Goal: Information Seeking & Learning: Learn about a topic

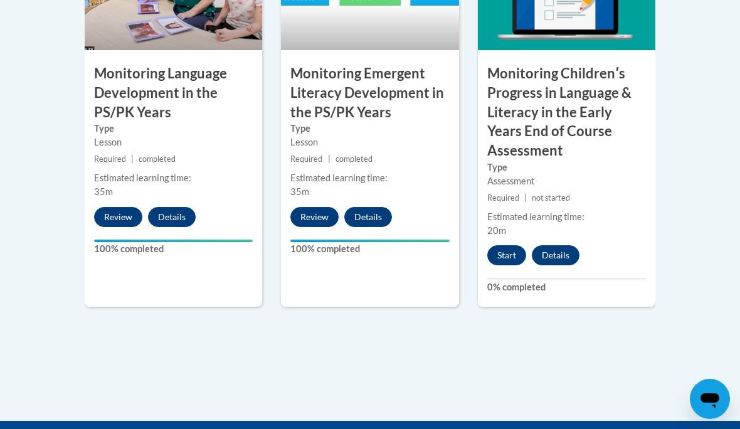
scroll to position [1329, 0]
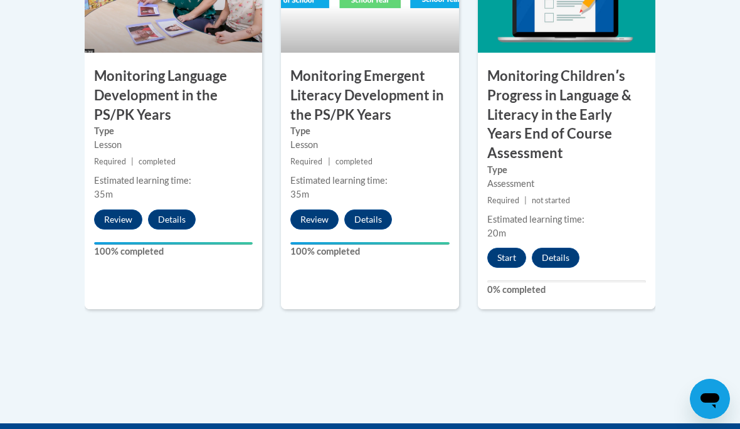
click at [508, 248] on button "Start" at bounding box center [507, 258] width 39 height 20
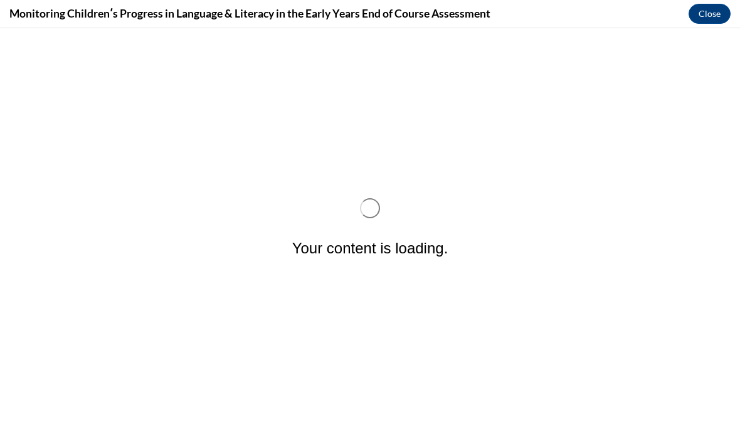
scroll to position [0, 0]
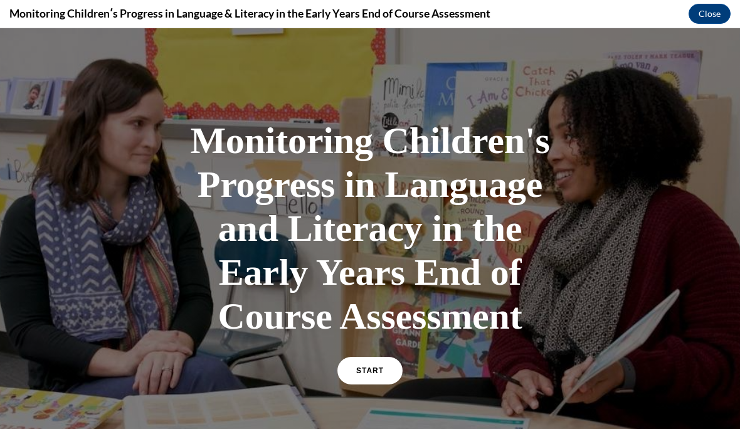
click at [373, 380] on link "START" at bounding box center [370, 371] width 65 height 28
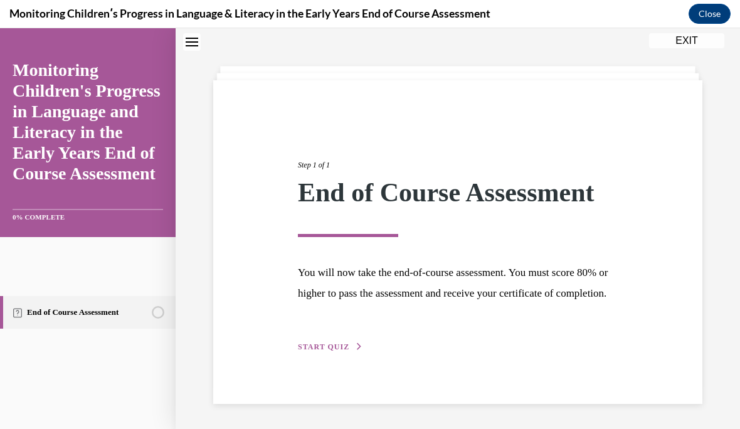
scroll to position [64, 0]
click at [328, 351] on span "START QUIZ" at bounding box center [323, 347] width 51 height 9
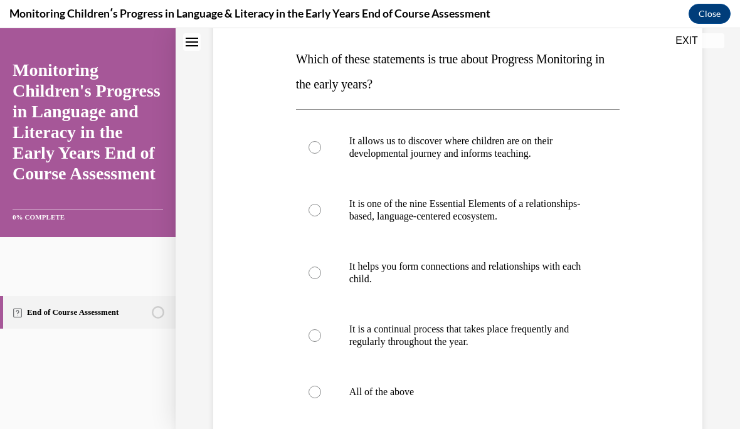
scroll to position [193, 0]
click at [312, 147] on div at bounding box center [315, 147] width 13 height 13
click at [312, 147] on input "It allows us to discover where children are on their developmental journey and …" at bounding box center [315, 147] width 13 height 13
radio input "true"
click at [315, 277] on div at bounding box center [315, 272] width 13 height 13
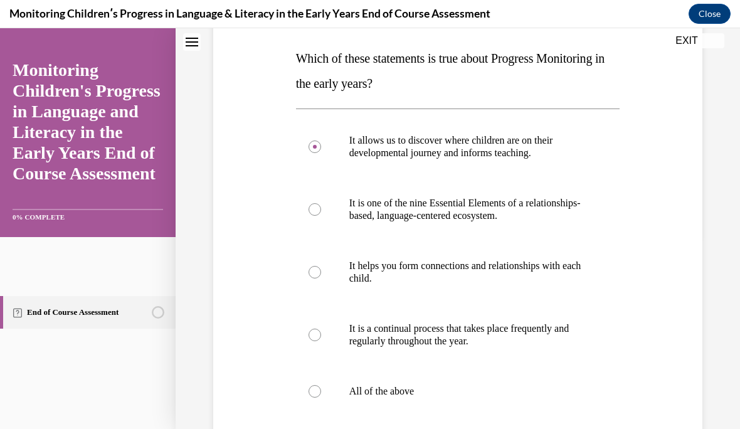
click at [315, 277] on input "It helps you form connections and relationships with each child." at bounding box center [315, 272] width 13 height 13
radio input "true"
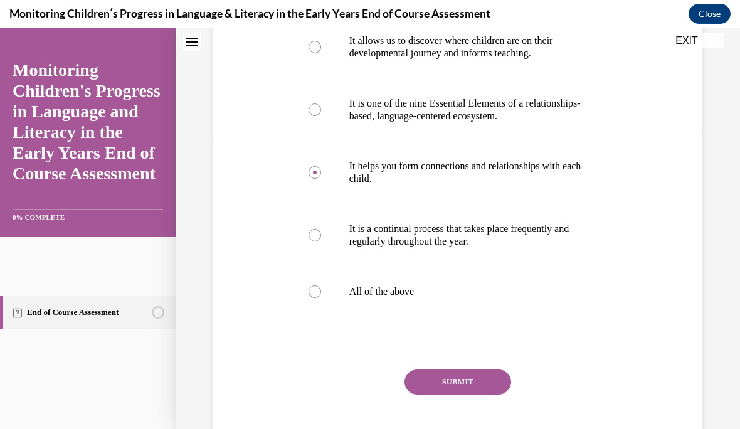
scroll to position [293, 0]
click at [311, 297] on label "All of the above" at bounding box center [458, 292] width 324 height 50
click at [311, 297] on input "All of the above" at bounding box center [315, 291] width 13 height 13
radio input "true"
click at [480, 384] on button "SUBMIT" at bounding box center [458, 382] width 107 height 25
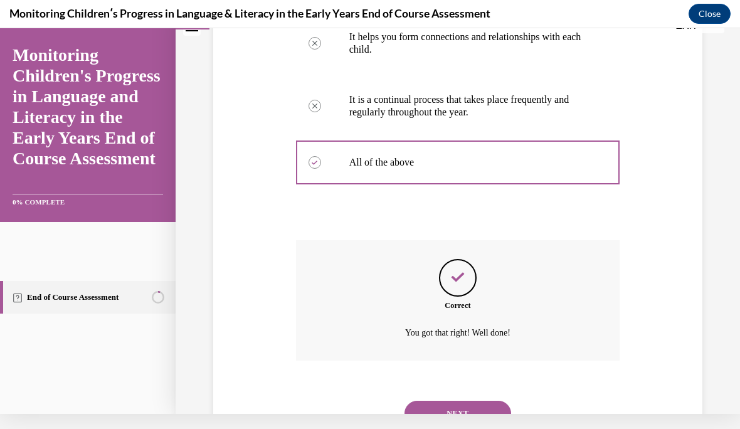
scroll to position [447, 0]
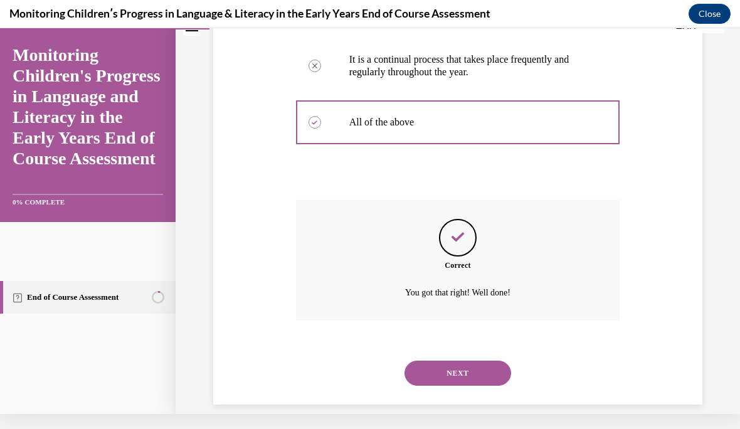
click at [471, 361] on button "NEXT" at bounding box center [458, 373] width 107 height 25
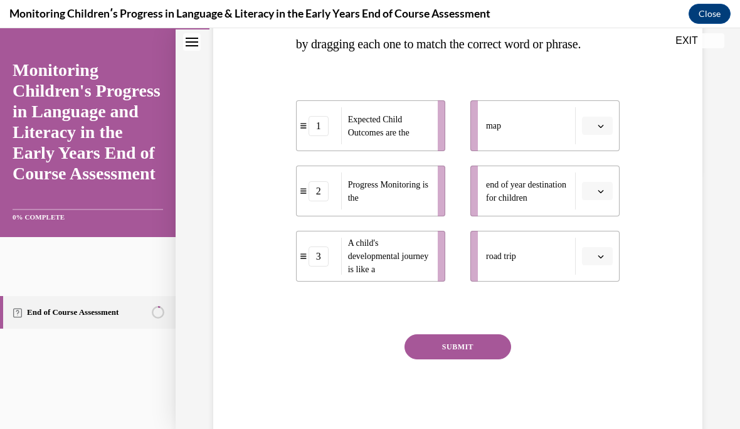
scroll to position [259, 0]
click at [599, 194] on icon "button" at bounding box center [601, 191] width 6 height 6
click at [599, 266] on div "1" at bounding box center [595, 268] width 31 height 25
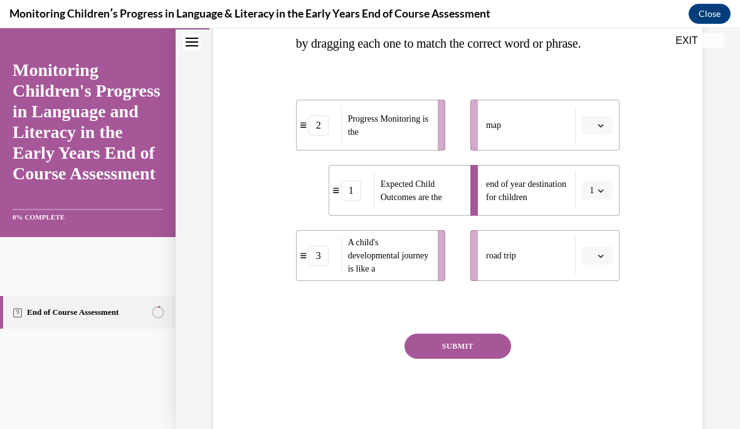
click at [600, 129] on icon "button" at bounding box center [601, 125] width 6 height 6
click at [597, 254] on div "3" at bounding box center [595, 253] width 31 height 25
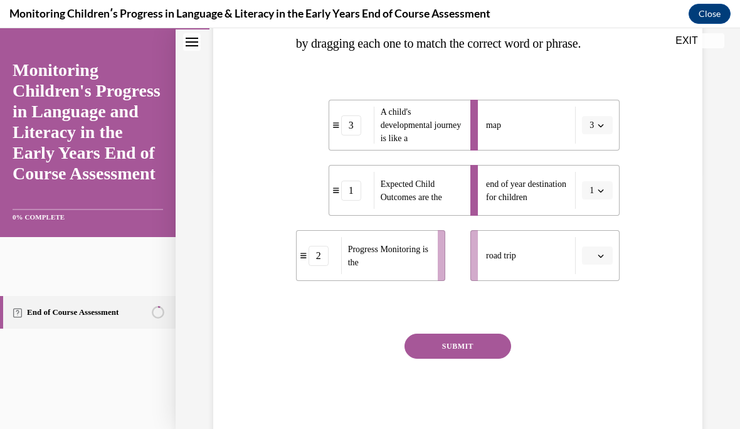
click at [599, 260] on span "button" at bounding box center [601, 256] width 9 height 9
click at [599, 361] on div "2" at bounding box center [595, 358] width 31 height 25
click at [470, 359] on button "SUBMIT" at bounding box center [458, 346] width 107 height 25
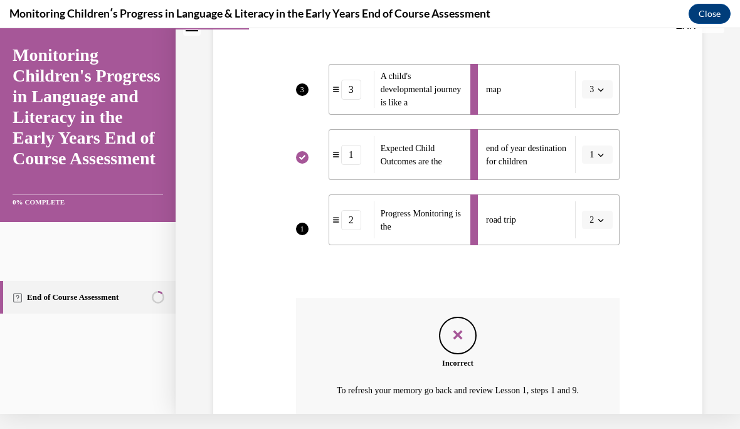
scroll to position [282, 0]
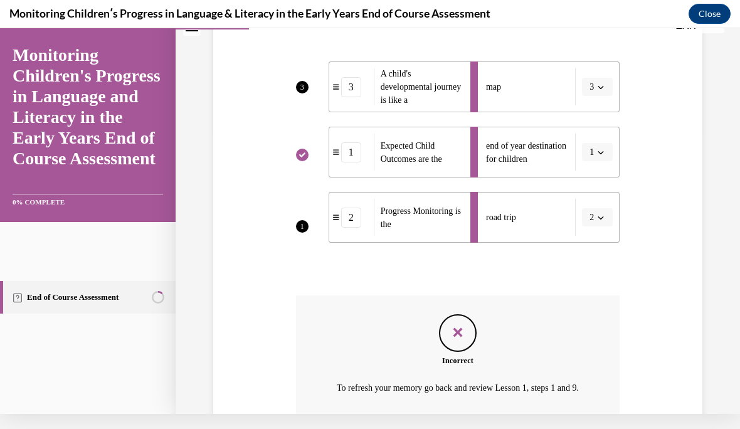
click at [601, 112] on li "map 3" at bounding box center [545, 86] width 149 height 51
click at [597, 109] on li "map 3" at bounding box center [545, 86] width 149 height 51
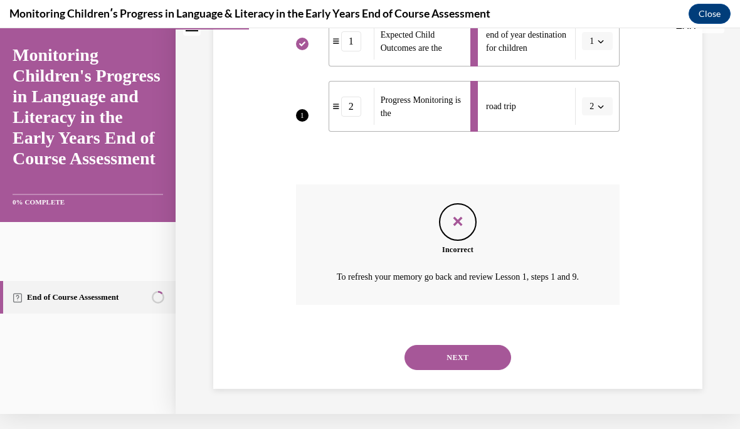
scroll to position [402, 0]
click at [480, 370] on button "NEXT" at bounding box center [458, 357] width 107 height 25
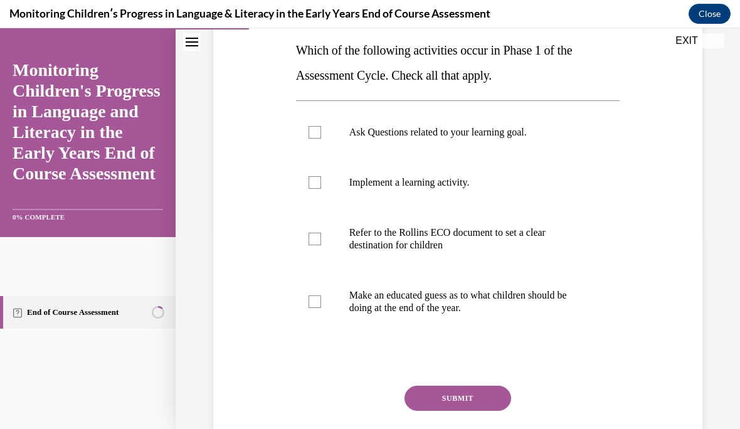
scroll to position [211, 0]
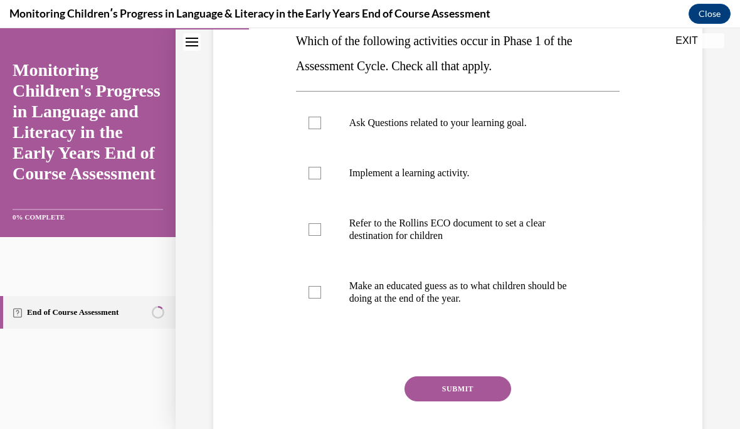
click at [312, 123] on div at bounding box center [315, 123] width 13 height 13
click at [312, 123] on input "Ask Questions related to your learning goal." at bounding box center [315, 123] width 13 height 13
checkbox input "true"
click at [315, 229] on div at bounding box center [315, 229] width 13 height 13
click at [315, 229] on input "Refer to the Rollins ECO document to set a clear destination for children" at bounding box center [315, 229] width 13 height 13
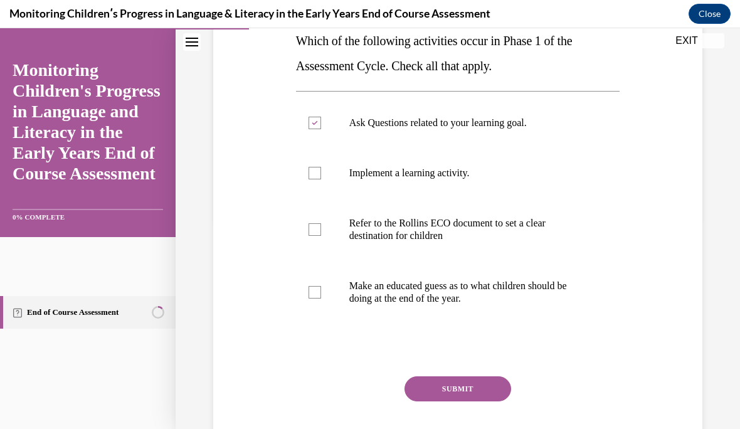
checkbox input "true"
click at [466, 395] on button "SUBMIT" at bounding box center [458, 388] width 107 height 25
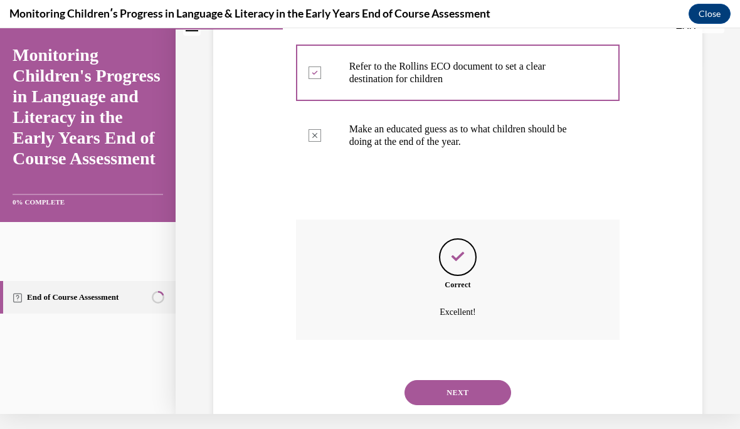
scroll to position [372, 0]
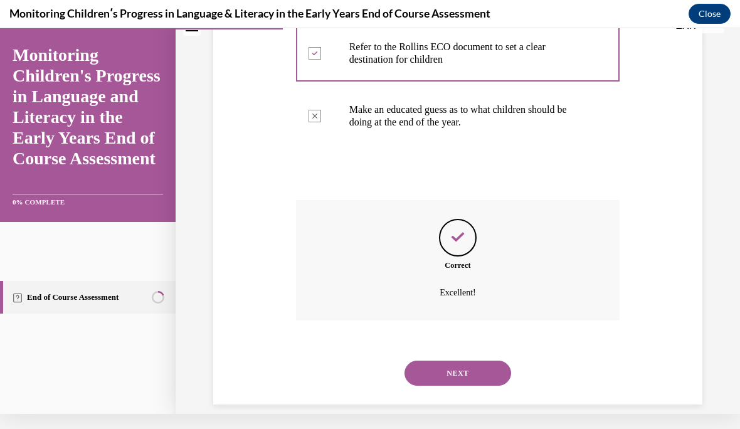
click at [470, 363] on button "NEXT" at bounding box center [458, 373] width 107 height 25
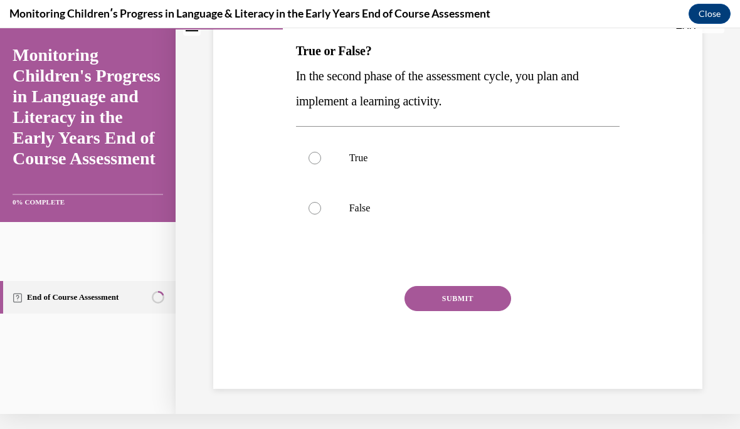
scroll to position [0, 0]
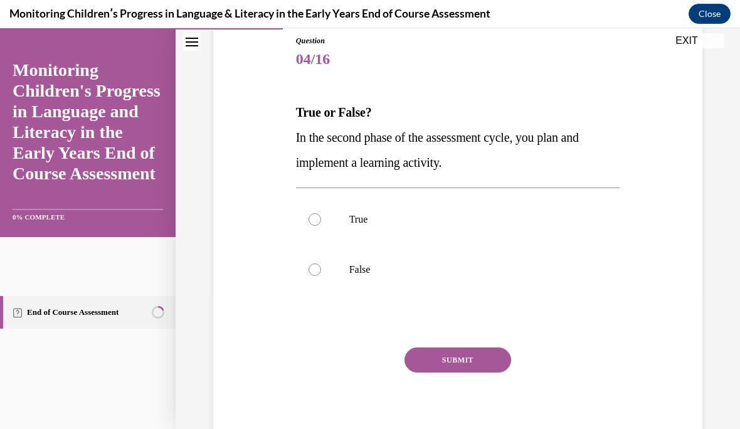
click at [314, 218] on div at bounding box center [315, 219] width 13 height 13
click at [314, 218] on input "True" at bounding box center [315, 219] width 13 height 13
radio input "true"
click at [467, 363] on button "SUBMIT" at bounding box center [458, 360] width 107 height 25
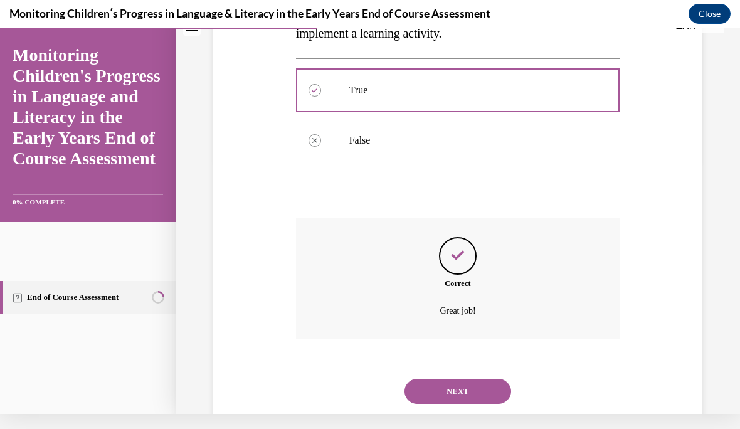
scroll to position [272, 0]
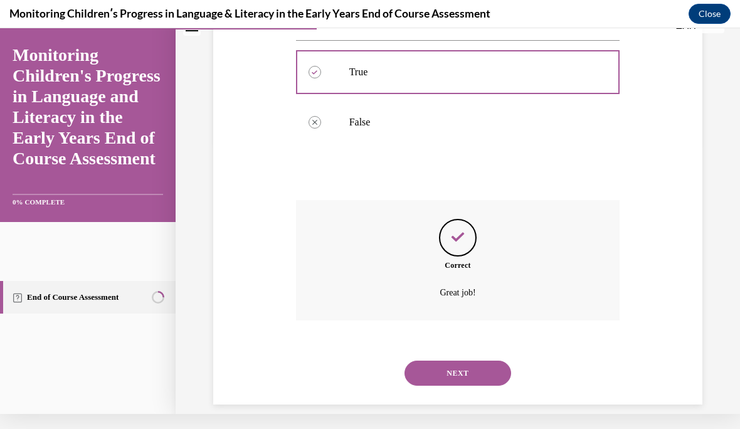
click at [469, 362] on button "NEXT" at bounding box center [458, 373] width 107 height 25
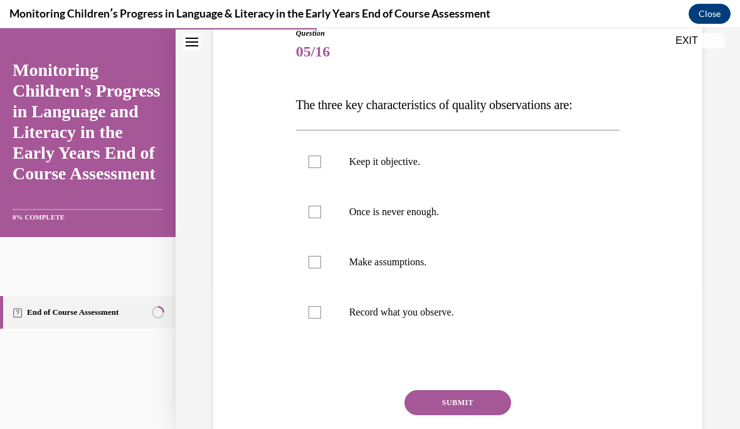
scroll to position [151, 0]
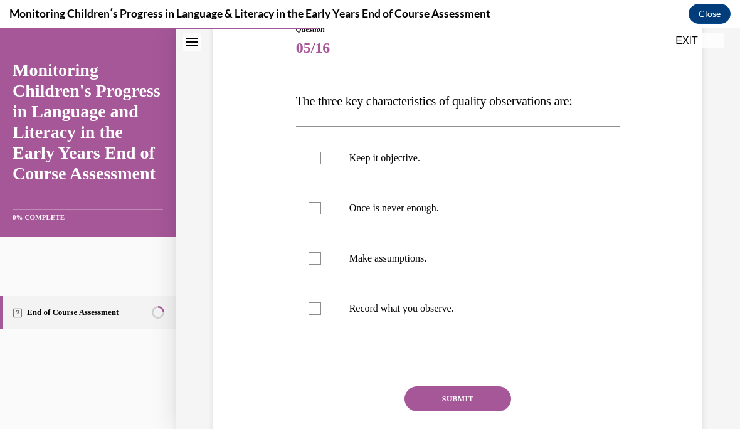
click at [320, 154] on div at bounding box center [315, 158] width 13 height 13
click at [320, 154] on input "Keep it objective." at bounding box center [315, 158] width 13 height 13
checkbox input "true"
click at [316, 208] on div at bounding box center [315, 208] width 13 height 13
click at [316, 208] on input "Once is never enough." at bounding box center [315, 208] width 13 height 13
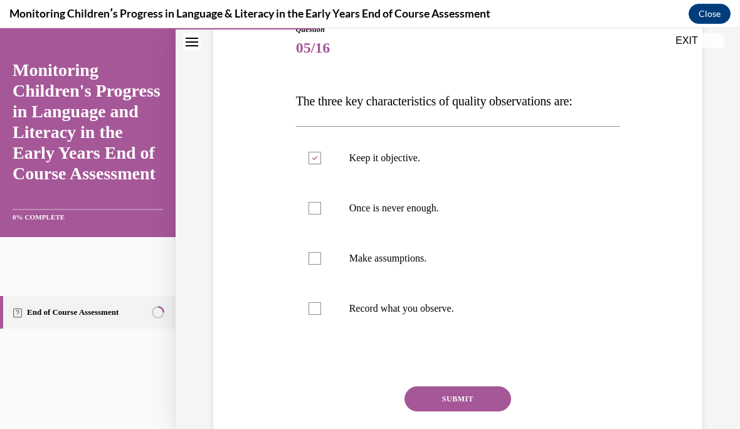
checkbox input "true"
click at [312, 313] on div at bounding box center [315, 309] width 13 height 13
click at [312, 313] on input "Record what you observe." at bounding box center [315, 309] width 13 height 13
checkbox input "true"
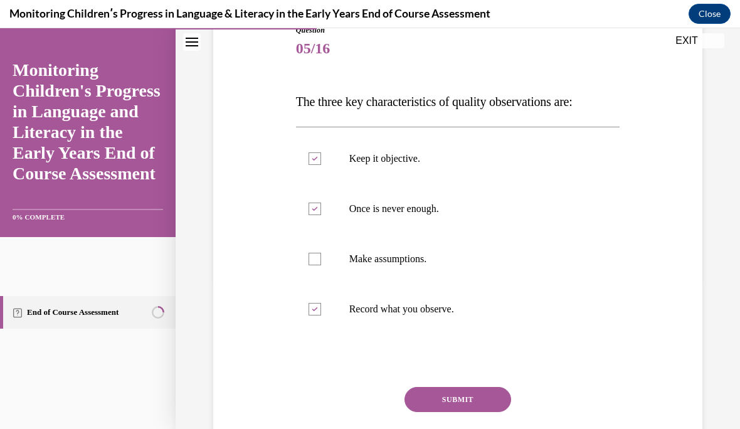
click at [473, 402] on button "SUBMIT" at bounding box center [458, 399] width 107 height 25
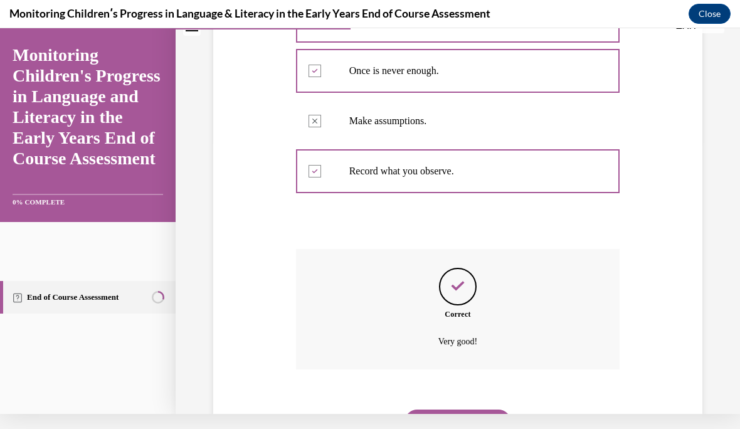
scroll to position [322, 0]
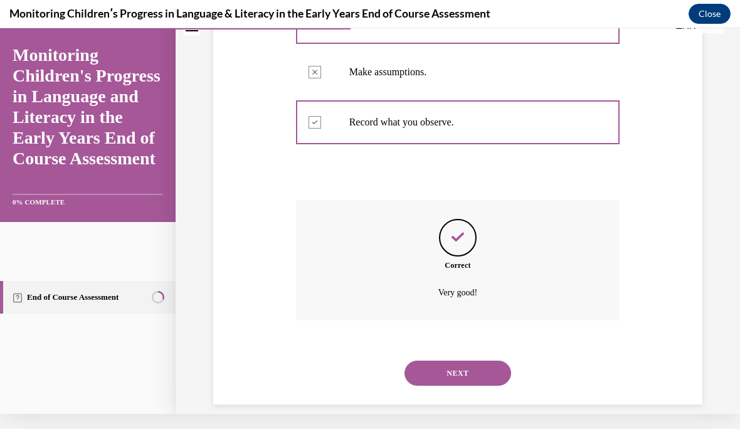
click at [475, 361] on button "NEXT" at bounding box center [458, 373] width 107 height 25
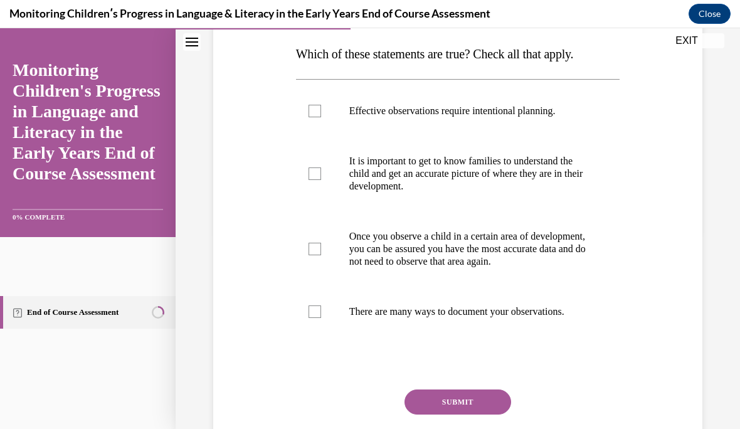
scroll to position [198, 0]
click at [314, 116] on div at bounding box center [315, 111] width 13 height 13
click at [314, 116] on input "Effective observations require intentional planning." at bounding box center [315, 111] width 13 height 13
checkbox input "true"
click at [314, 180] on label "It is important to get to know families to understand the child and get an accu…" at bounding box center [458, 173] width 324 height 75
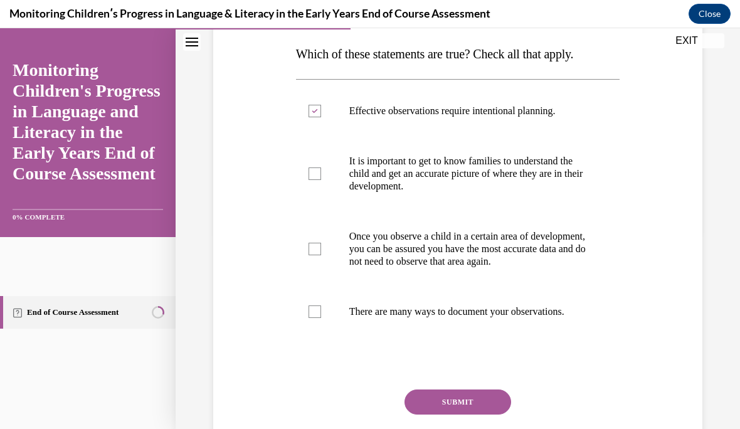
click at [314, 180] on input "It is important to get to know families to understand the child and get an accu…" at bounding box center [315, 174] width 13 height 13
checkbox input "true"
click at [318, 318] on div at bounding box center [315, 312] width 13 height 13
click at [318, 318] on input "There are many ways to document your observations." at bounding box center [315, 312] width 13 height 13
checkbox input "true"
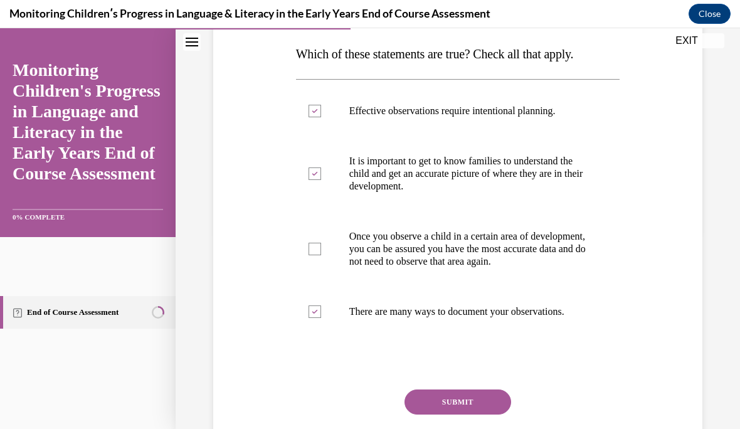
click at [487, 415] on button "SUBMIT" at bounding box center [458, 402] width 107 height 25
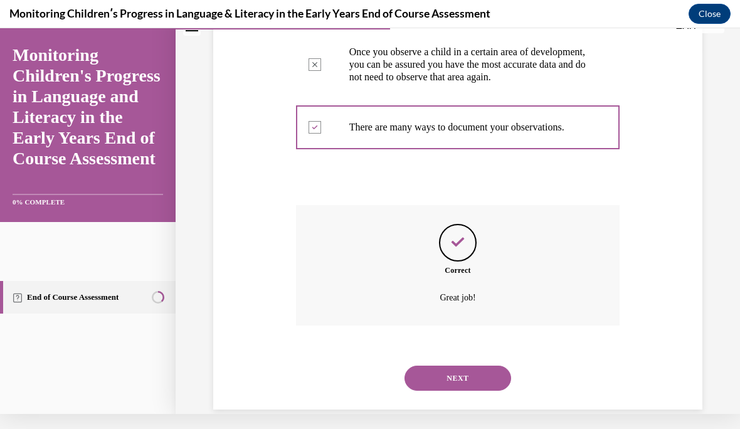
scroll to position [397, 0]
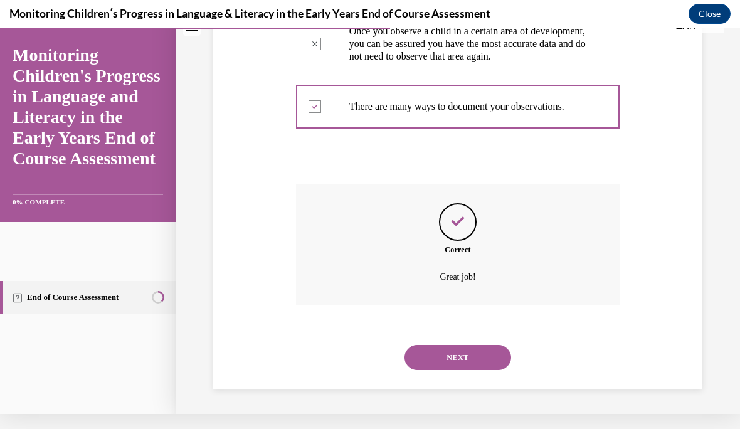
click at [471, 356] on button "NEXT" at bounding box center [458, 357] width 107 height 25
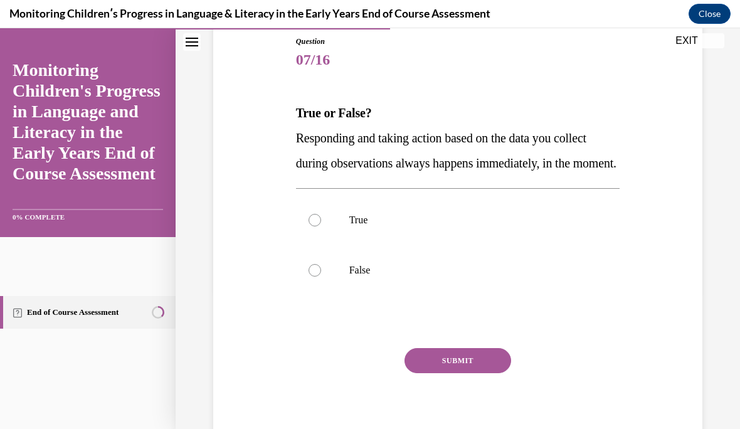
scroll to position [142, 0]
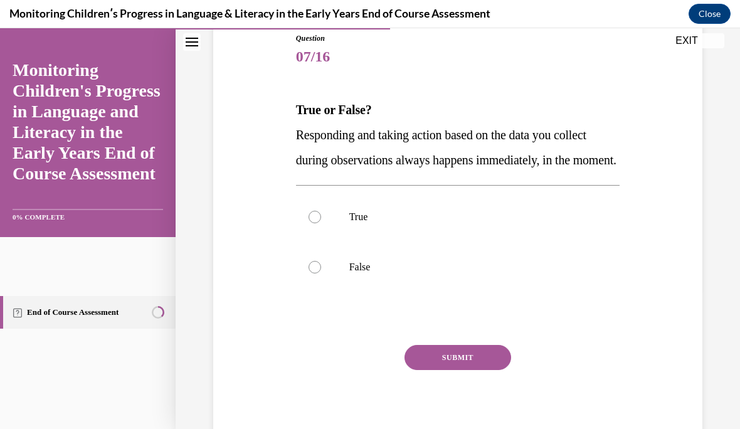
click at [317, 274] on div at bounding box center [315, 267] width 13 height 13
click at [317, 274] on input "False" at bounding box center [315, 267] width 13 height 13
radio input "true"
click at [470, 370] on button "SUBMIT" at bounding box center [458, 357] width 107 height 25
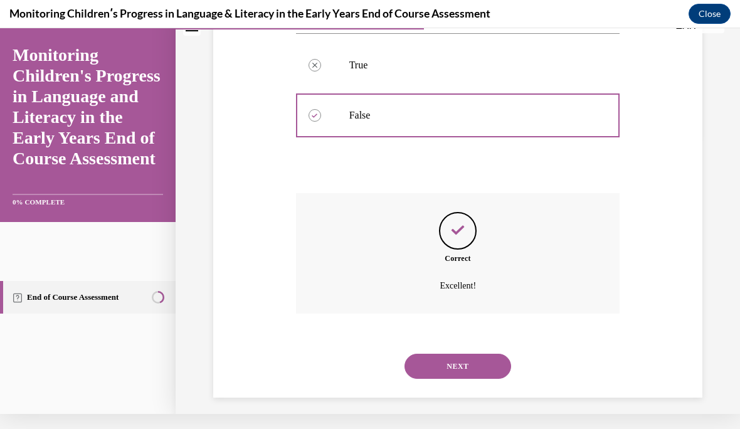
scroll to position [297, 0]
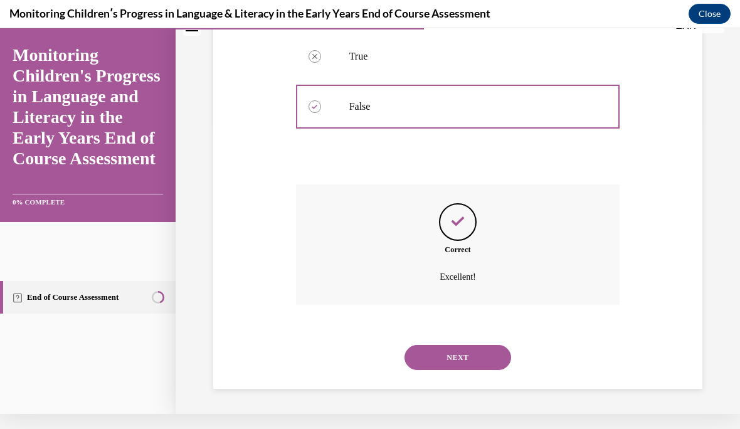
click at [464, 356] on button "NEXT" at bounding box center [458, 357] width 107 height 25
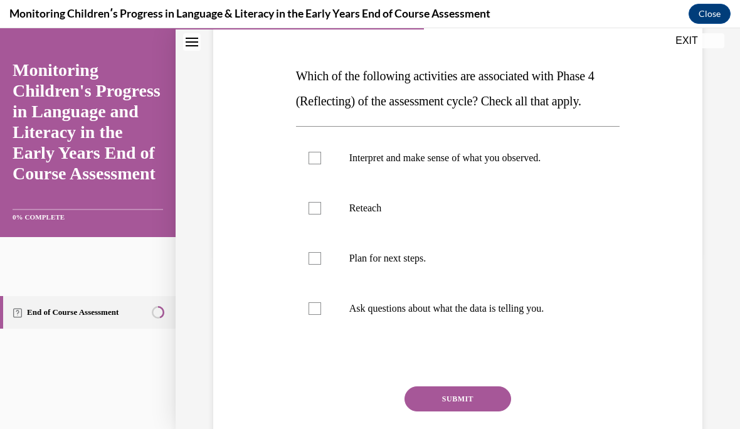
scroll to position [175, 0]
click at [314, 158] on div at bounding box center [315, 158] width 13 height 13
click at [314, 158] on input "Interpret and make sense of what you observed." at bounding box center [315, 158] width 13 height 13
checkbox input "true"
click at [315, 264] on div at bounding box center [315, 259] width 13 height 13
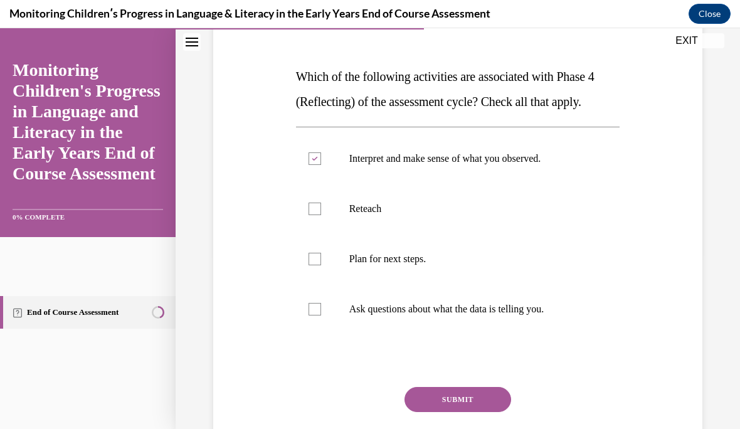
click at [315, 264] on input "Plan for next steps." at bounding box center [315, 259] width 13 height 13
checkbox input "true"
click at [315, 311] on div at bounding box center [315, 309] width 13 height 13
click at [315, 311] on input "Ask questions about what the data is telling you." at bounding box center [315, 309] width 13 height 13
checkbox input "true"
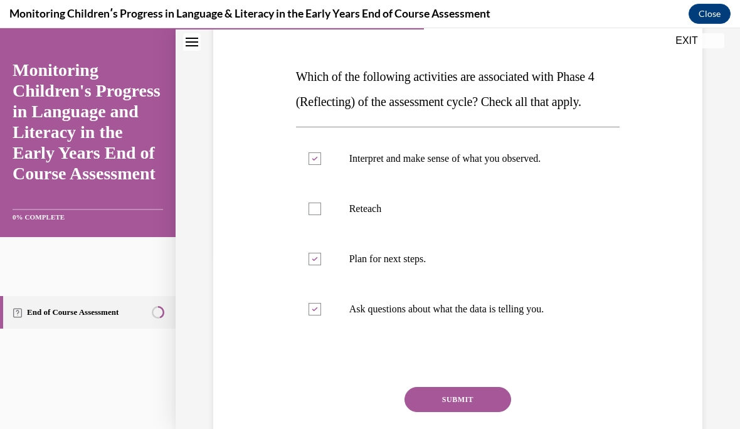
click at [469, 402] on button "SUBMIT" at bounding box center [458, 399] width 107 height 25
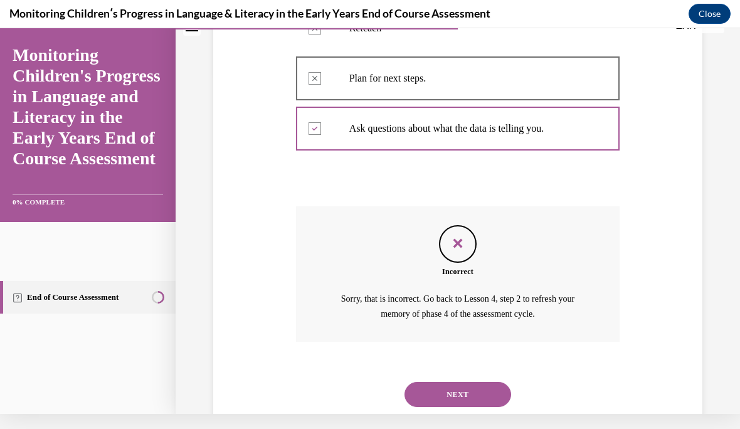
scroll to position [361, 0]
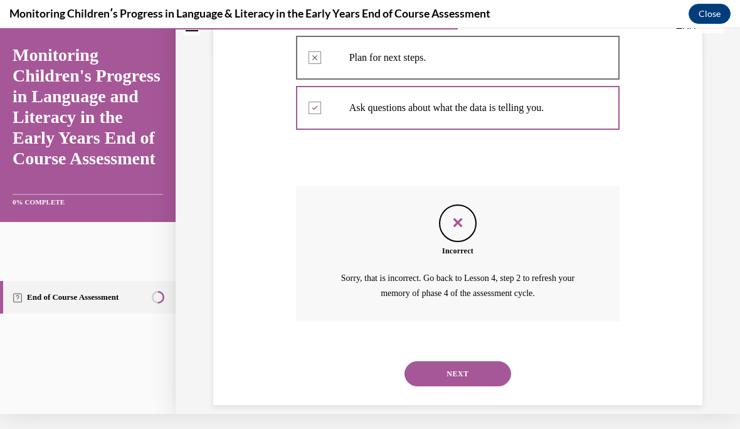
click at [464, 361] on button "NEXT" at bounding box center [458, 373] width 107 height 25
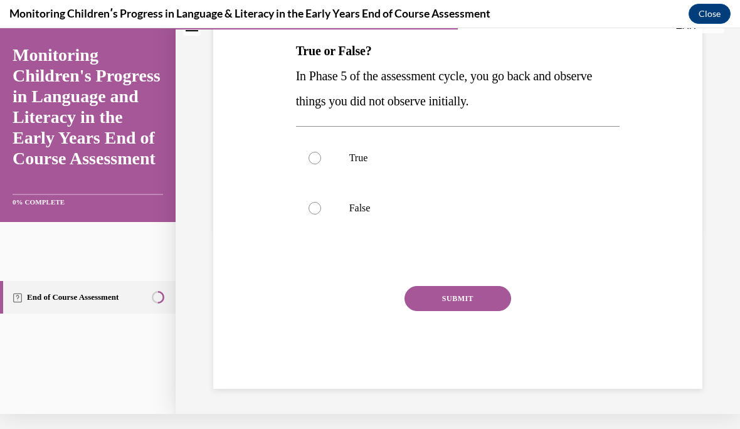
scroll to position [0, 0]
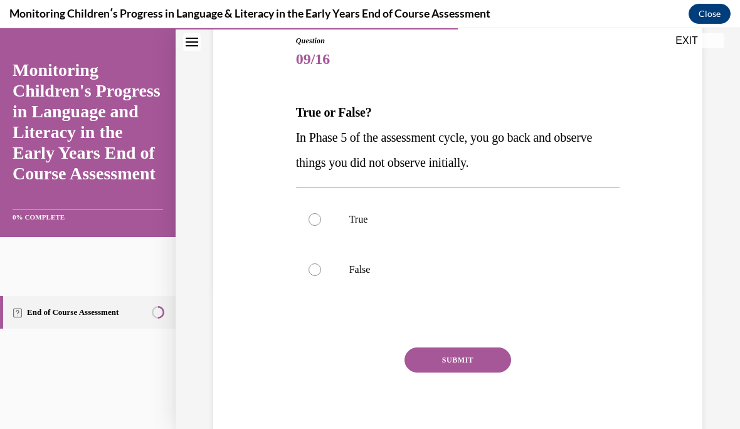
click at [311, 274] on div at bounding box center [315, 270] width 13 height 13
click at [311, 274] on input "False" at bounding box center [315, 270] width 13 height 13
radio input "true"
click at [466, 364] on button "SUBMIT" at bounding box center [458, 360] width 107 height 25
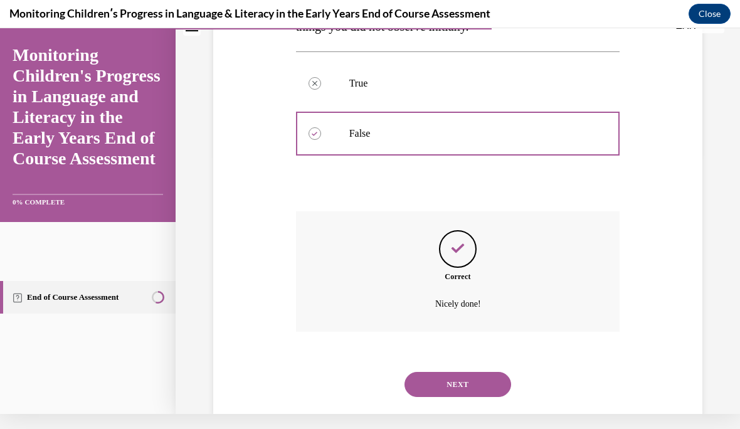
scroll to position [272, 0]
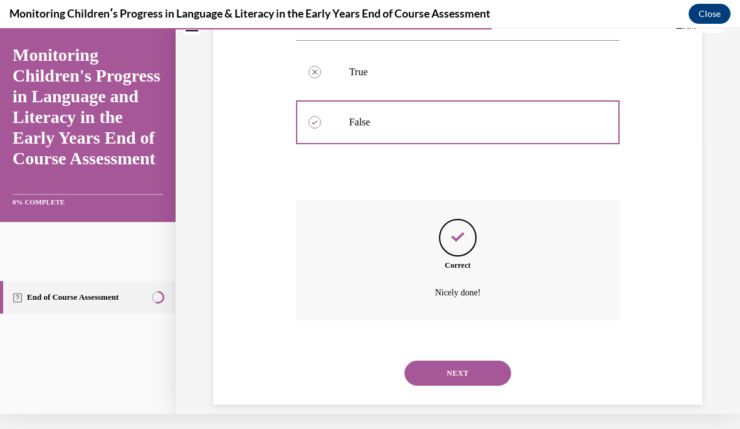
click at [464, 363] on button "NEXT" at bounding box center [458, 373] width 107 height 25
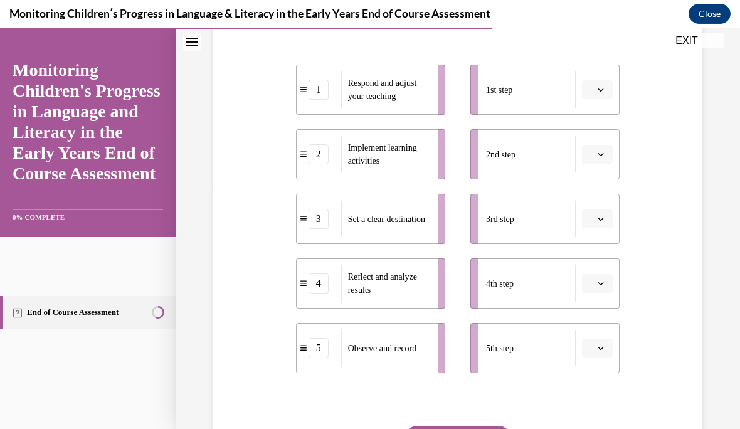
scroll to position [244, 0]
click at [604, 85] on span "button" at bounding box center [601, 89] width 9 height 9
click at [602, 194] on div "3" at bounding box center [595, 192] width 31 height 25
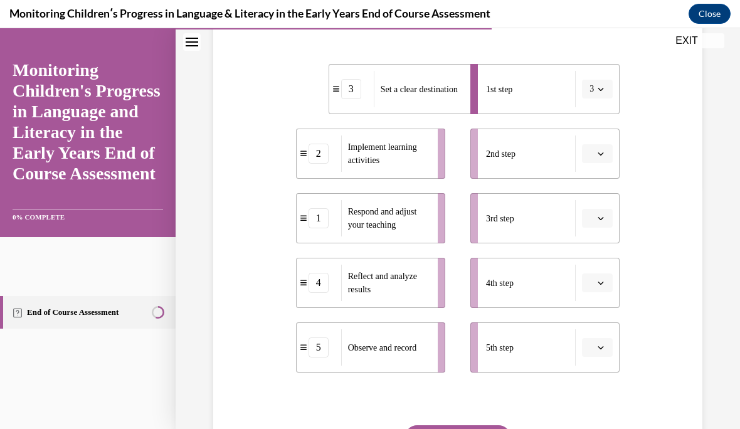
click at [599, 286] on span "button" at bounding box center [601, 283] width 9 height 9
click at [602, 262] on div "5" at bounding box center [595, 255] width 31 height 25
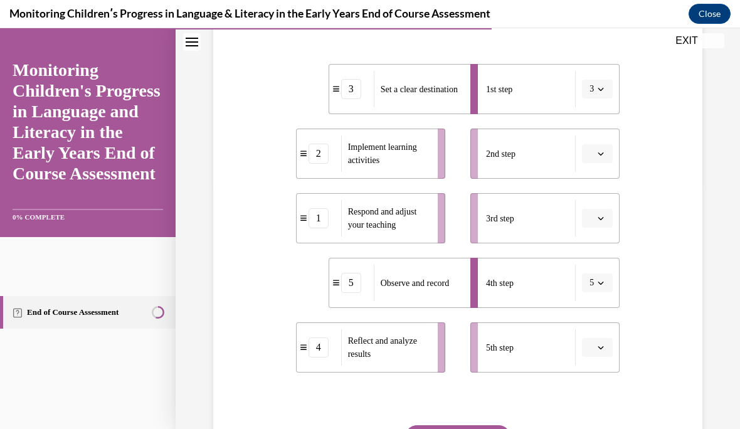
click at [599, 221] on icon "button" at bounding box center [601, 218] width 6 height 6
click at [601, 349] on div "4" at bounding box center [595, 346] width 31 height 25
click at [603, 156] on icon "button" at bounding box center [601, 154] width 6 height 6
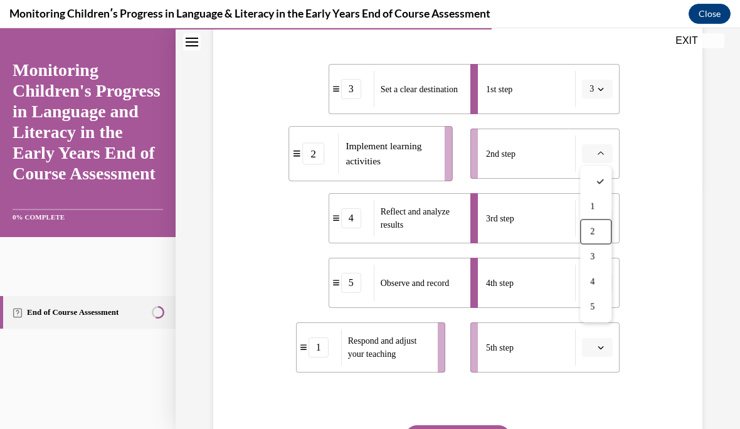
click at [599, 238] on div "2" at bounding box center [595, 232] width 31 height 25
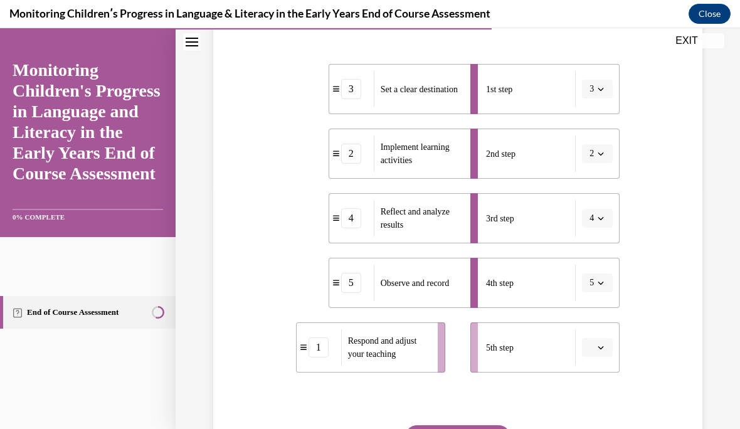
click at [600, 355] on button "button" at bounding box center [597, 347] width 31 height 19
click at [597, 277] on div "3" at bounding box center [595, 269] width 31 height 25
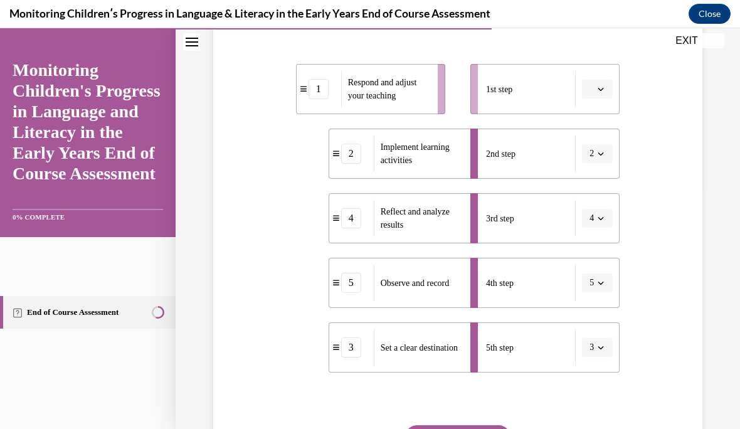
click at [602, 354] on button "3" at bounding box center [597, 347] width 31 height 19
click at [590, 219] on span "1" at bounding box center [590, 220] width 4 height 10
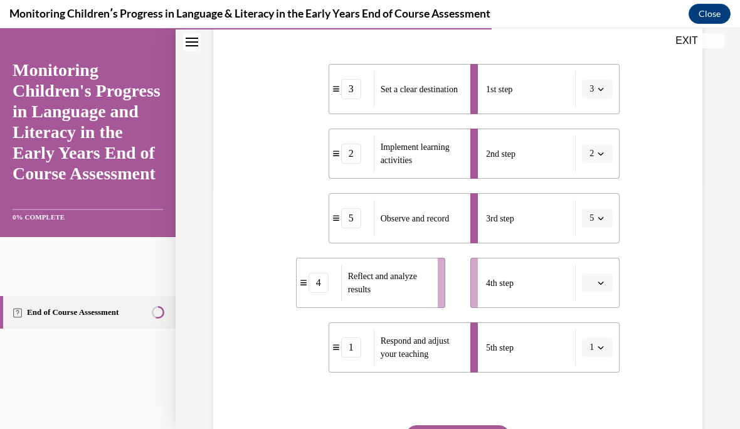
click at [605, 222] on span "button" at bounding box center [601, 218] width 9 height 9
click at [602, 325] on div "3" at bounding box center [593, 321] width 31 height 25
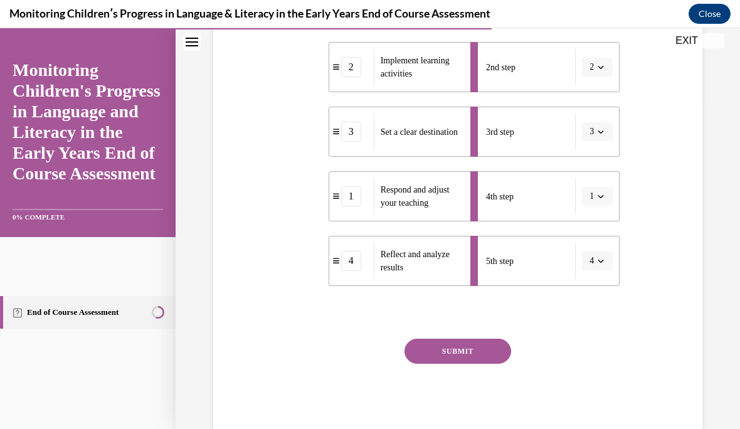
scroll to position [334, 0]
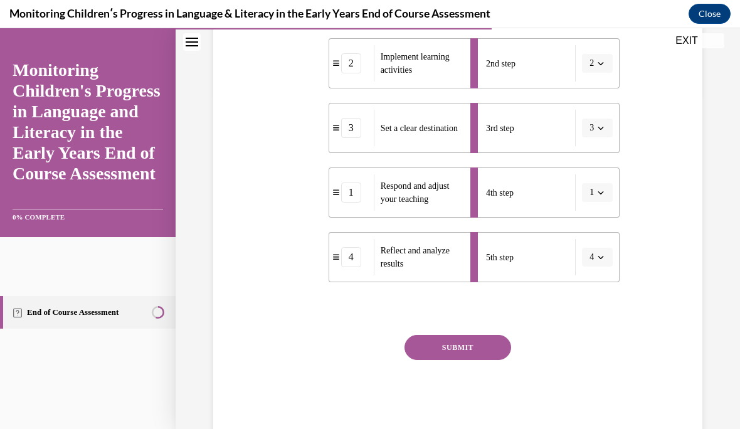
click at [469, 350] on button "SUBMIT" at bounding box center [458, 347] width 107 height 25
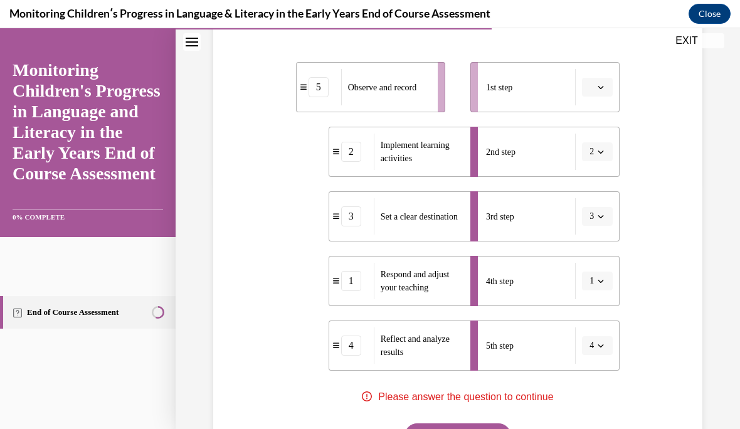
scroll to position [246, 0]
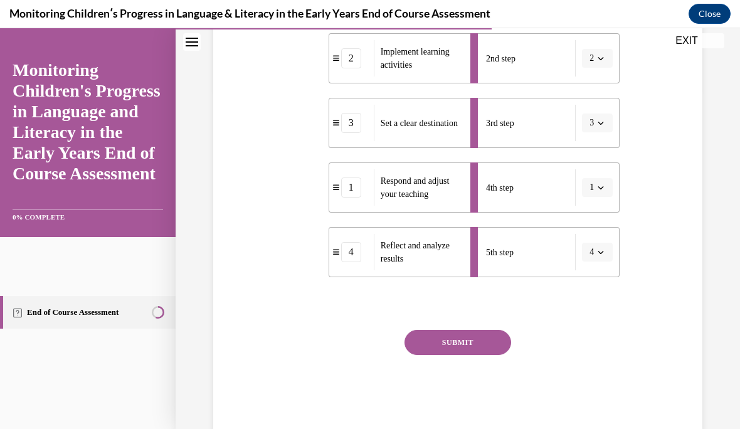
click at [474, 349] on button "SUBMIT" at bounding box center [458, 342] width 107 height 25
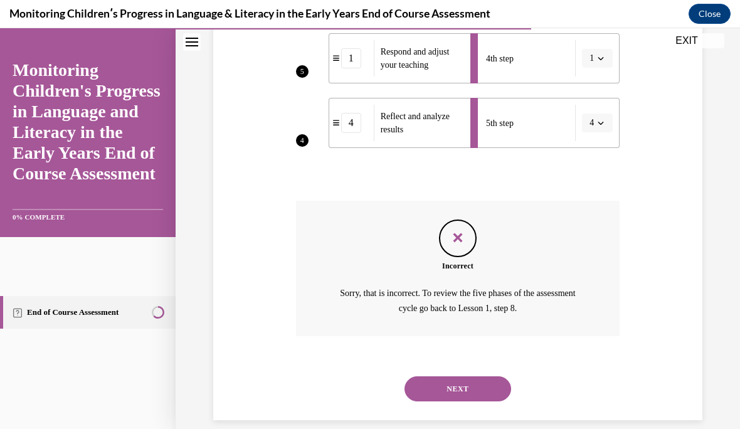
scroll to position [469, 0]
click at [474, 376] on button "NEXT" at bounding box center [458, 388] width 107 height 25
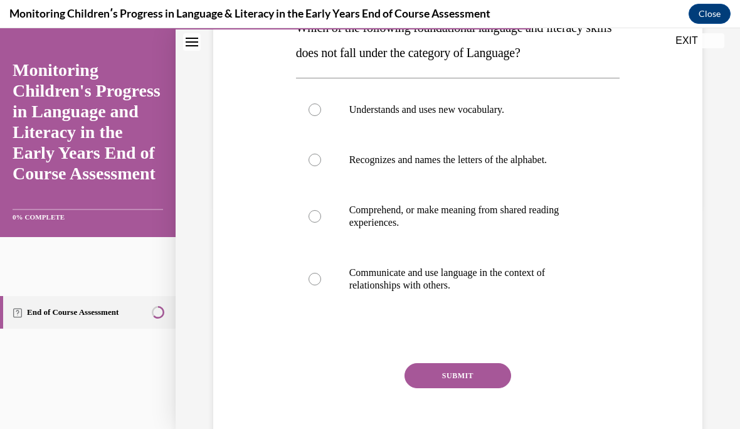
scroll to position [225, 0]
click at [312, 220] on div at bounding box center [315, 216] width 13 height 13
click at [312, 220] on input "Comprehend, or make meaning from shared reading experiences." at bounding box center [315, 216] width 13 height 13
radio input "true"
click at [484, 376] on button "SUBMIT" at bounding box center [458, 375] width 107 height 25
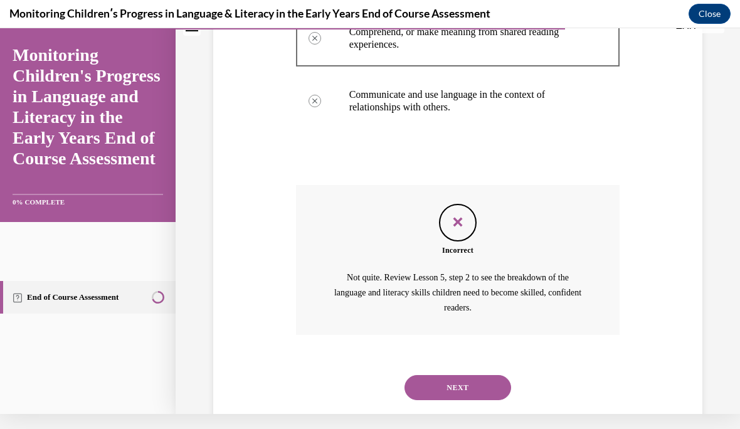
scroll to position [401, 0]
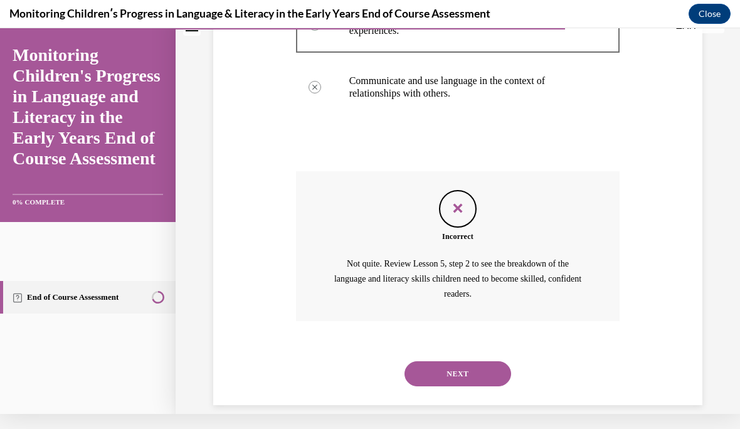
click at [458, 361] on button "NEXT" at bounding box center [458, 373] width 107 height 25
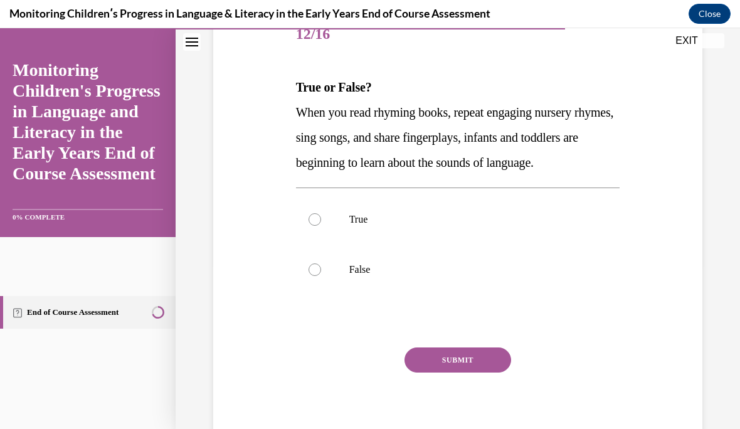
scroll to position [164, 0]
click at [319, 226] on div at bounding box center [315, 219] width 13 height 13
click at [319, 226] on input "True" at bounding box center [315, 219] width 13 height 13
radio input "true"
click at [476, 373] on button "SUBMIT" at bounding box center [458, 360] width 107 height 25
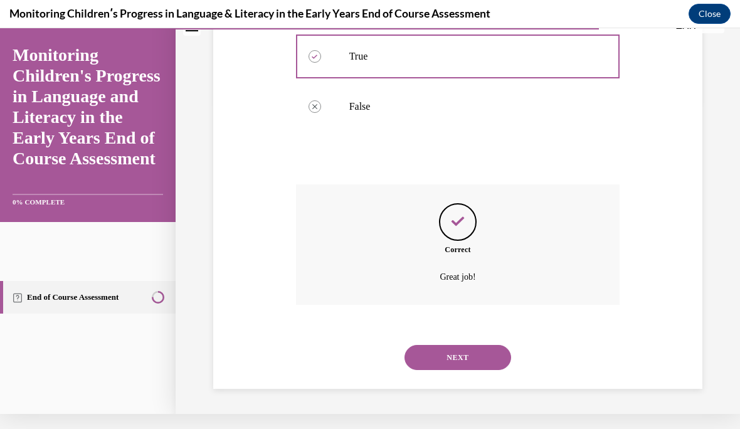
scroll to position [322, 0]
click at [481, 360] on button "NEXT" at bounding box center [458, 357] width 107 height 25
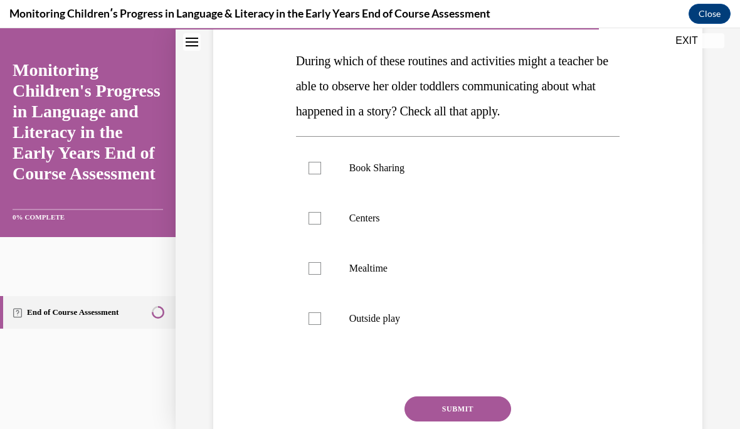
scroll to position [197, 0]
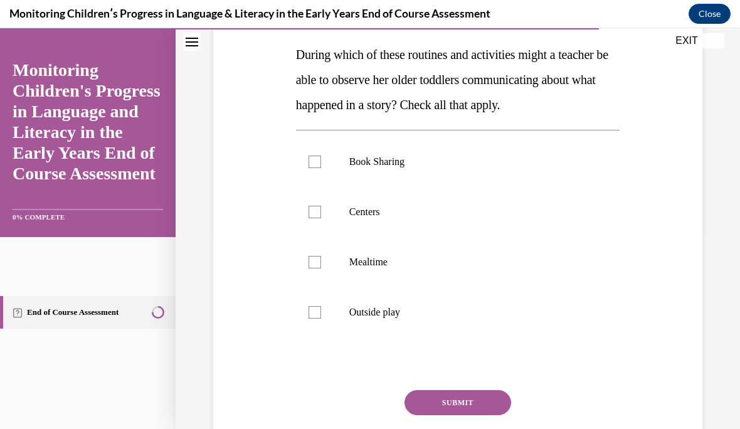
click at [309, 338] on label "Outside play" at bounding box center [458, 312] width 324 height 50
click at [309, 319] on input "Outside play" at bounding box center [315, 312] width 13 height 13
checkbox input "true"
click at [310, 269] on div at bounding box center [315, 262] width 13 height 13
click at [310, 269] on input "Mealtime" at bounding box center [315, 262] width 13 height 13
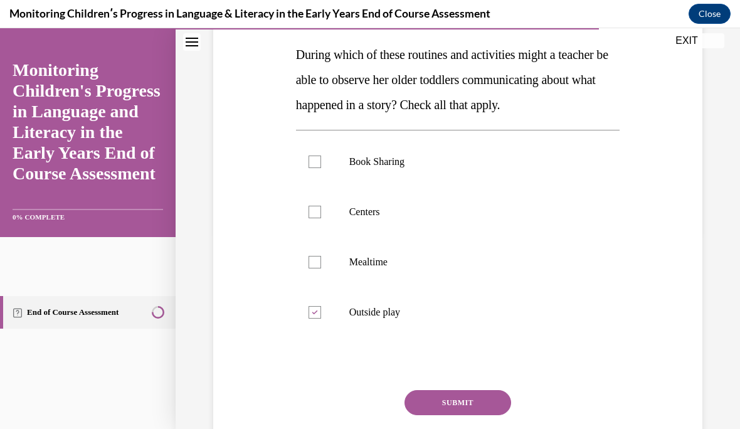
checkbox input "true"
click at [317, 218] on div at bounding box center [315, 212] width 13 height 13
click at [317, 218] on input "Centers" at bounding box center [315, 212] width 13 height 13
checkbox input "true"
click at [320, 168] on div at bounding box center [315, 162] width 13 height 13
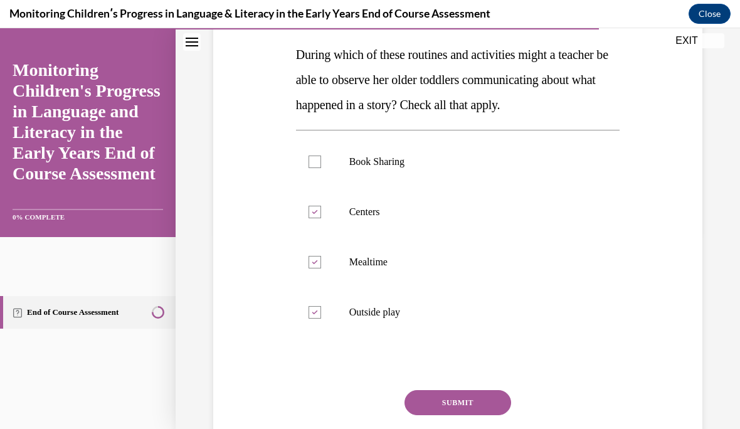
click at [320, 168] on input "Book Sharing" at bounding box center [315, 162] width 13 height 13
checkbox input "true"
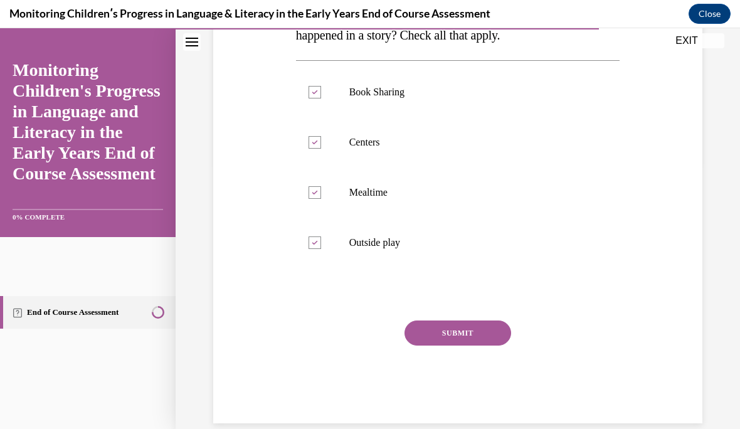
click at [489, 346] on button "SUBMIT" at bounding box center [458, 333] width 107 height 25
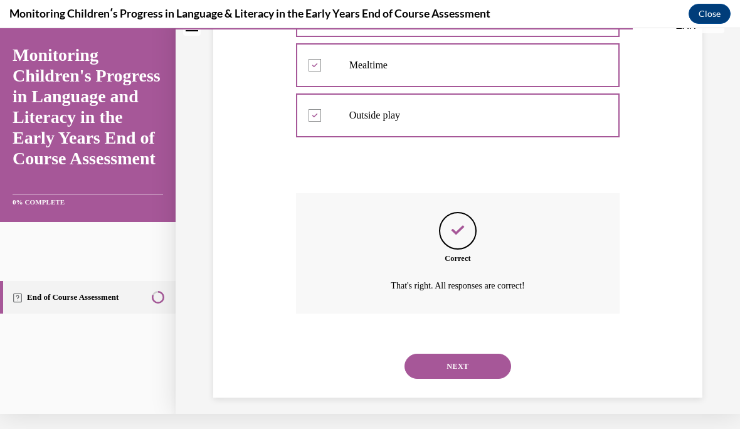
scroll to position [397, 0]
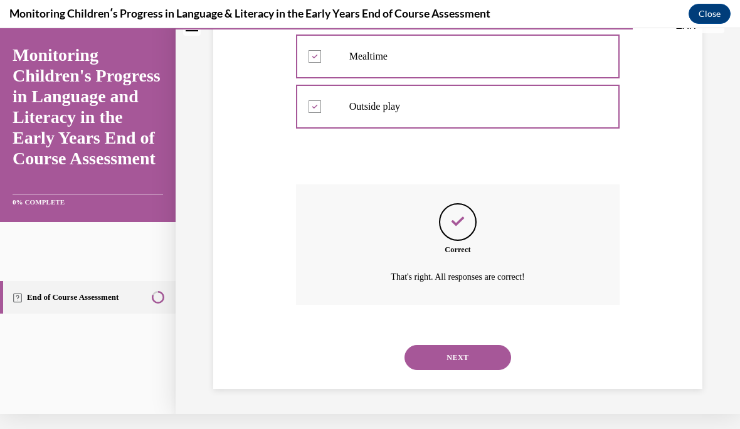
click at [478, 363] on button "NEXT" at bounding box center [458, 357] width 107 height 25
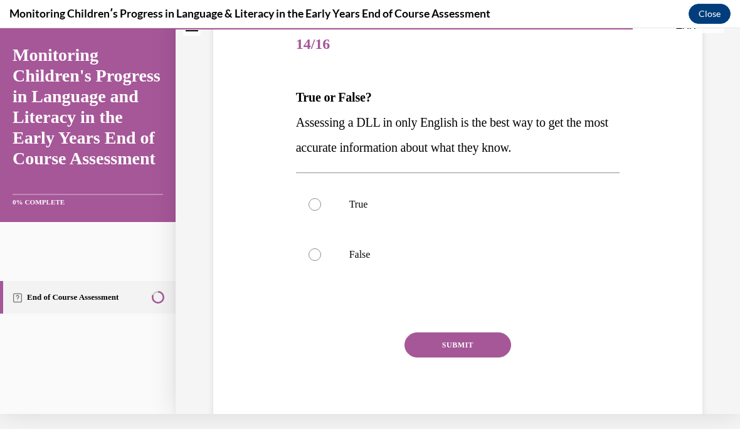
scroll to position [0, 0]
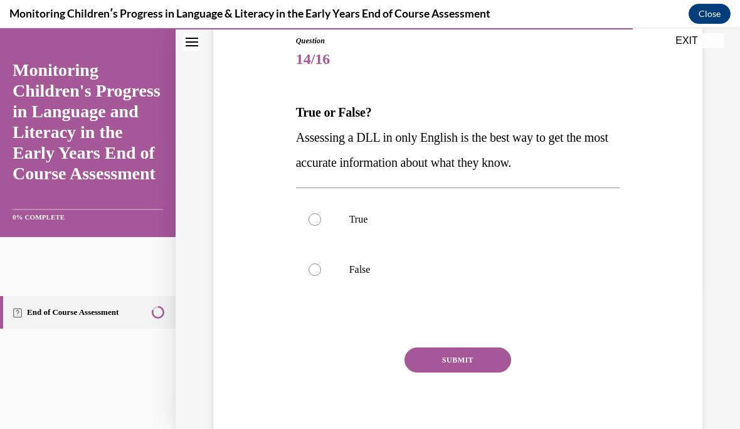
click at [314, 272] on div at bounding box center [315, 270] width 13 height 13
click at [314, 272] on input "False" at bounding box center [315, 270] width 13 height 13
radio input "true"
click at [478, 360] on button "SUBMIT" at bounding box center [458, 360] width 107 height 25
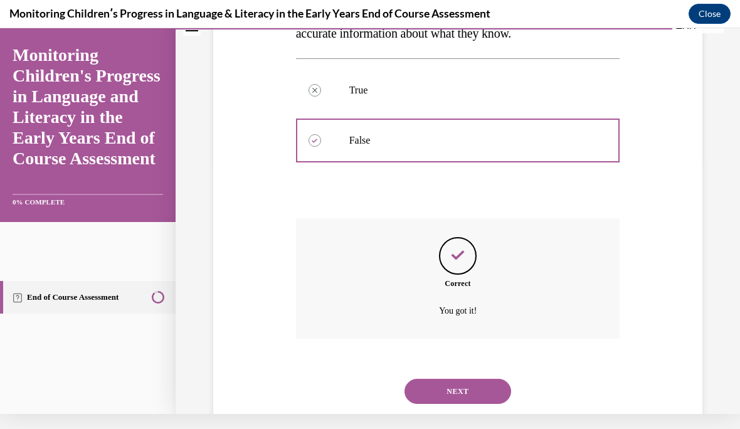
scroll to position [272, 0]
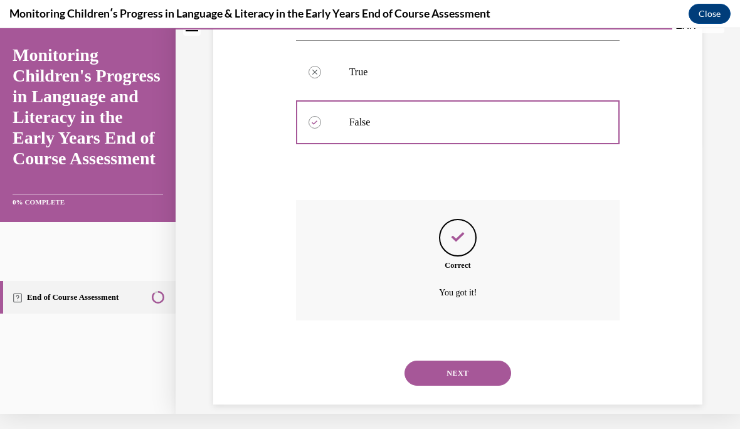
click at [479, 361] on button "NEXT" at bounding box center [458, 373] width 107 height 25
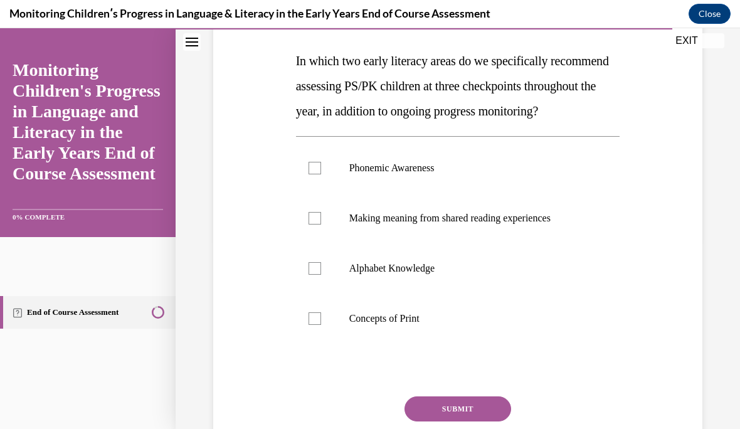
scroll to position [191, 0]
click at [316, 174] on div at bounding box center [315, 168] width 13 height 13
click at [316, 174] on input "Phonemic Awareness" at bounding box center [315, 168] width 13 height 13
checkbox input "true"
click at [313, 275] on div at bounding box center [315, 268] width 13 height 13
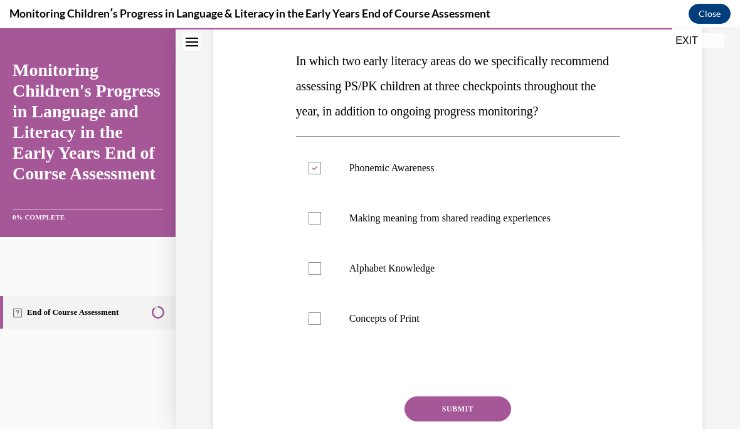
click at [313, 275] on input "Alphabet Knowledge" at bounding box center [315, 268] width 13 height 13
checkbox input "true"
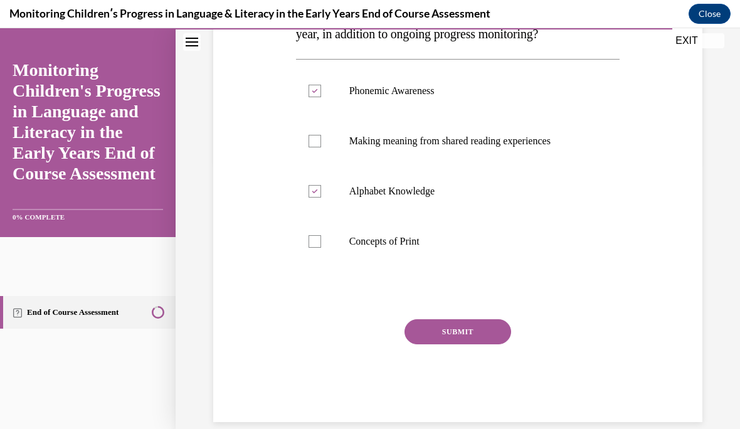
click at [475, 344] on button "SUBMIT" at bounding box center [458, 331] width 107 height 25
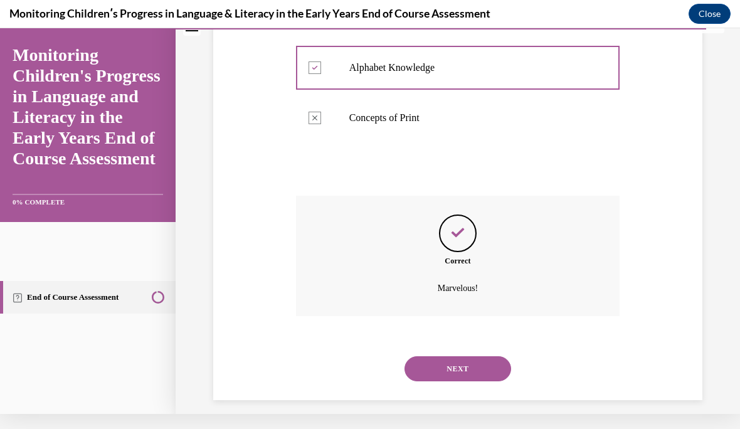
scroll to position [397, 0]
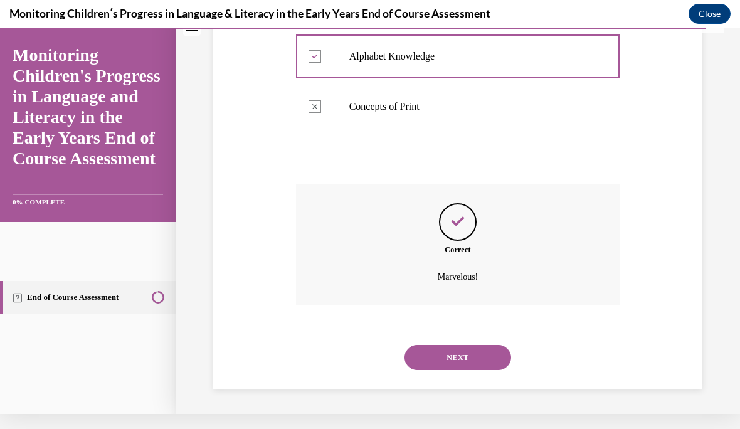
click at [471, 363] on button "NEXT" at bounding box center [458, 357] width 107 height 25
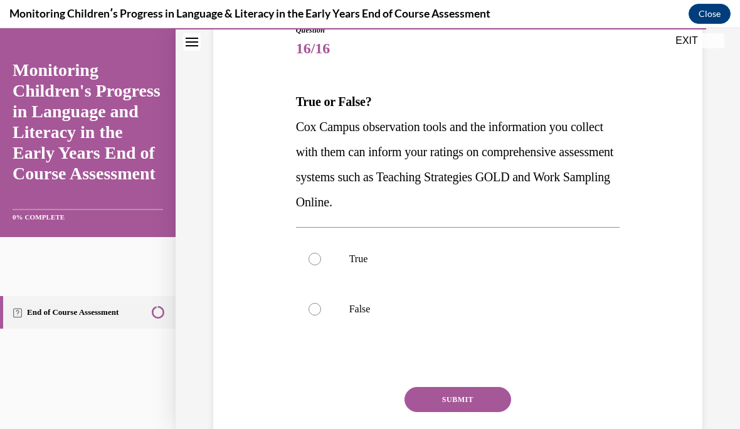
scroll to position [154, 0]
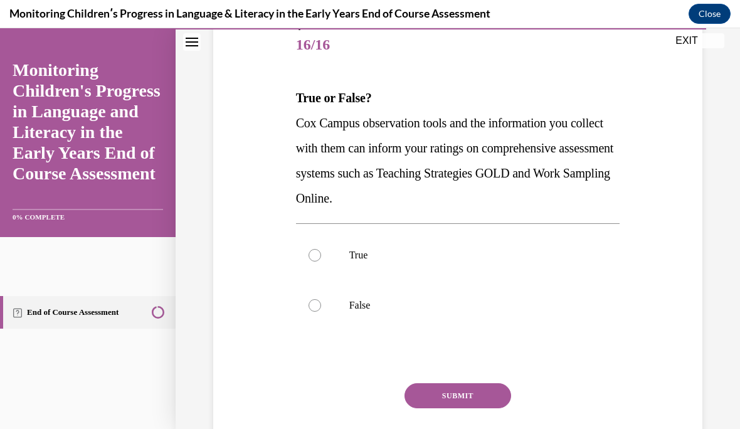
click at [313, 262] on label "True" at bounding box center [458, 255] width 324 height 50
click at [313, 262] on input "True" at bounding box center [315, 255] width 13 height 13
radio input "true"
click at [477, 393] on button "SUBMIT" at bounding box center [458, 395] width 107 height 25
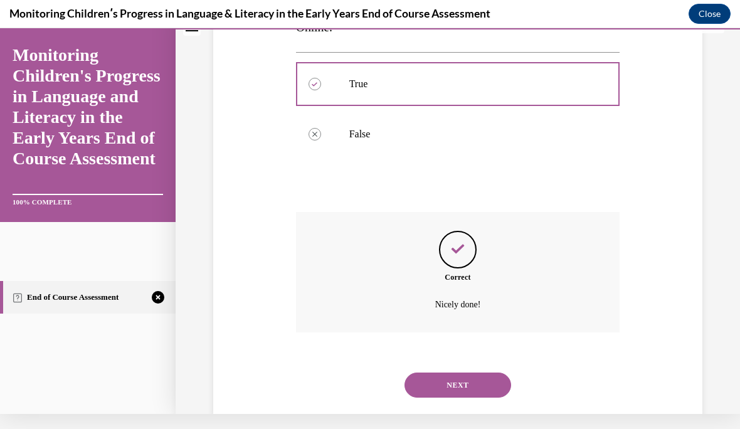
scroll to position [322, 0]
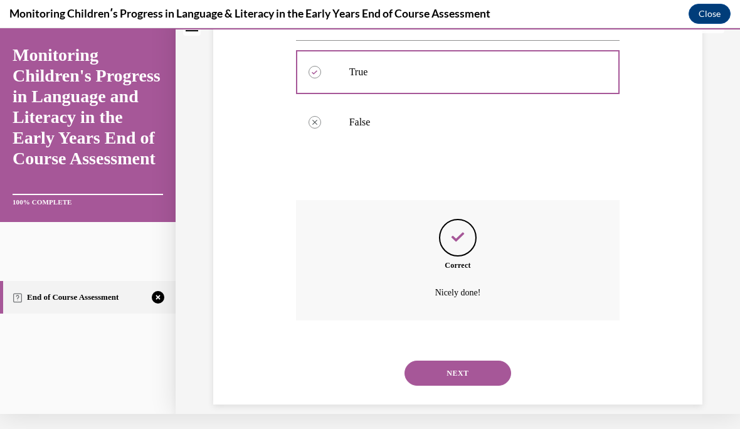
click at [474, 365] on button "NEXT" at bounding box center [458, 373] width 107 height 25
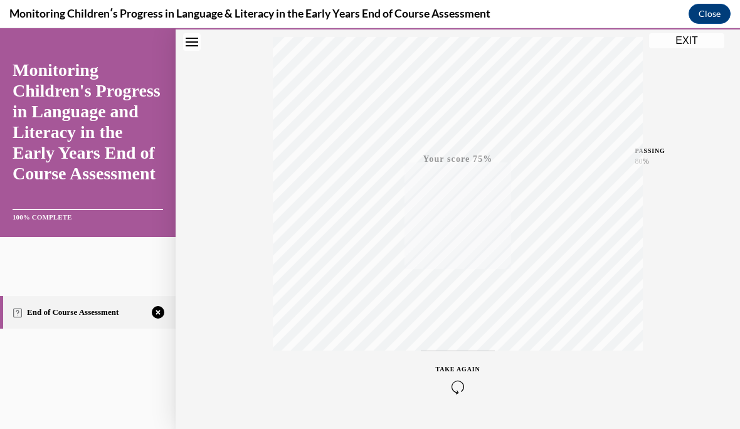
scroll to position [242, 0]
click at [457, 355] on icon "button" at bounding box center [458, 353] width 45 height 14
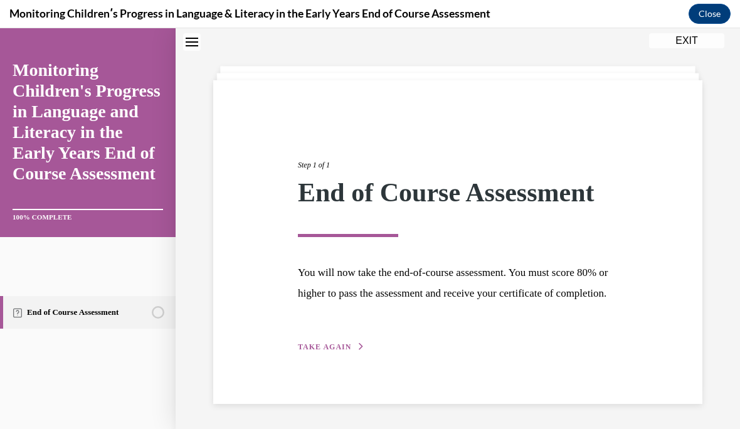
scroll to position [64, 0]
click at [328, 351] on span "TAKE AGAIN" at bounding box center [324, 347] width 53 height 9
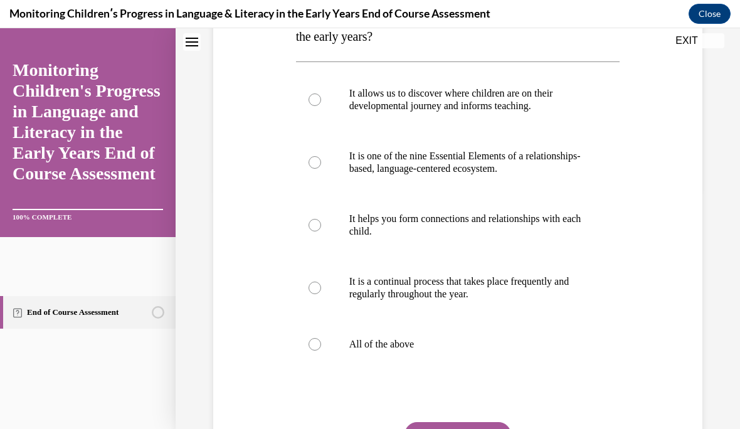
scroll to position [240, 0]
click at [317, 103] on div at bounding box center [315, 99] width 13 height 13
click at [317, 103] on input "It allows us to discover where children are on their developmental journey and …" at bounding box center [315, 99] width 13 height 13
radio input "true"
click at [316, 227] on div at bounding box center [315, 225] width 13 height 13
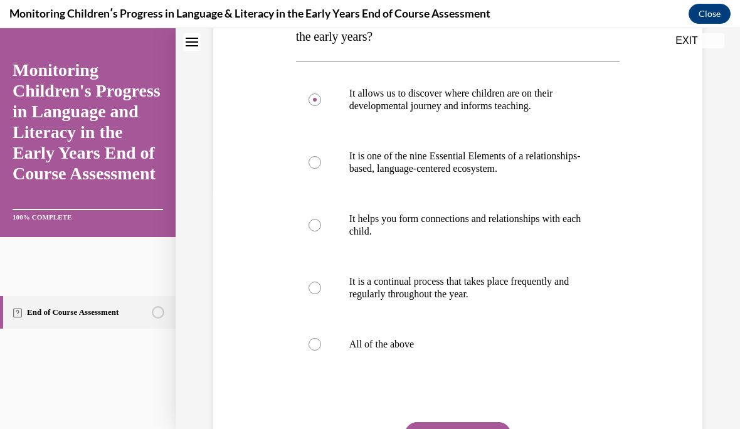
click at [316, 227] on input "It helps you form connections and relationships with each child." at bounding box center [315, 225] width 13 height 13
radio input "true"
click at [316, 284] on div at bounding box center [315, 288] width 13 height 13
click at [316, 284] on input "It is a continual process that takes place frequently and regularly throughout …" at bounding box center [315, 288] width 13 height 13
radio input "true"
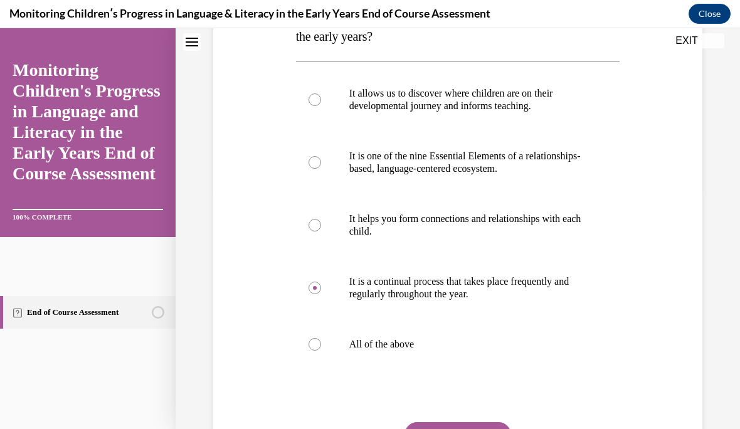
click at [311, 352] on label "All of the above" at bounding box center [458, 344] width 324 height 50
click at [311, 351] on input "All of the above" at bounding box center [315, 344] width 13 height 13
radio input "true"
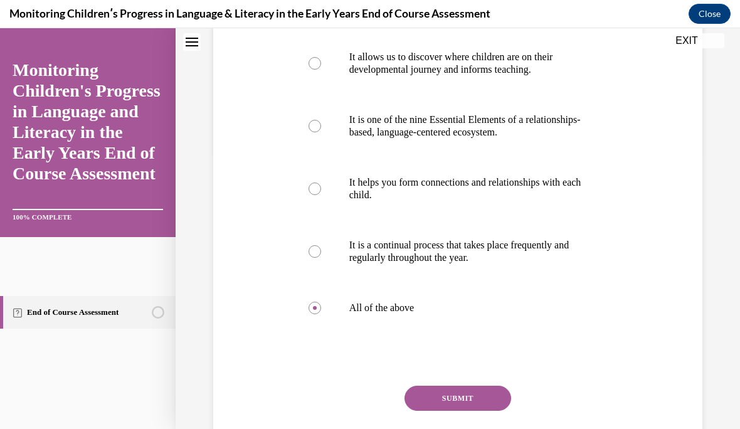
scroll to position [277, 0]
click at [475, 399] on button "SUBMIT" at bounding box center [458, 397] width 107 height 25
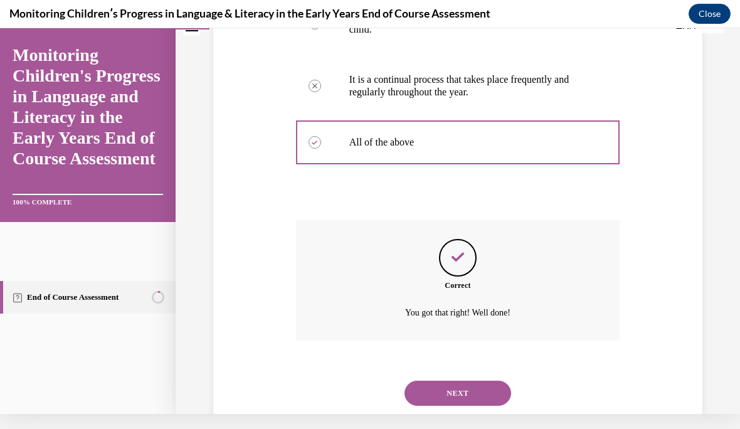
scroll to position [447, 0]
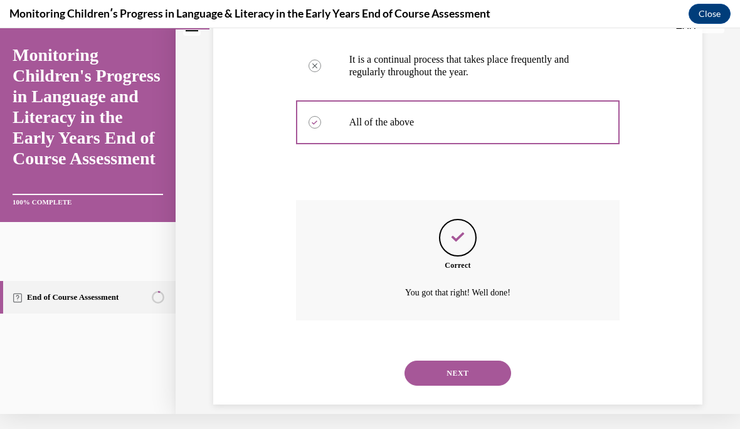
click at [474, 361] on button "NEXT" at bounding box center [458, 373] width 107 height 25
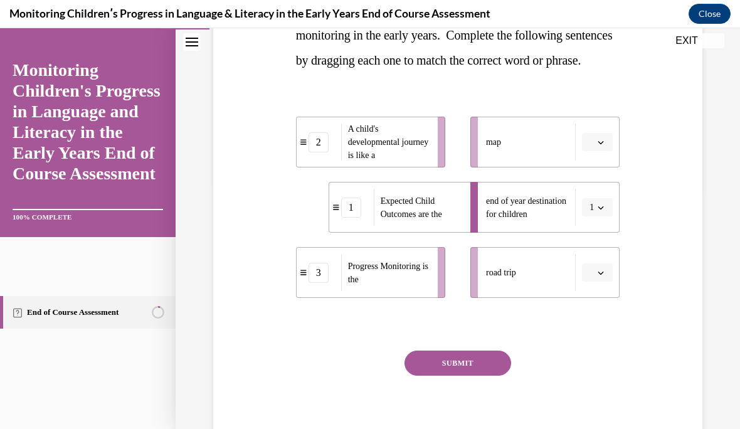
scroll to position [242, 0]
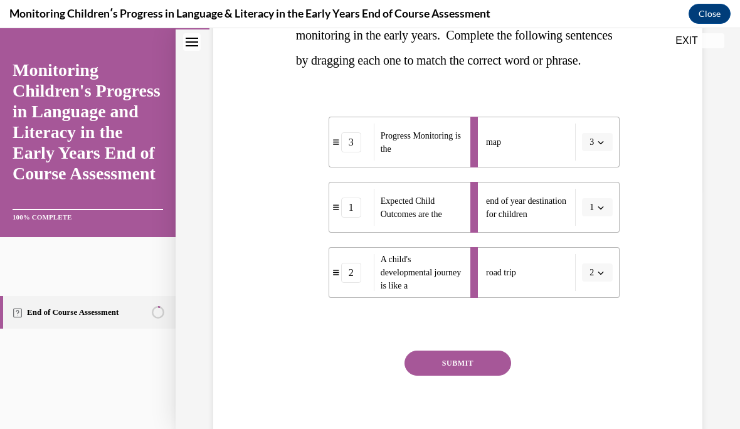
click at [473, 376] on button "SUBMIT" at bounding box center [458, 363] width 107 height 25
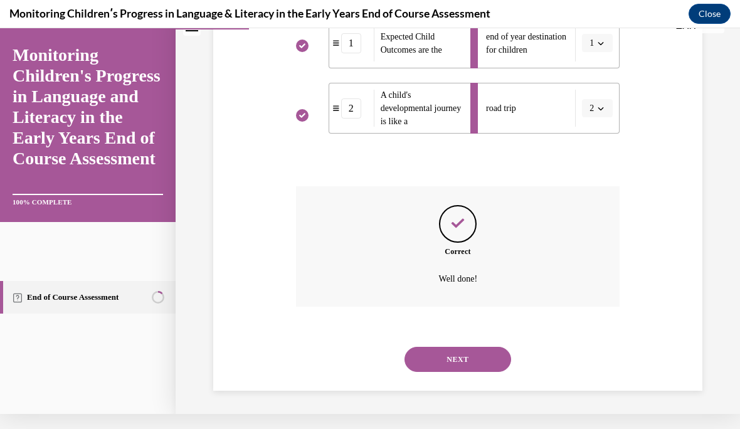
scroll to position [402, 0]
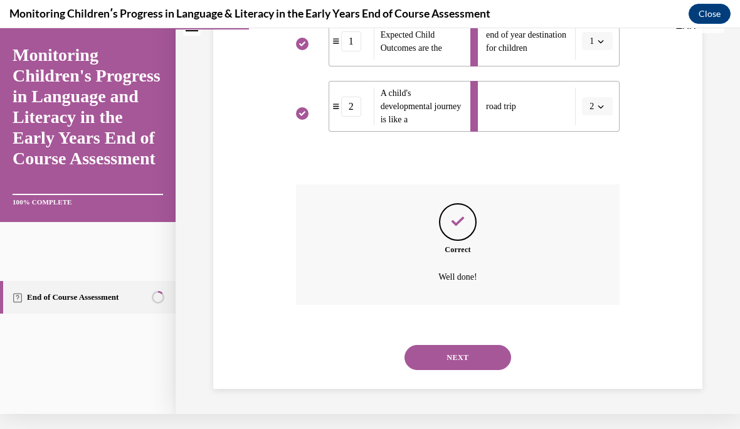
click at [463, 358] on button "NEXT" at bounding box center [458, 357] width 107 height 25
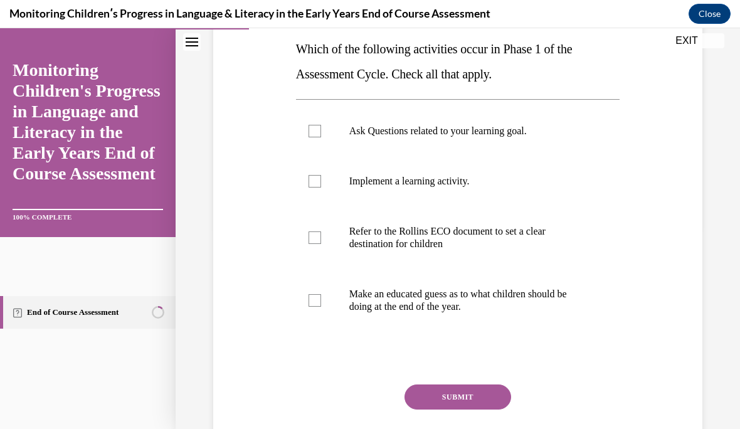
scroll to position [203, 0]
click at [312, 136] on div at bounding box center [315, 131] width 13 height 13
click at [312, 136] on input "Ask Questions related to your learning goal." at bounding box center [315, 131] width 13 height 13
checkbox input "true"
click at [318, 242] on div at bounding box center [315, 238] width 13 height 13
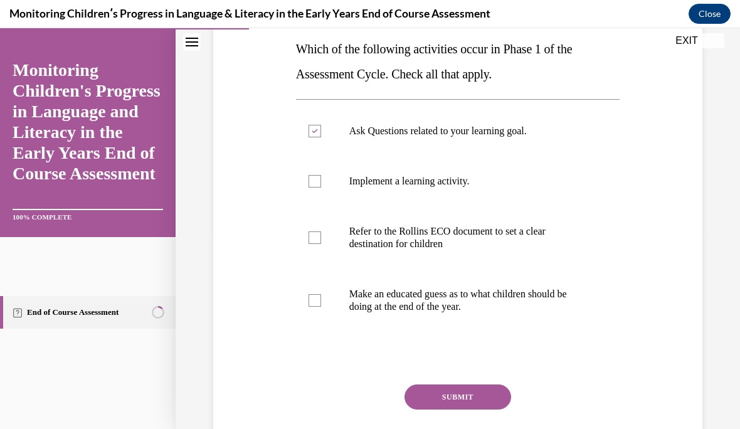
click at [318, 242] on input "Refer to the Rollins ECO document to set a clear destination for children" at bounding box center [315, 238] width 13 height 13
checkbox input "true"
click at [310, 186] on div at bounding box center [315, 181] width 13 height 13
click at [310, 186] on input "Implement a learning activity." at bounding box center [315, 181] width 13 height 13
checkbox input "true"
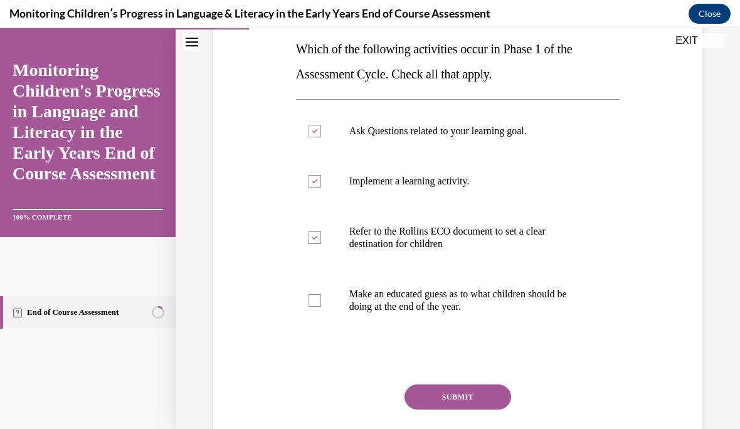
click at [475, 400] on button "SUBMIT" at bounding box center [458, 397] width 107 height 25
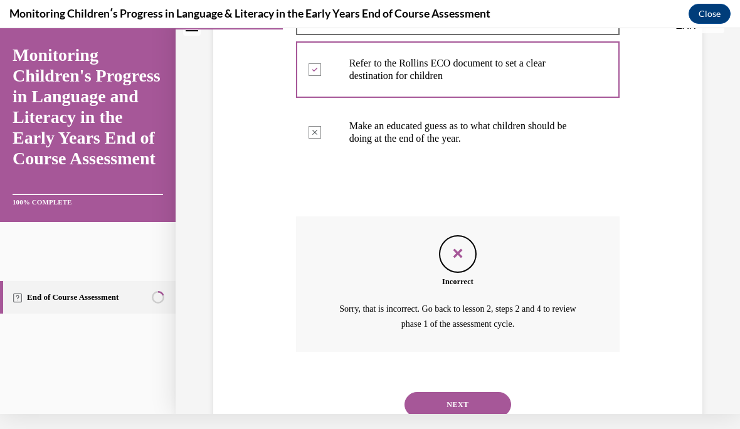
scroll to position [387, 0]
click at [487, 395] on button "NEXT" at bounding box center [458, 404] width 107 height 25
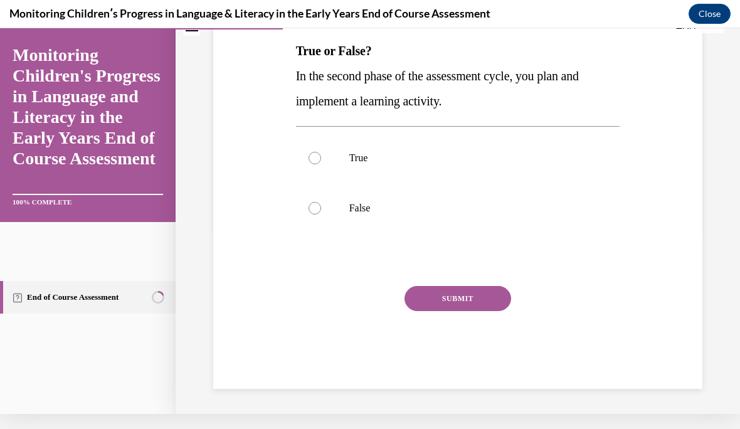
scroll to position [0, 0]
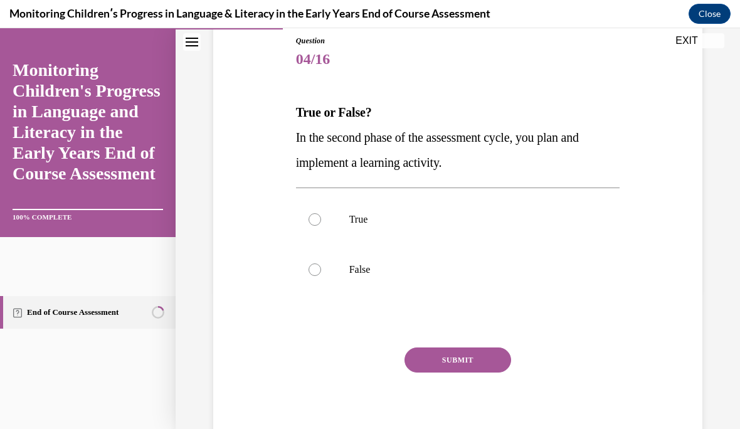
click at [317, 217] on div at bounding box center [315, 219] width 13 height 13
click at [317, 217] on input "True" at bounding box center [315, 219] width 13 height 13
radio input "true"
click at [469, 360] on button "SUBMIT" at bounding box center [458, 360] width 107 height 25
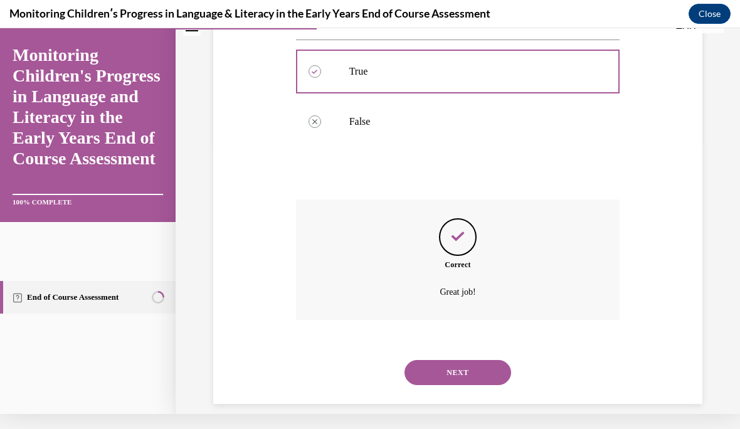
scroll to position [272, 0]
click at [485, 362] on button "NEXT" at bounding box center [458, 373] width 107 height 25
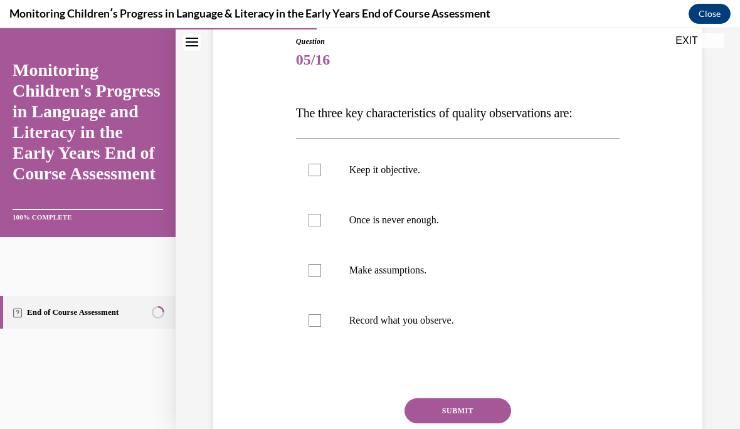
scroll to position [140, 0]
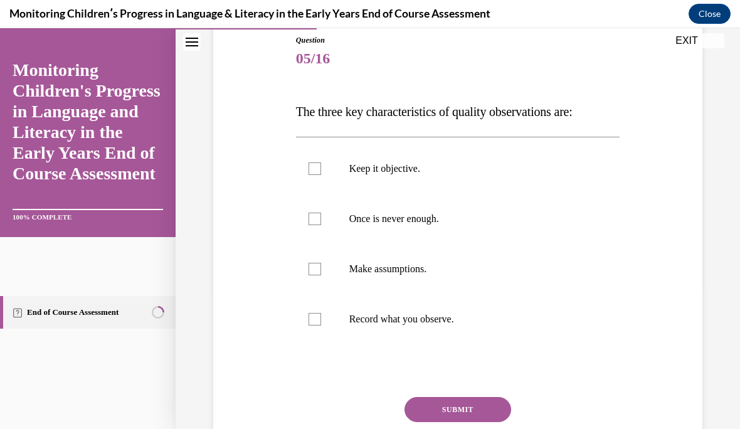
click at [316, 172] on div at bounding box center [315, 169] width 13 height 13
click at [316, 172] on input "Keep it objective." at bounding box center [315, 169] width 13 height 13
checkbox input "true"
click at [313, 227] on label "Once is never enough." at bounding box center [458, 219] width 324 height 50
click at [313, 225] on input "Once is never enough." at bounding box center [315, 219] width 13 height 13
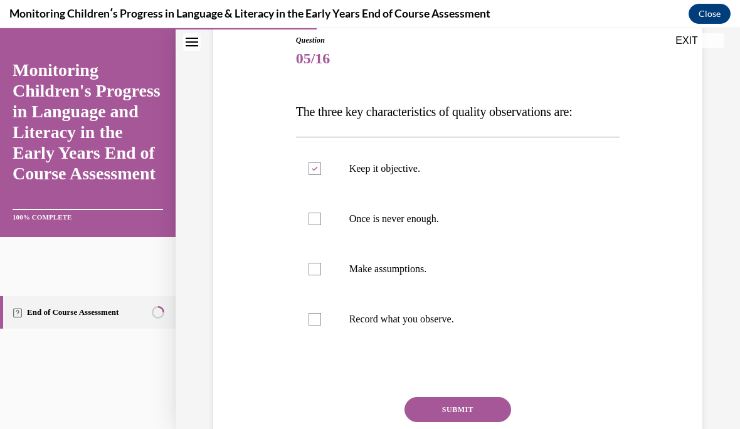
checkbox input "true"
click at [307, 321] on label "Record what you observe." at bounding box center [458, 319] width 324 height 50
click at [309, 321] on input "Record what you observe." at bounding box center [315, 319] width 13 height 13
checkbox input "true"
click at [489, 408] on button "SUBMIT" at bounding box center [458, 409] width 107 height 25
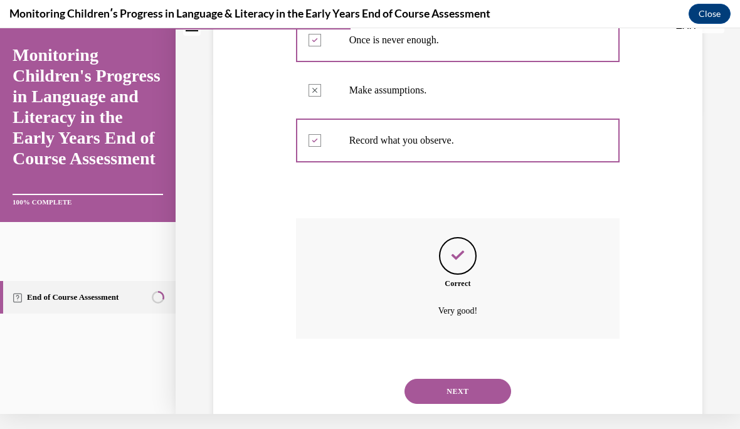
scroll to position [322, 0]
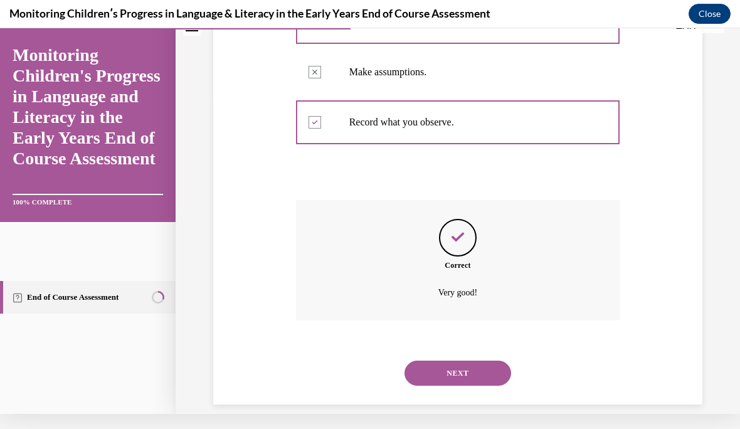
click at [479, 365] on button "NEXT" at bounding box center [458, 373] width 107 height 25
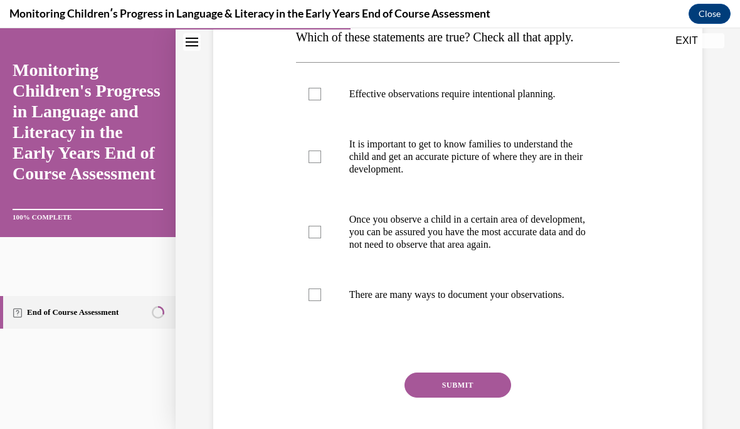
scroll to position [216, 0]
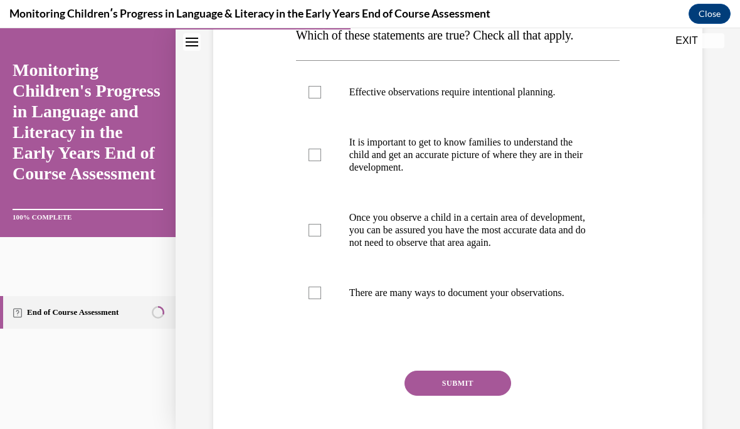
click at [309, 97] on div at bounding box center [315, 92] width 13 height 13
click at [309, 97] on input "Effective observations require intentional planning." at bounding box center [315, 92] width 13 height 13
checkbox input "true"
click at [313, 154] on div at bounding box center [315, 155] width 13 height 13
click at [313, 154] on input "It is important to get to know families to understand the child and get an accu…" at bounding box center [315, 155] width 13 height 13
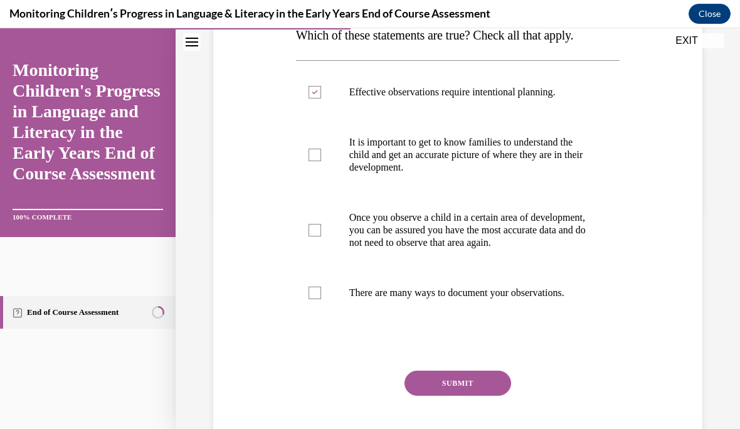
checkbox input "true"
click at [313, 299] on div at bounding box center [315, 293] width 13 height 13
click at [313, 299] on input "There are many ways to document your observations." at bounding box center [315, 293] width 13 height 13
checkbox input "true"
click at [476, 396] on button "SUBMIT" at bounding box center [458, 383] width 107 height 25
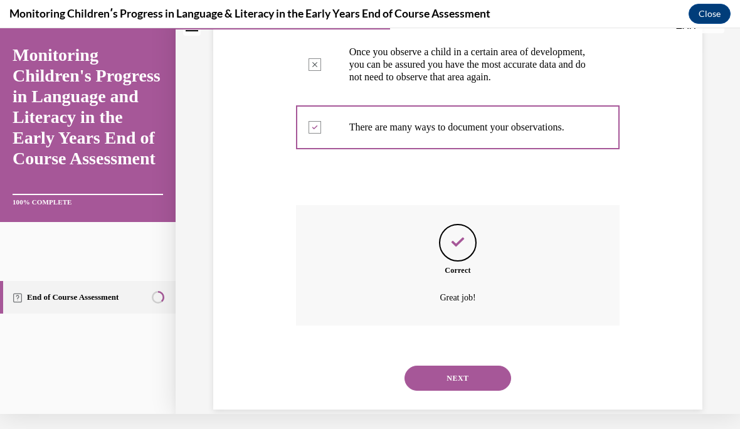
scroll to position [397, 0]
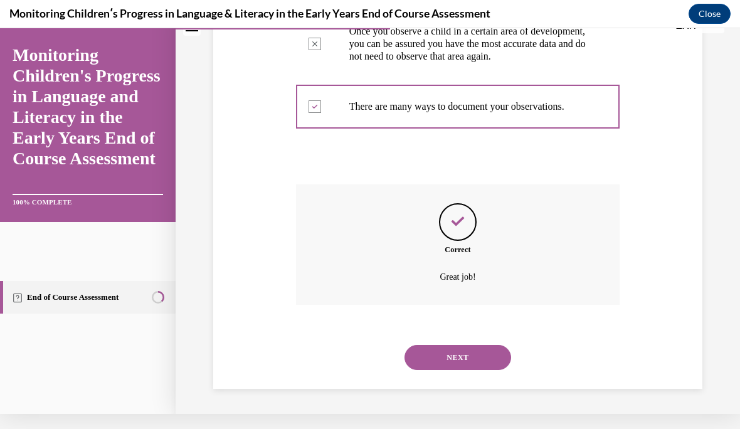
click at [469, 364] on button "NEXT" at bounding box center [458, 357] width 107 height 25
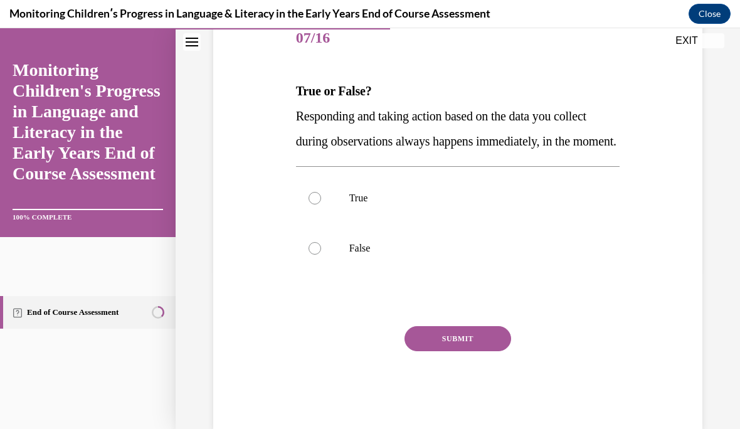
scroll to position [161, 0]
click at [310, 274] on label "False" at bounding box center [458, 248] width 324 height 50
click at [310, 255] on input "False" at bounding box center [315, 248] width 13 height 13
radio input "true"
click at [484, 351] on button "SUBMIT" at bounding box center [458, 338] width 107 height 25
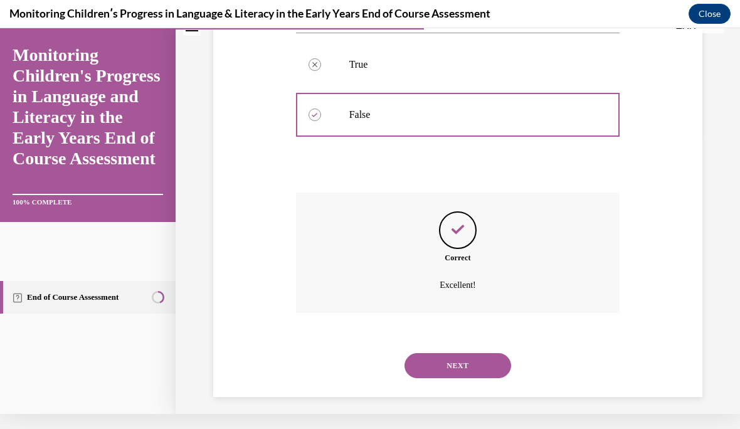
scroll to position [297, 0]
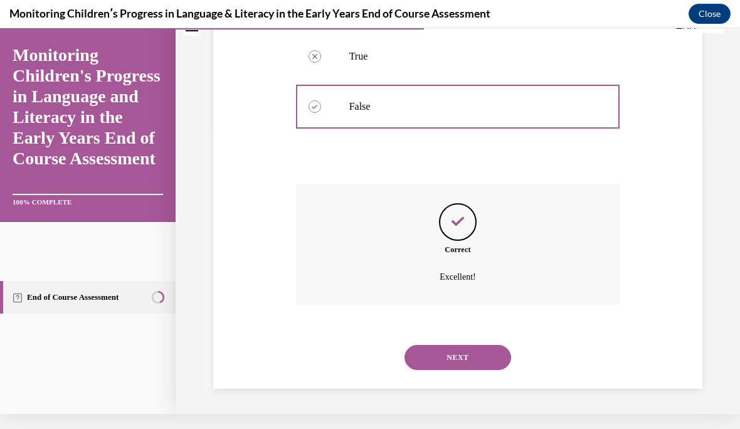
click at [477, 356] on button "NEXT" at bounding box center [458, 357] width 107 height 25
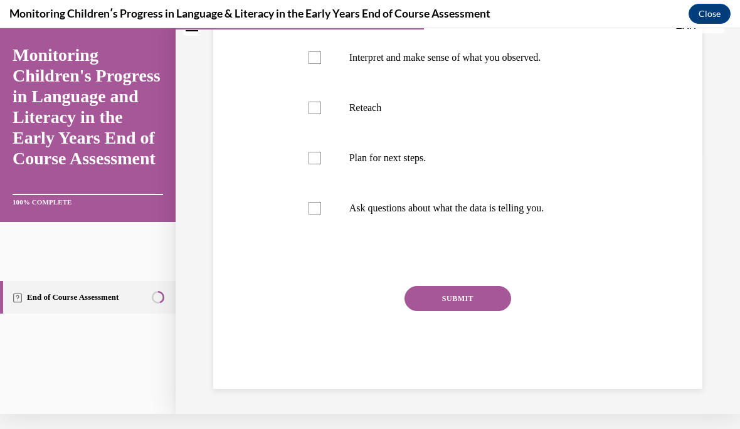
scroll to position [0, 0]
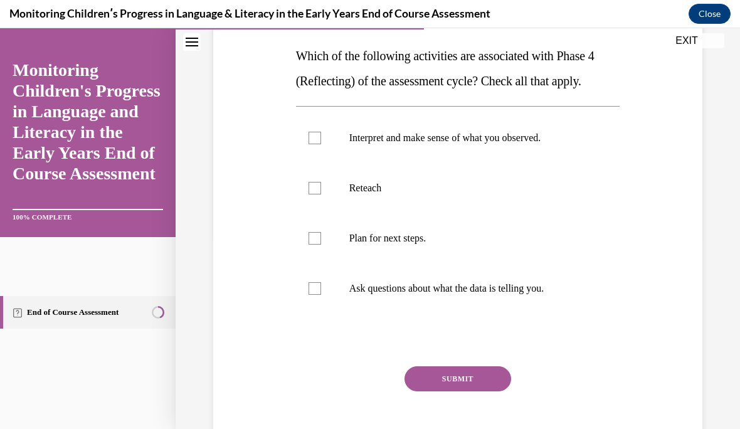
click at [309, 135] on div at bounding box center [315, 138] width 13 height 13
click at [309, 135] on input "Interpret and make sense of what you observed." at bounding box center [315, 138] width 13 height 13
checkbox input "true"
click at [315, 242] on div at bounding box center [315, 238] width 13 height 13
click at [315, 242] on input "Plan for next steps." at bounding box center [315, 238] width 13 height 13
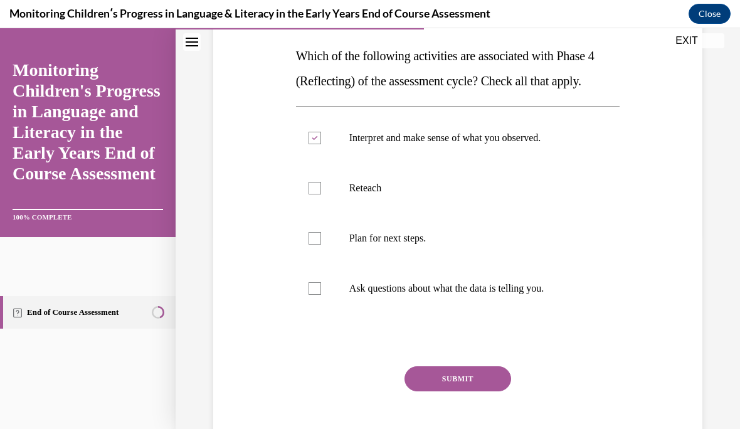
checkbox input "true"
click at [316, 284] on div at bounding box center [315, 288] width 13 height 13
click at [316, 284] on input "Ask questions about what the data is telling you." at bounding box center [315, 288] width 13 height 13
checkbox input "true"
click at [476, 383] on button "SUBMIT" at bounding box center [458, 378] width 107 height 25
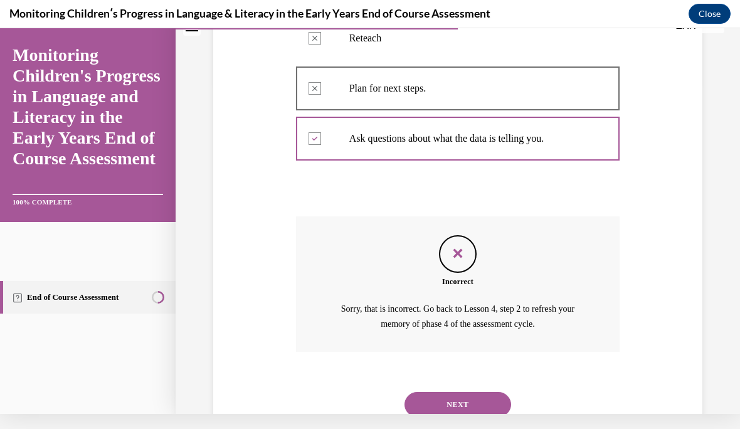
scroll to position [333, 0]
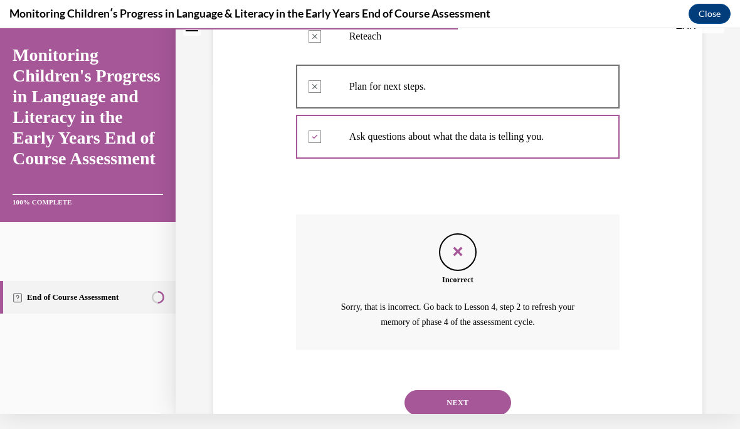
click at [477, 390] on button "NEXT" at bounding box center [458, 402] width 107 height 25
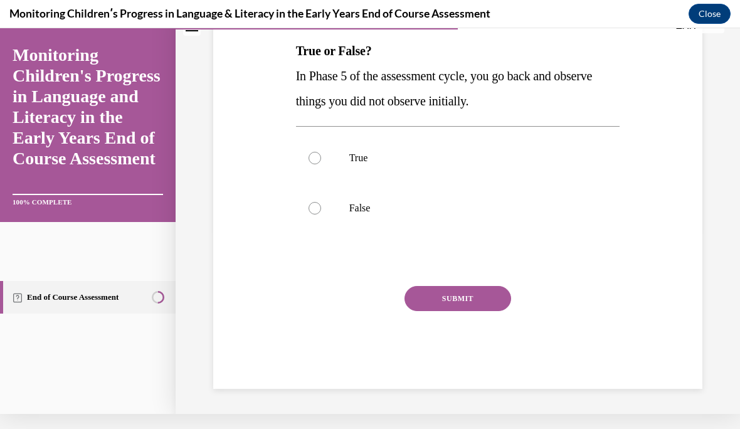
scroll to position [0, 0]
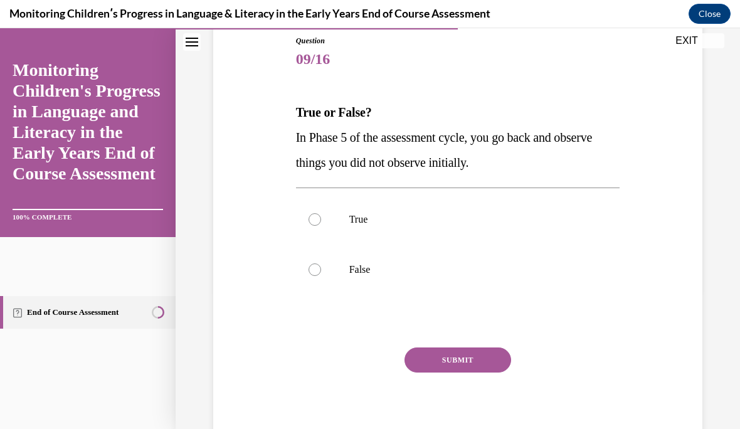
click at [314, 274] on div at bounding box center [315, 270] width 13 height 13
click at [314, 274] on input "False" at bounding box center [315, 270] width 13 height 13
radio input "true"
click at [477, 359] on button "SUBMIT" at bounding box center [458, 360] width 107 height 25
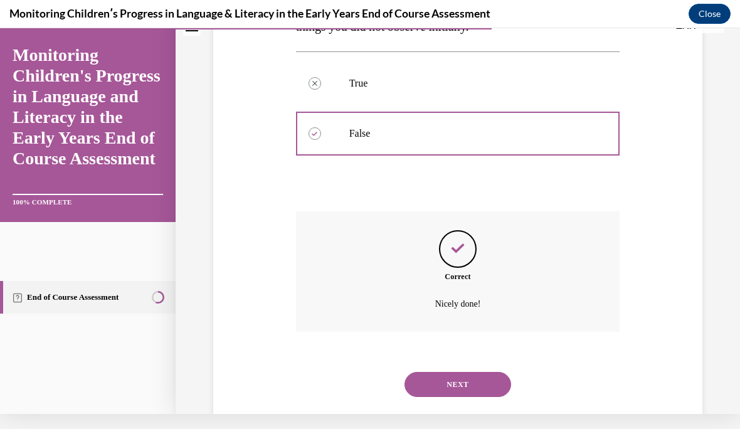
scroll to position [272, 0]
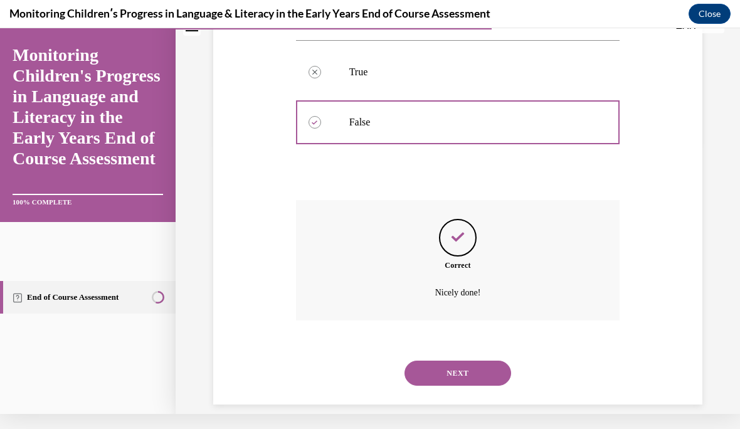
click at [483, 361] on button "NEXT" at bounding box center [458, 373] width 107 height 25
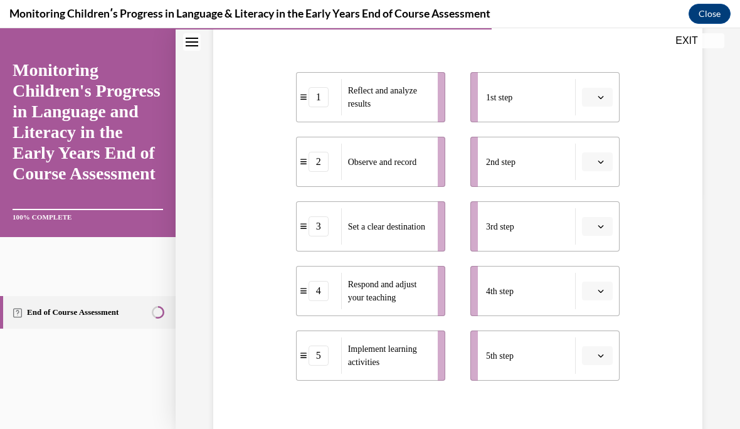
scroll to position [236, 0]
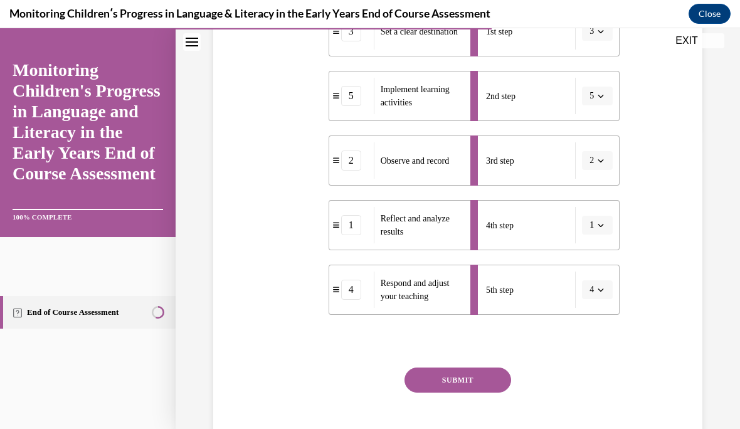
click at [479, 380] on button "SUBMIT" at bounding box center [458, 380] width 107 height 25
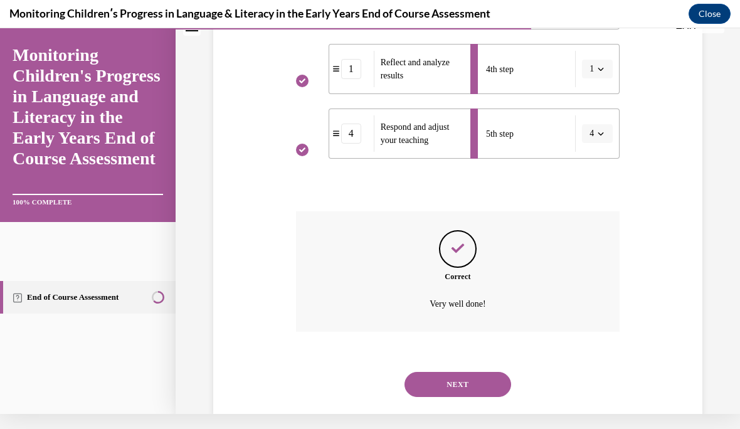
scroll to position [454, 0]
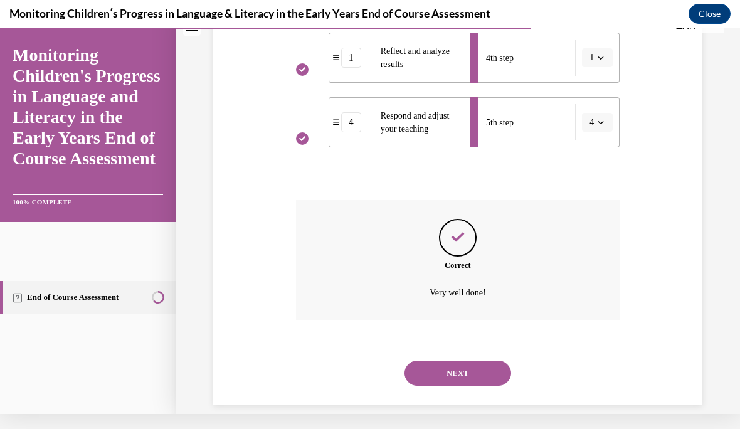
click at [476, 361] on button "NEXT" at bounding box center [458, 373] width 107 height 25
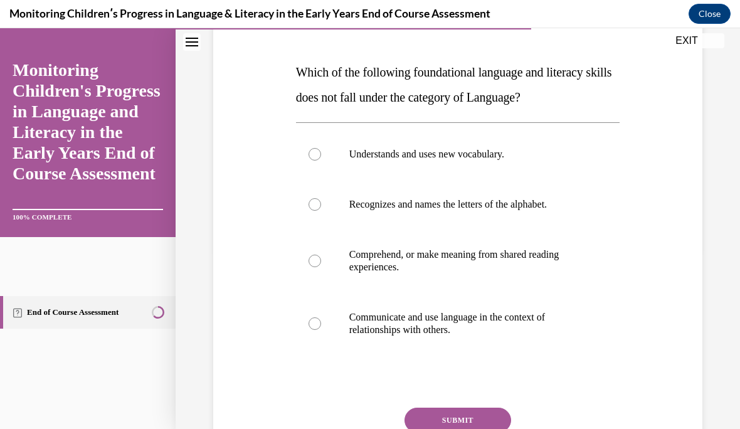
scroll to position [183, 0]
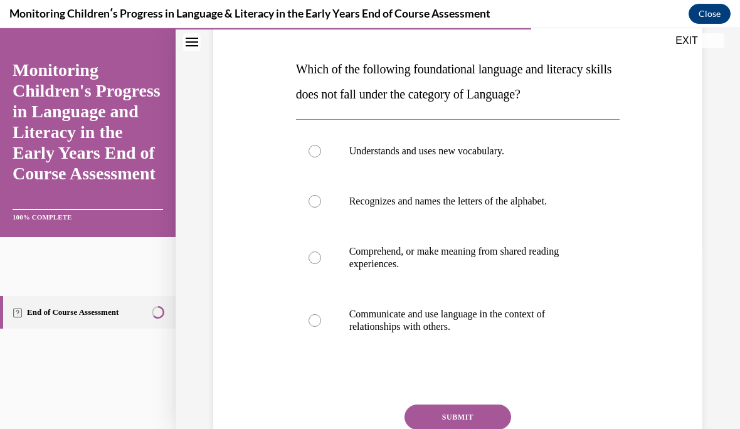
click at [306, 207] on label "Recognizes and names the letters of the alphabet." at bounding box center [458, 201] width 324 height 50
click at [309, 207] on input "Recognizes and names the letters of the alphabet." at bounding box center [315, 201] width 13 height 13
radio input "true"
click at [483, 413] on button "SUBMIT" at bounding box center [458, 417] width 107 height 25
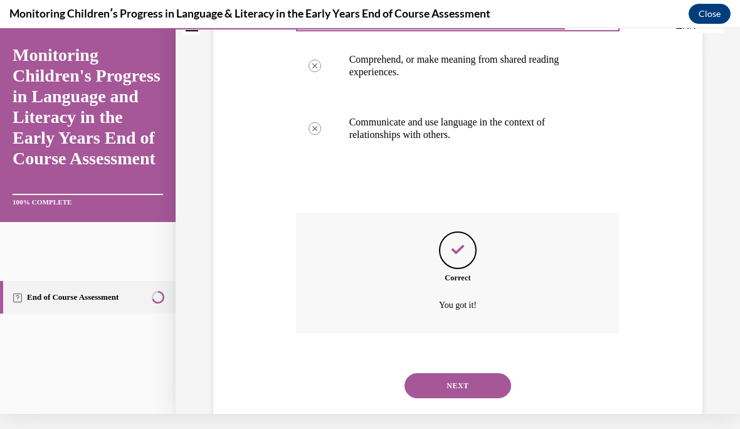
scroll to position [372, 0]
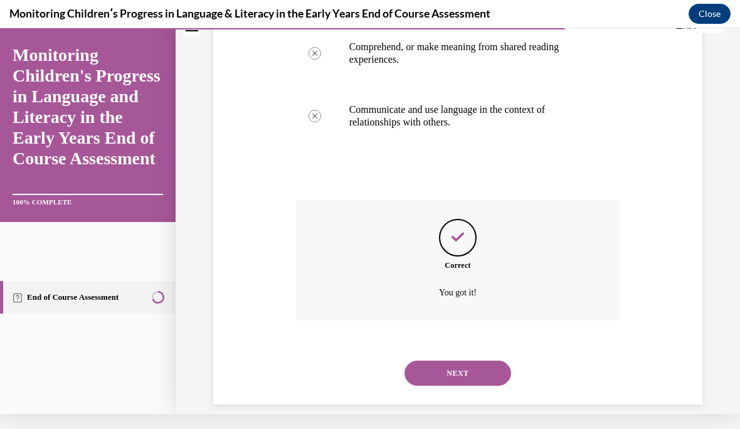
click at [480, 362] on button "NEXT" at bounding box center [458, 373] width 107 height 25
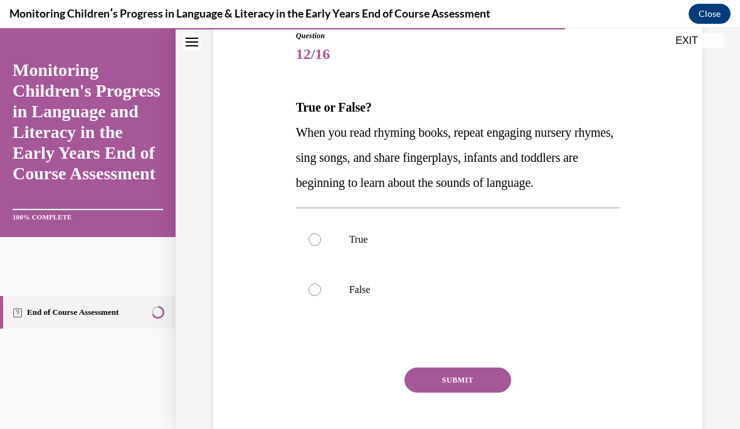
scroll to position [144, 0]
click at [323, 265] on label "True" at bounding box center [458, 240] width 324 height 50
click at [321, 246] on input "True" at bounding box center [315, 239] width 13 height 13
radio input "true"
click at [481, 393] on button "SUBMIT" at bounding box center [458, 380] width 107 height 25
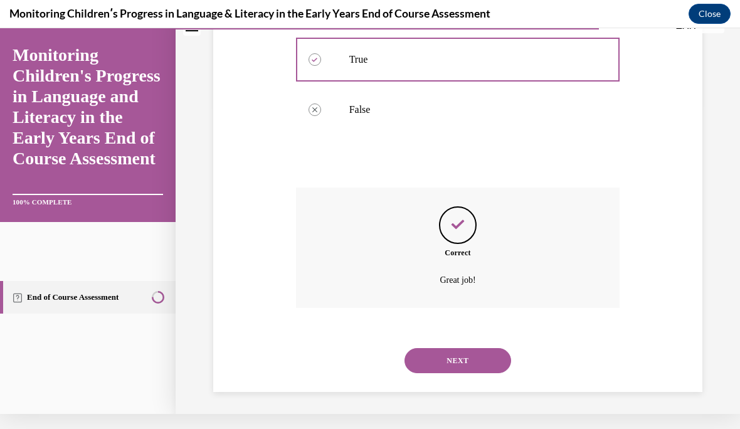
scroll to position [322, 0]
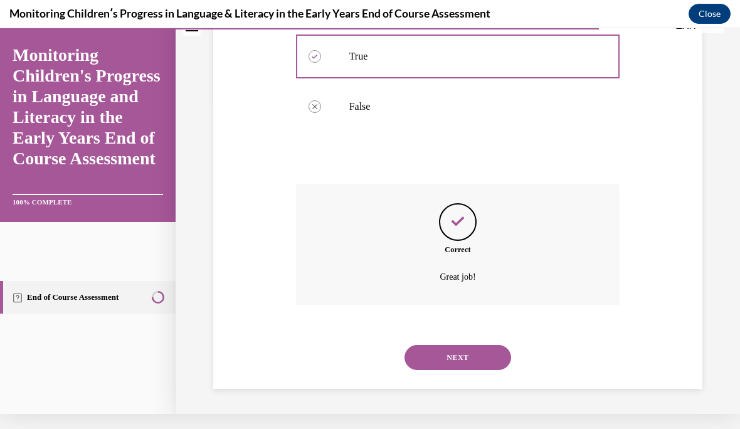
click at [482, 360] on button "NEXT" at bounding box center [458, 357] width 107 height 25
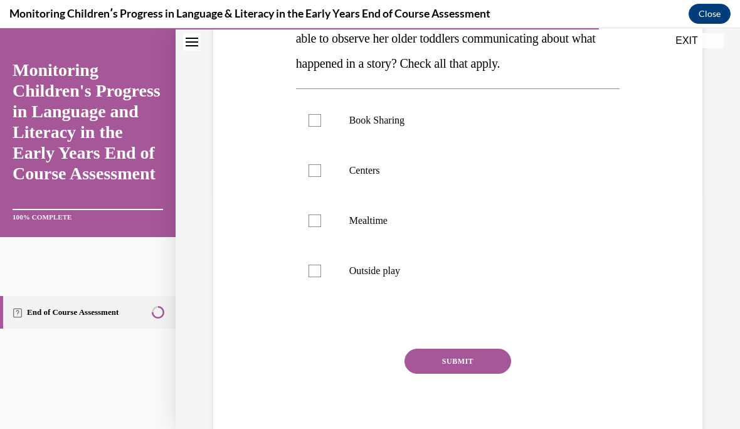
scroll to position [238, 0]
click at [316, 127] on div at bounding box center [315, 120] width 13 height 13
click at [316, 127] on input "Book Sharing" at bounding box center [315, 120] width 13 height 13
checkbox input "true"
click at [322, 196] on label "Centers" at bounding box center [458, 171] width 324 height 50
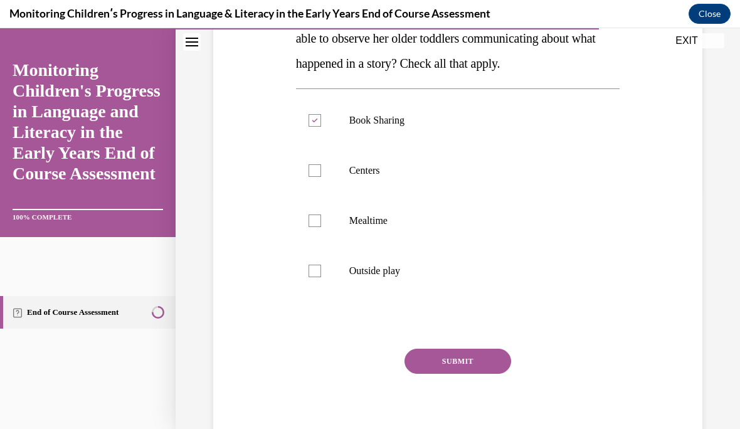
click at [321, 177] on input "Centers" at bounding box center [315, 170] width 13 height 13
checkbox input "true"
click at [318, 227] on div at bounding box center [315, 221] width 13 height 13
click at [318, 227] on input "Mealtime" at bounding box center [315, 221] width 13 height 13
checkbox input "true"
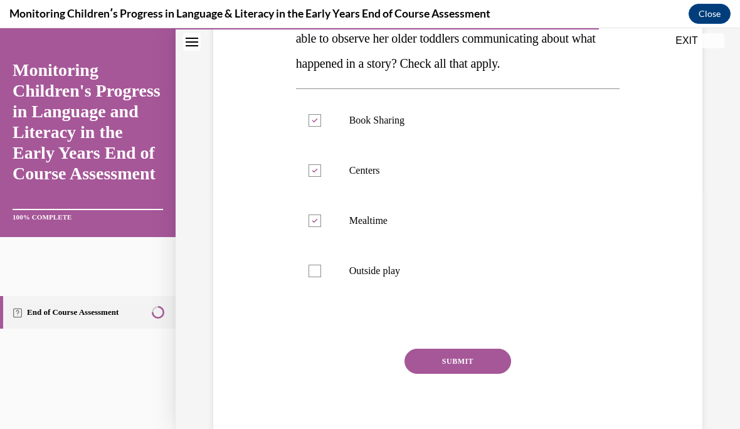
click at [314, 277] on div at bounding box center [315, 271] width 13 height 13
click at [314, 277] on input "Outside play" at bounding box center [315, 271] width 13 height 13
checkbox input "true"
click at [484, 374] on button "SUBMIT" at bounding box center [458, 361] width 107 height 25
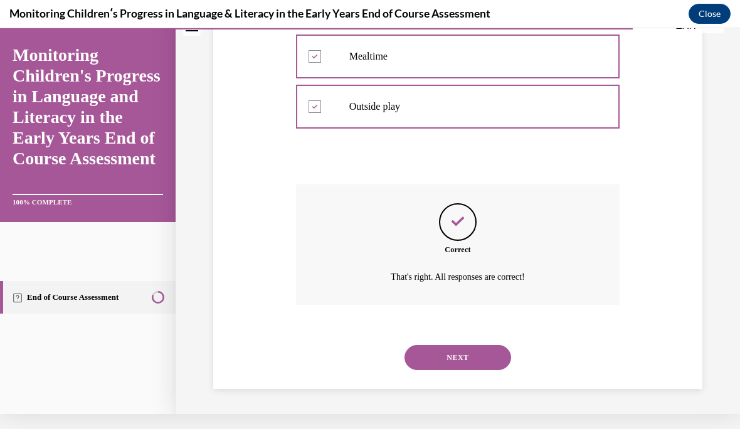
click at [484, 363] on button "NEXT" at bounding box center [458, 357] width 107 height 25
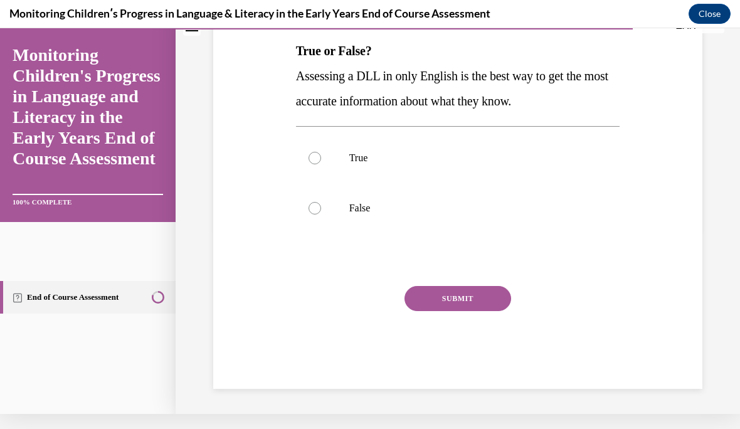
scroll to position [0, 0]
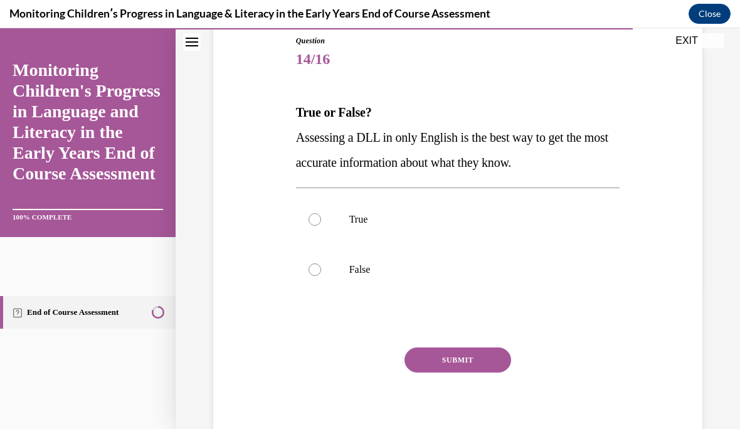
click at [320, 274] on div at bounding box center [315, 270] width 13 height 13
click at [320, 274] on input "False" at bounding box center [315, 270] width 13 height 13
radio input "true"
click at [476, 359] on button "SUBMIT" at bounding box center [458, 360] width 107 height 25
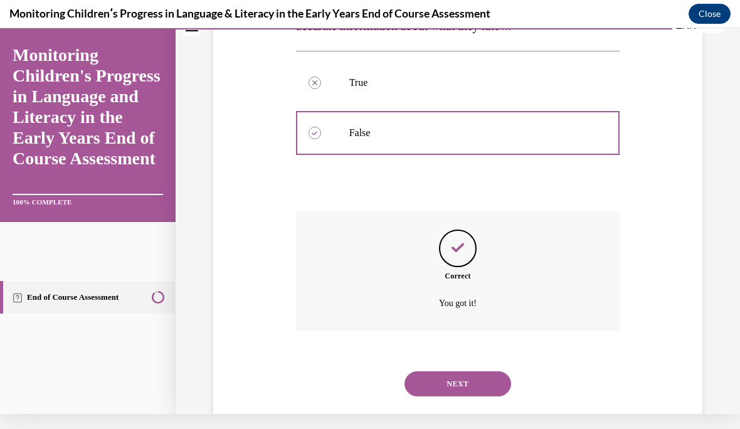
scroll to position [272, 0]
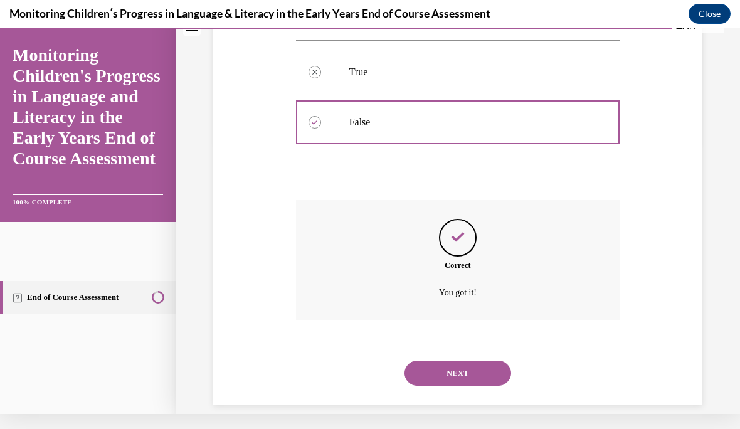
click at [483, 361] on button "NEXT" at bounding box center [458, 373] width 107 height 25
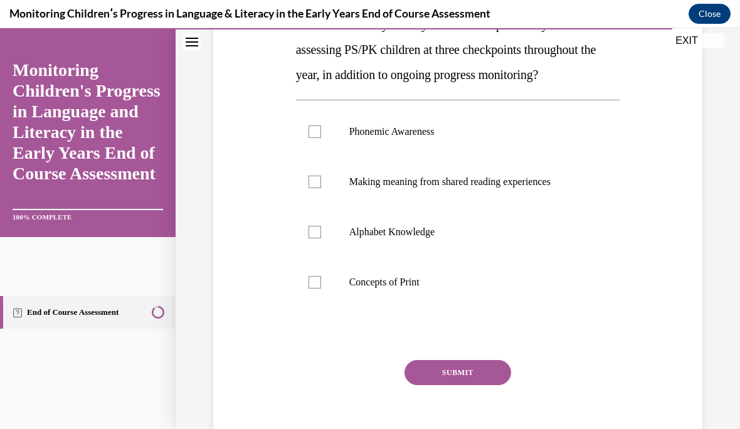
scroll to position [227, 0]
click at [314, 138] on div at bounding box center [315, 131] width 13 height 13
click at [314, 138] on input "Phonemic Awareness" at bounding box center [315, 131] width 13 height 13
checkbox input "true"
click at [317, 238] on div at bounding box center [315, 232] width 13 height 13
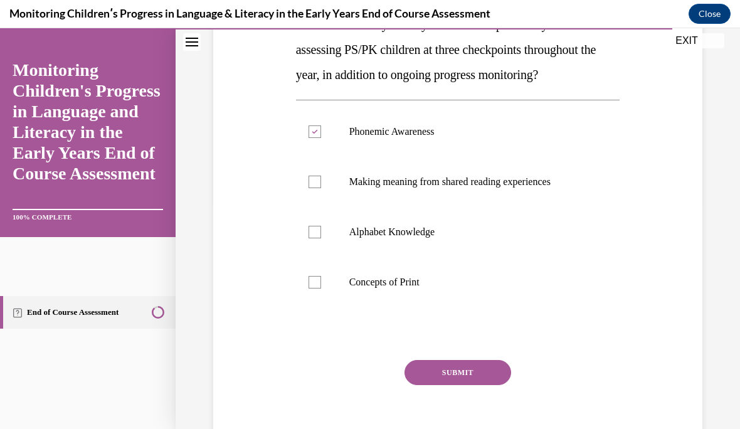
click at [317, 238] on input "Alphabet Knowledge" at bounding box center [315, 232] width 13 height 13
checkbox input "true"
click at [471, 385] on button "SUBMIT" at bounding box center [458, 372] width 107 height 25
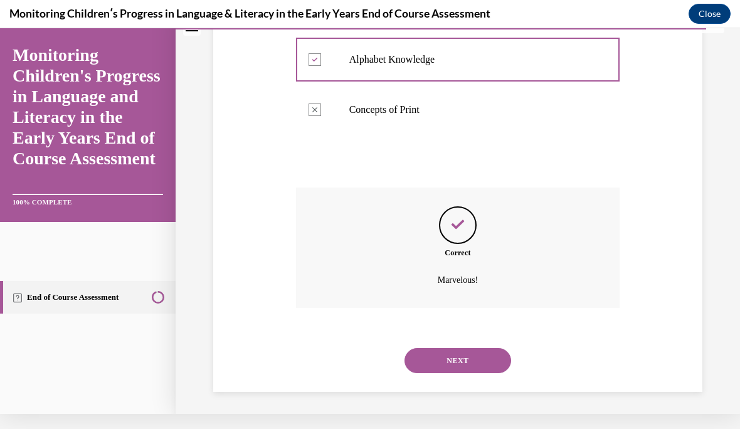
scroll to position [397, 0]
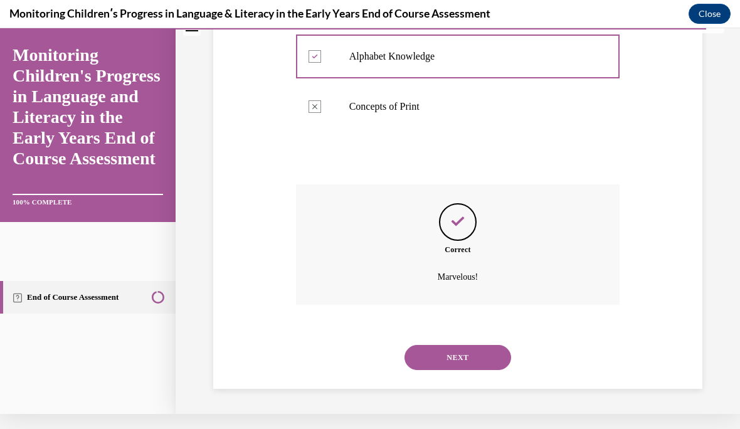
click at [473, 361] on button "NEXT" at bounding box center [458, 357] width 107 height 25
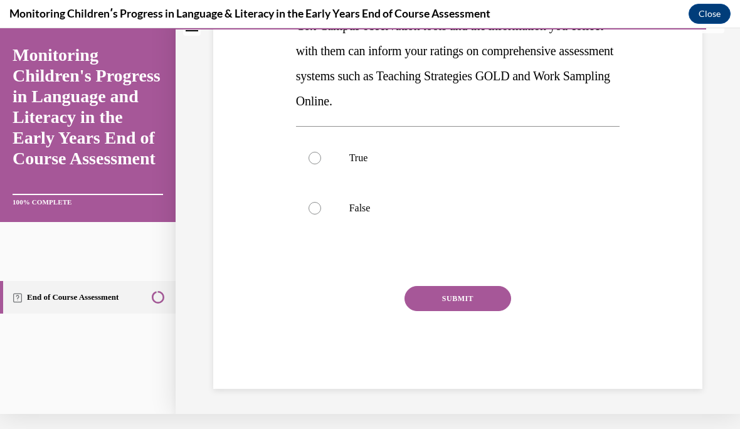
scroll to position [0, 0]
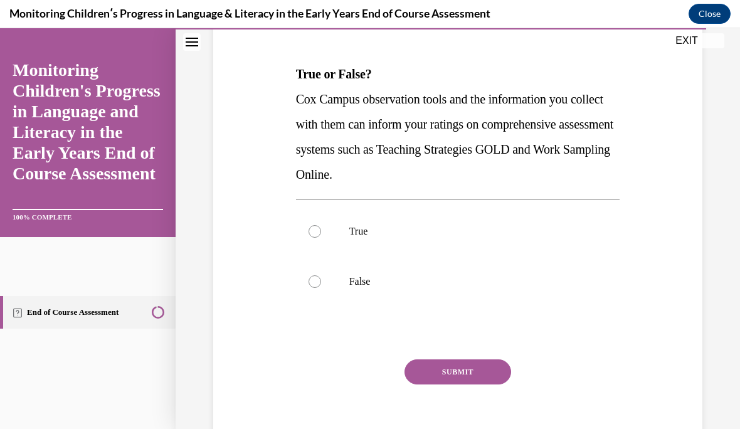
click at [317, 285] on div at bounding box center [315, 281] width 13 height 13
click at [317, 285] on input "False" at bounding box center [315, 281] width 13 height 13
radio input "true"
click at [479, 378] on button "SUBMIT" at bounding box center [458, 372] width 107 height 25
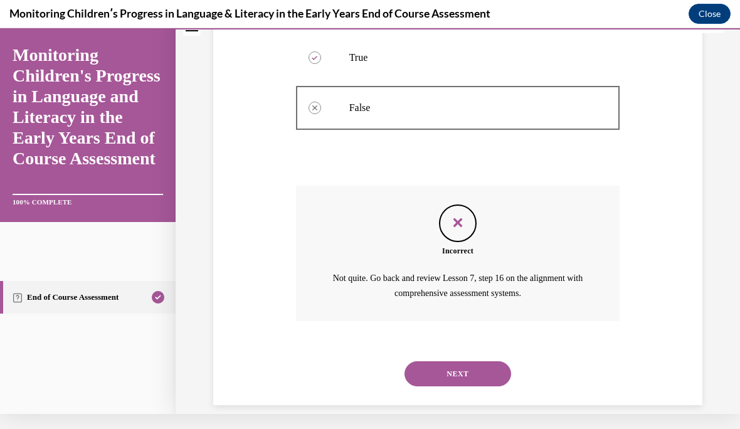
click at [472, 361] on button "NEXT" at bounding box center [458, 373] width 107 height 25
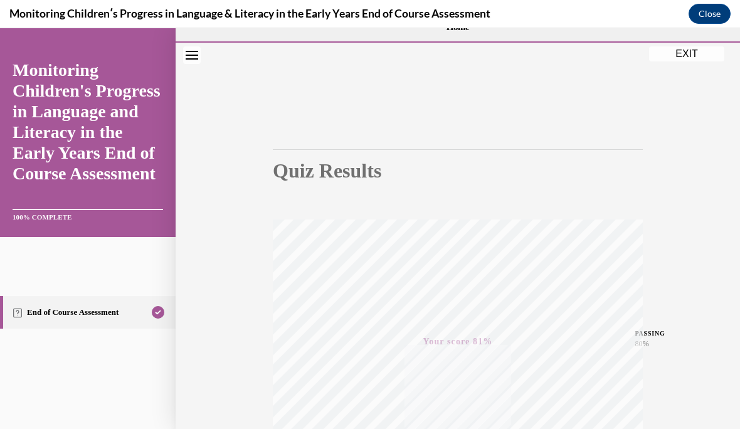
click at [688, 53] on button "EXIT" at bounding box center [686, 53] width 75 height 15
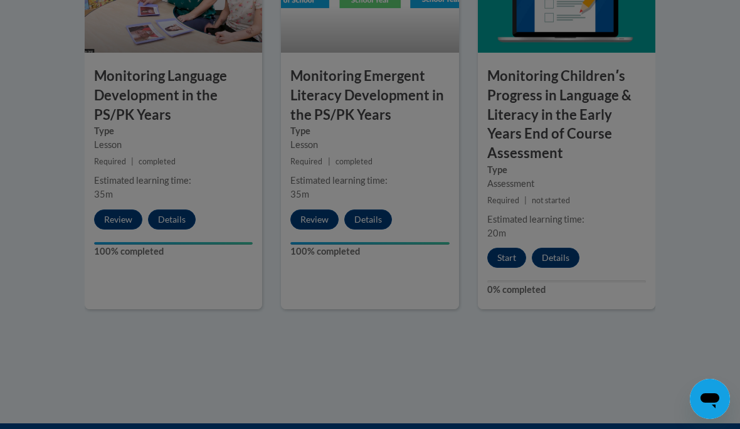
click at [693, 156] on div at bounding box center [370, 214] width 740 height 429
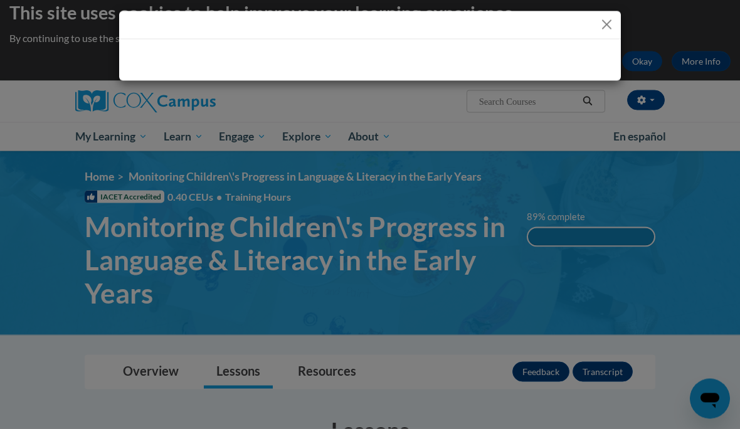
scroll to position [6, 0]
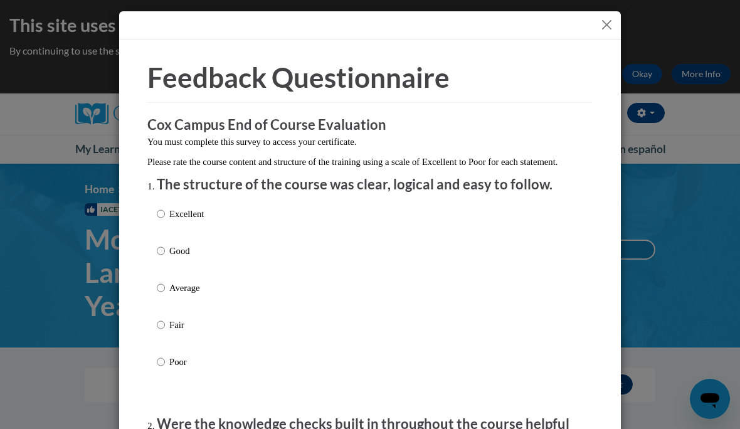
click at [163, 212] on input "Excellent" at bounding box center [161, 214] width 8 height 14
radio input "true"
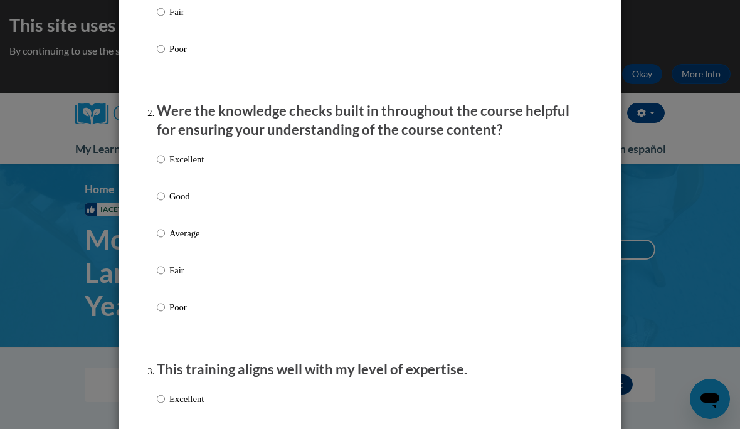
scroll to position [315, 0]
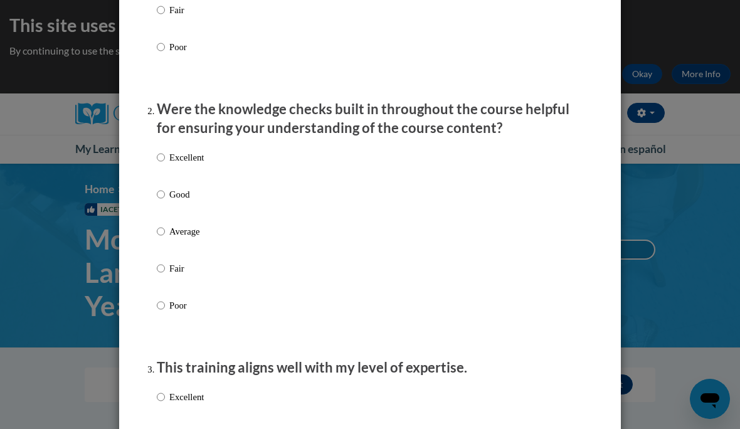
click at [167, 151] on label "Excellent" at bounding box center [180, 168] width 47 height 34
click at [165, 151] on input "Excellent" at bounding box center [161, 158] width 8 height 14
radio input "true"
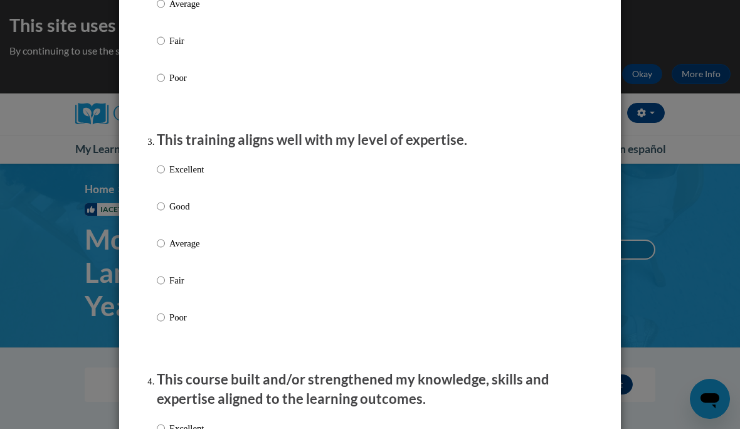
scroll to position [553, 0]
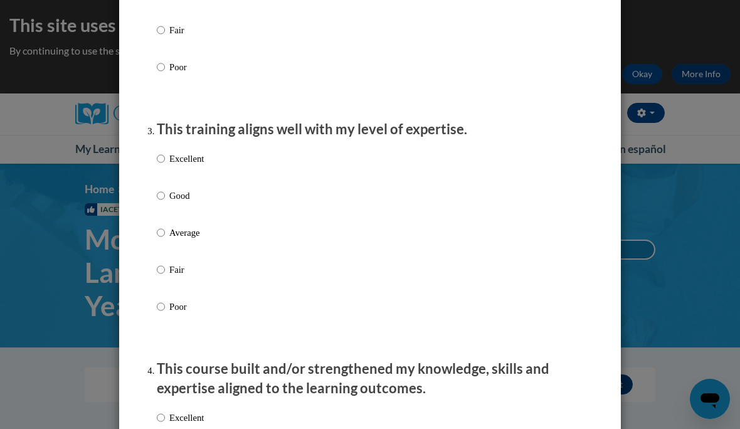
click at [162, 191] on input "Good" at bounding box center [161, 196] width 8 height 14
radio input "true"
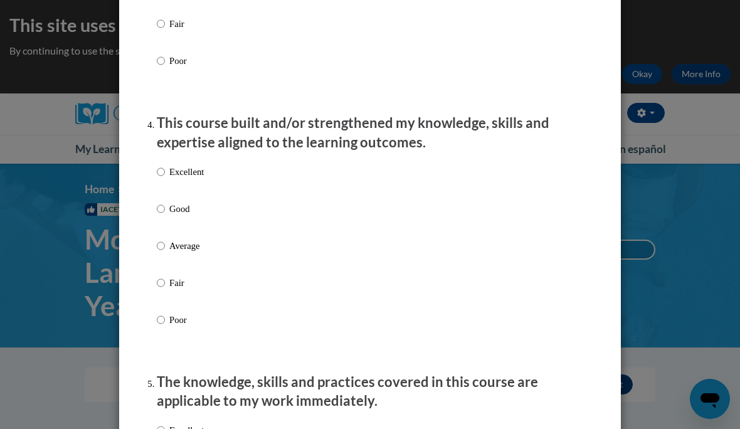
scroll to position [801, 0]
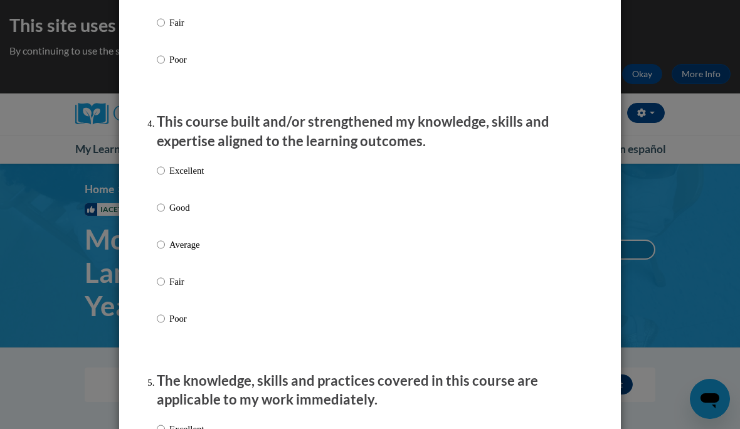
click at [157, 164] on input "Excellent" at bounding box center [161, 171] width 8 height 14
radio input "true"
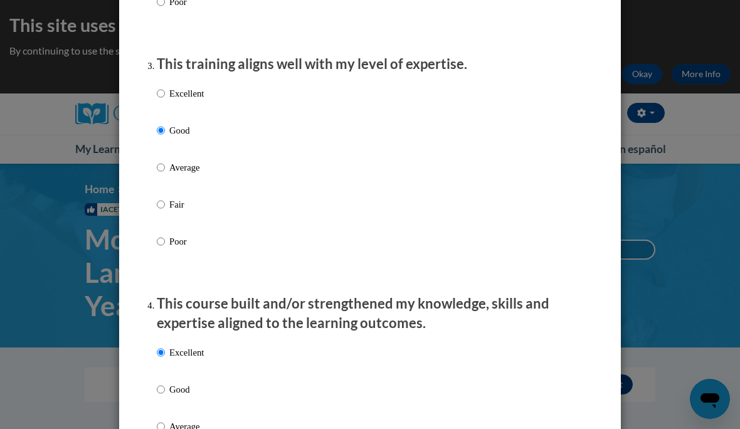
scroll to position [620, 0]
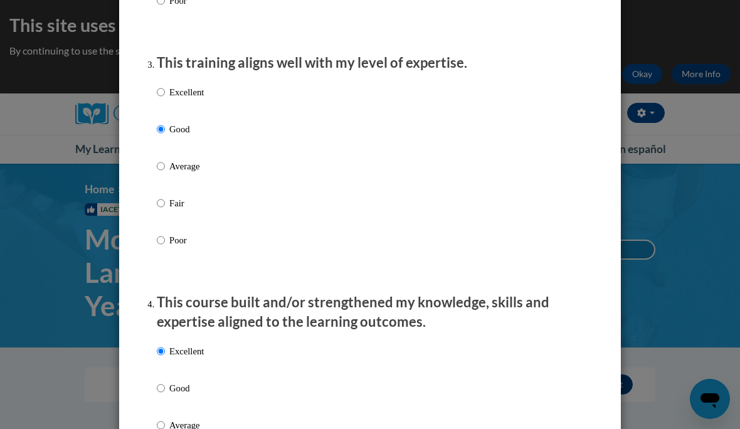
click at [157, 93] on input "Excellent" at bounding box center [161, 92] width 8 height 14
radio input "true"
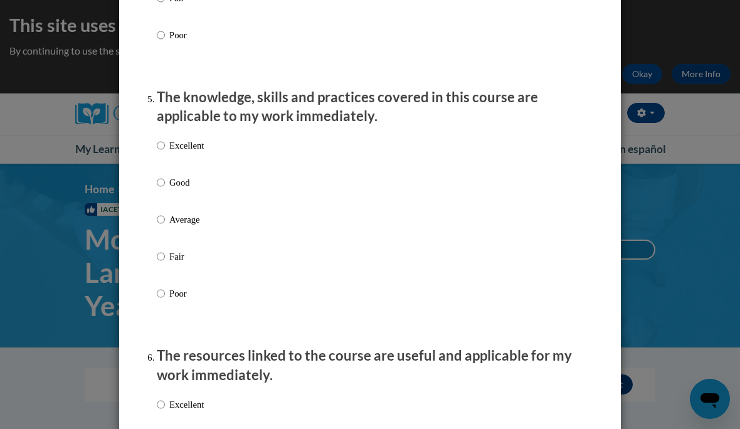
scroll to position [1085, 0]
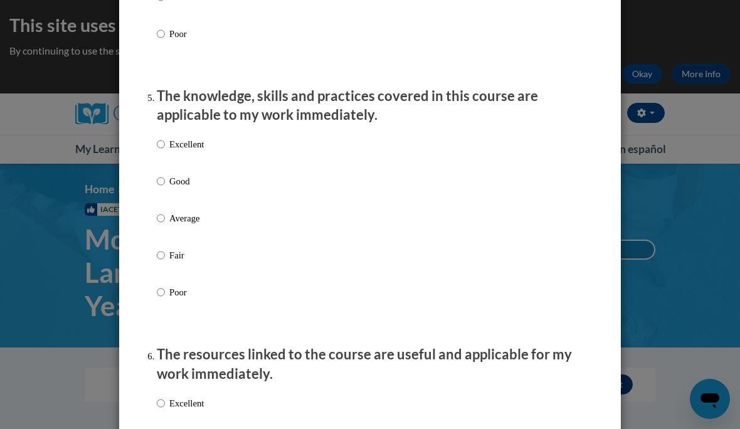
click at [163, 143] on input "Excellent" at bounding box center [161, 144] width 8 height 14
radio input "true"
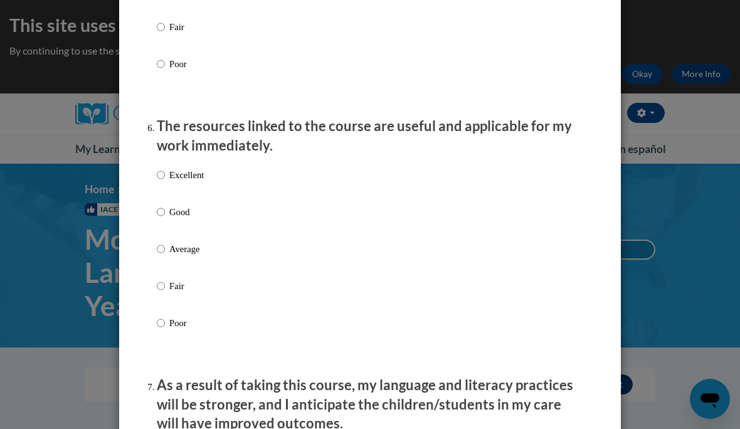
scroll to position [1313, 0]
click at [159, 169] on input "Excellent" at bounding box center [161, 176] width 8 height 14
radio input "true"
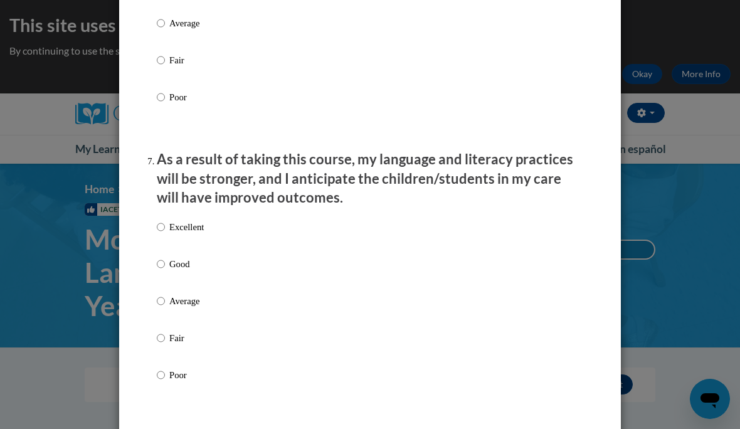
scroll to position [1584, 0]
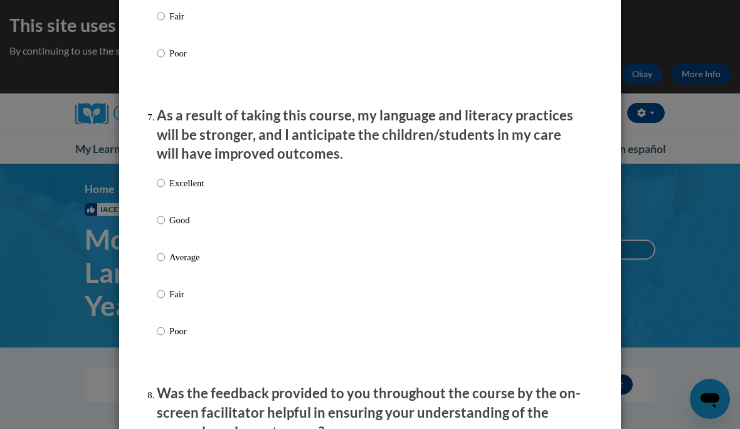
click at [157, 170] on div "Excellent Good Average Fair Poor" at bounding box center [180, 267] width 47 height 195
click at [163, 177] on input "Excellent" at bounding box center [161, 183] width 8 height 14
radio input "true"
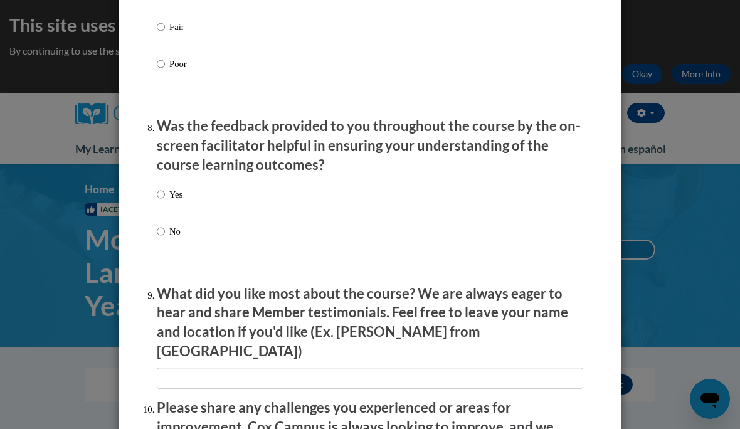
scroll to position [1852, 0]
click at [159, 187] on input "Yes" at bounding box center [161, 194] width 8 height 14
radio input "true"
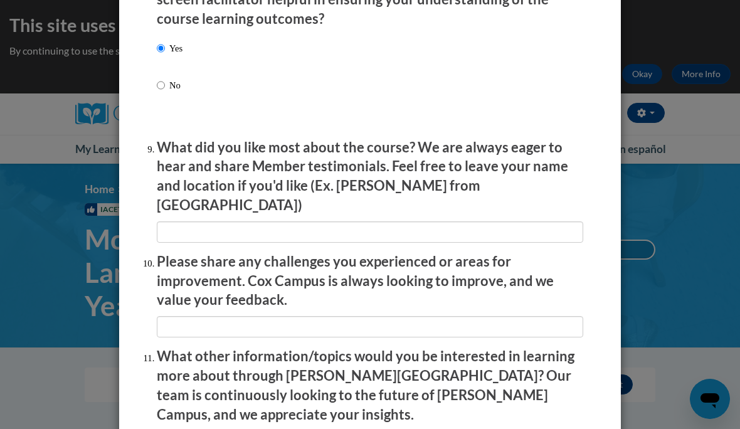
scroll to position [1997, 0]
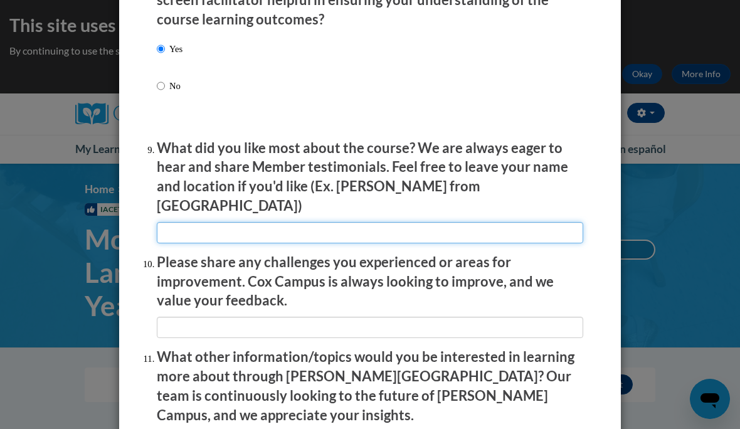
click at [377, 222] on input "textbox" at bounding box center [370, 232] width 427 height 21
type input "M"
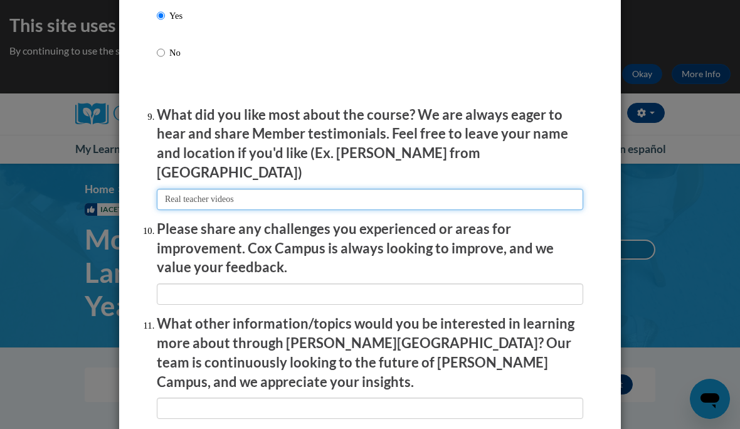
scroll to position [2037, 0]
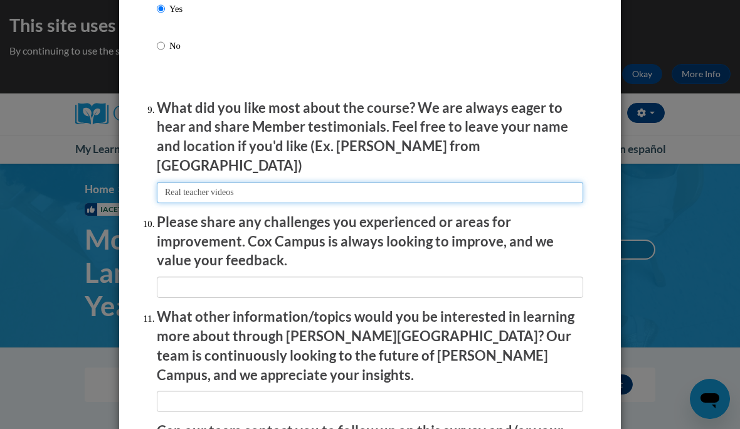
type input "Real teacher videos"
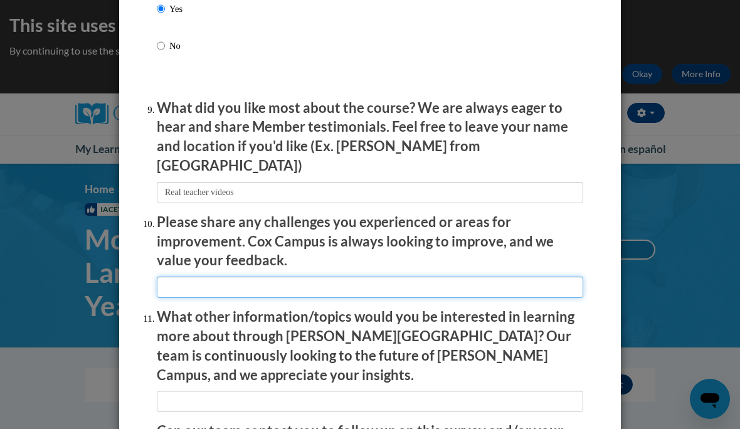
click at [525, 277] on input "textbox" at bounding box center [370, 287] width 427 height 21
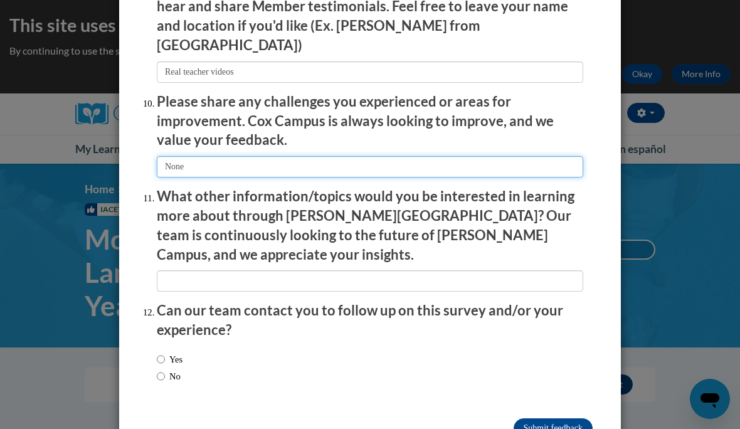
scroll to position [2156, 0]
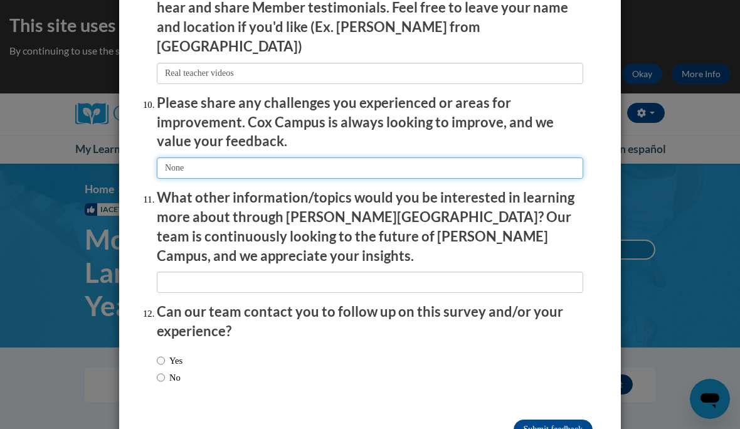
type input "None"
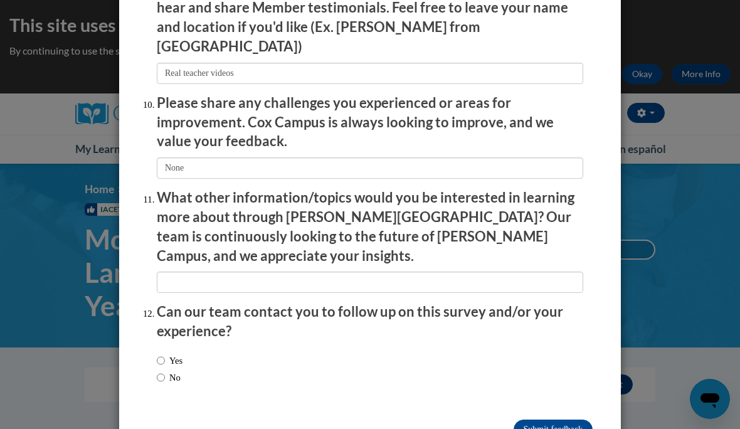
click at [157, 348] on div "Yes No" at bounding box center [170, 369] width 26 height 43
click at [162, 371] on input "No" at bounding box center [161, 378] width 8 height 14
radio input "true"
click at [567, 420] on input "Submit feedback" at bounding box center [553, 430] width 79 height 20
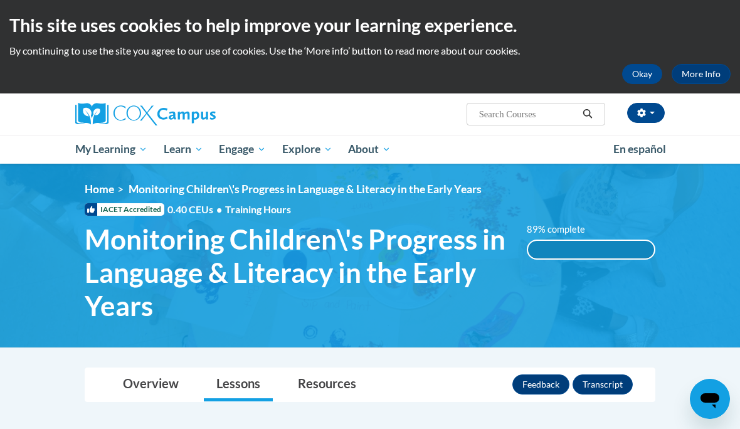
click at [642, 82] on button "Okay" at bounding box center [642, 74] width 40 height 20
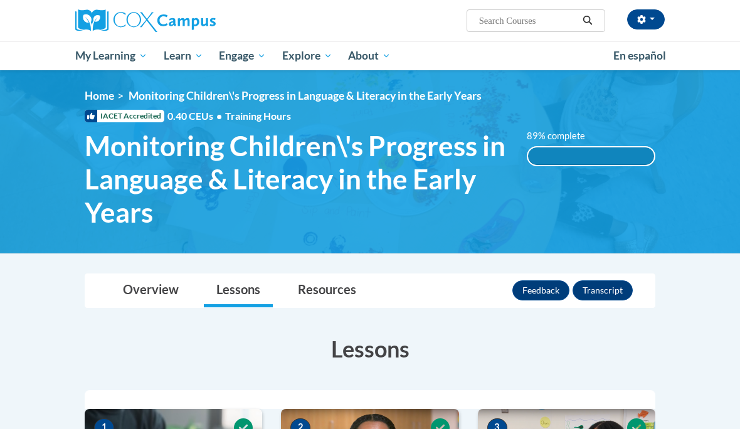
click at [324, 285] on link "Resources" at bounding box center [326, 290] width 83 height 33
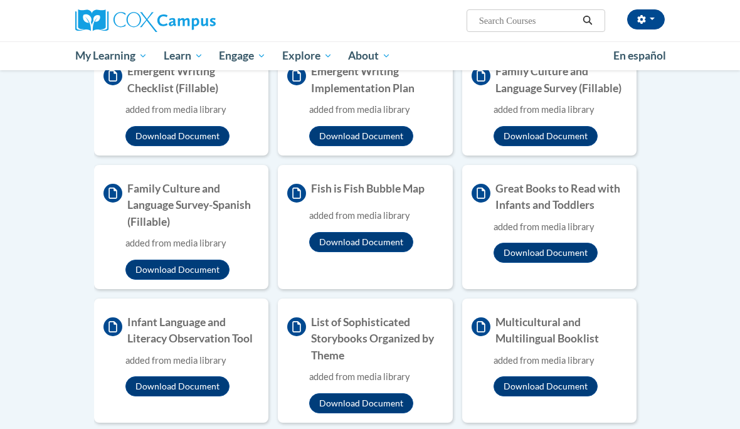
scroll to position [843, 0]
click at [545, 249] on button "Download Document" at bounding box center [546, 253] width 104 height 20
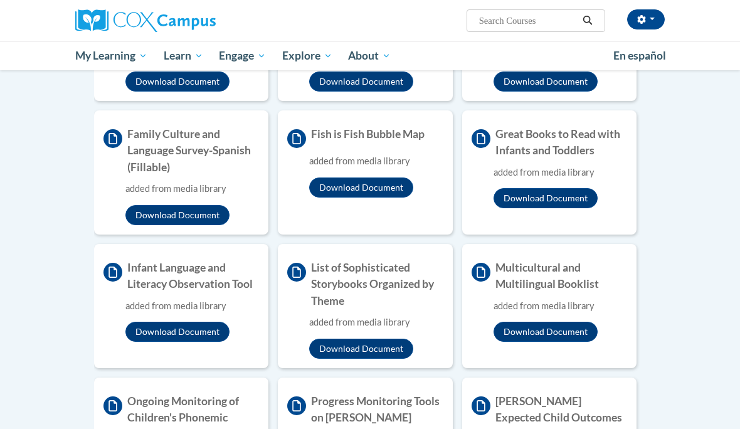
click at [195, 322] on button "Download Document" at bounding box center [177, 332] width 104 height 20
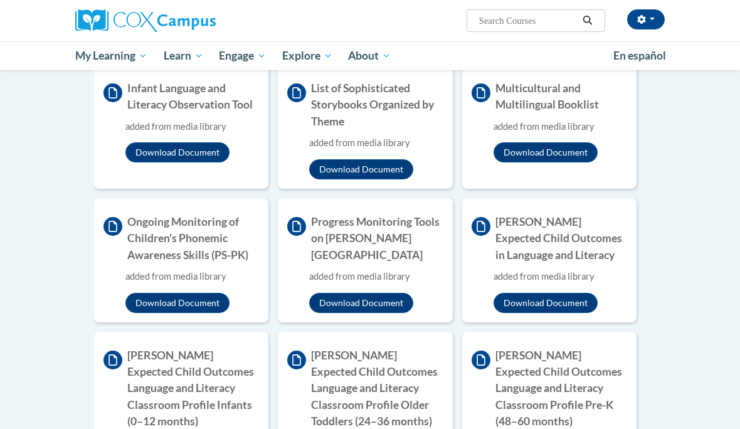
scroll to position [1077, 0]
click at [563, 293] on button "Download Document" at bounding box center [546, 303] width 104 height 20
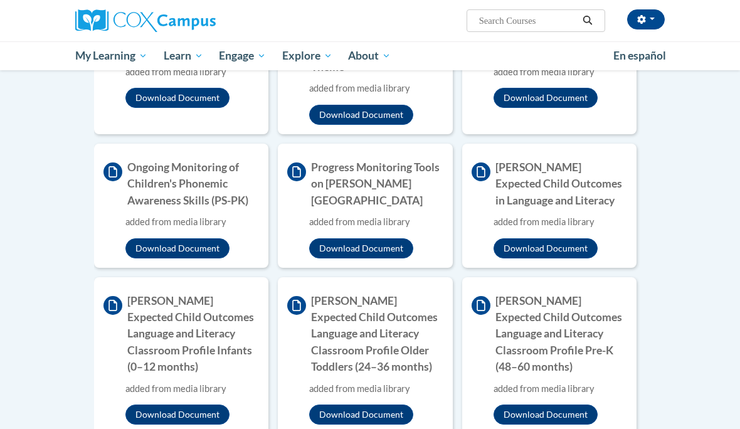
click at [355, 238] on button "Download Document" at bounding box center [361, 248] width 104 height 20
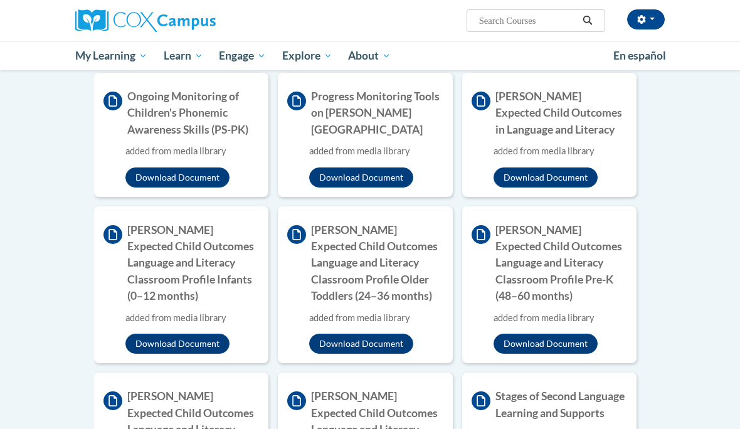
scroll to position [1203, 0]
click at [202, 334] on button "Download Document" at bounding box center [177, 344] width 104 height 20
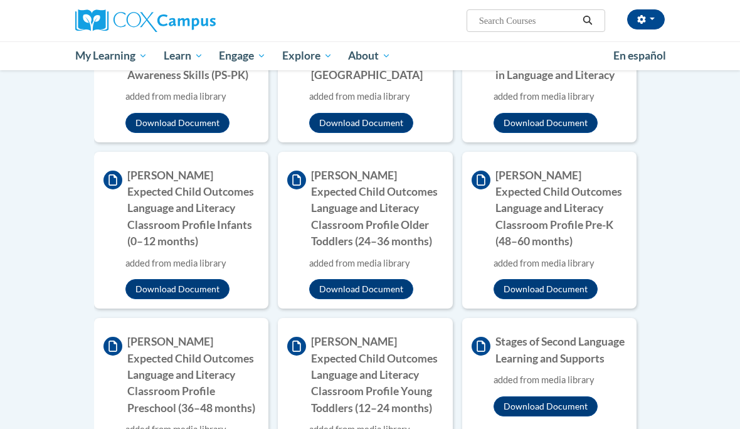
click at [384, 281] on button "Download Document" at bounding box center [361, 289] width 104 height 20
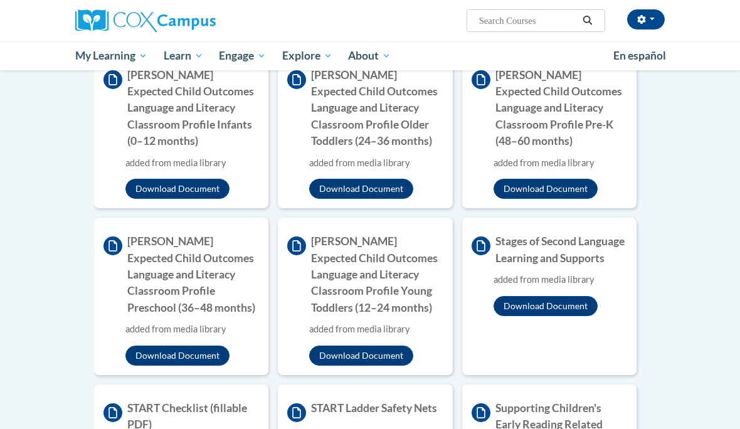
scroll to position [1338, 0]
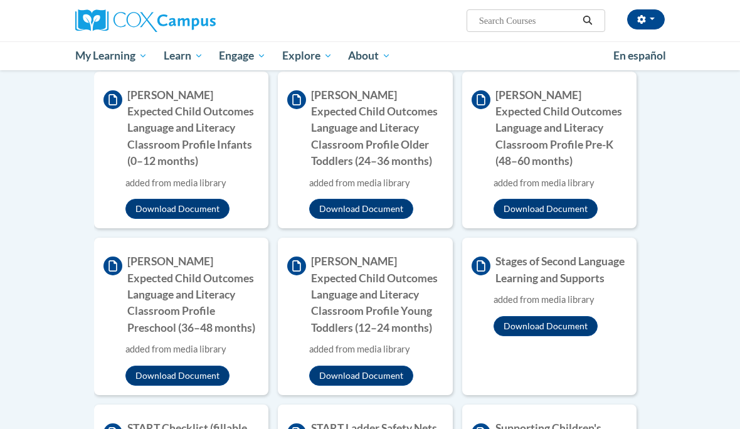
click at [378, 366] on button "Download Document" at bounding box center [361, 376] width 104 height 20
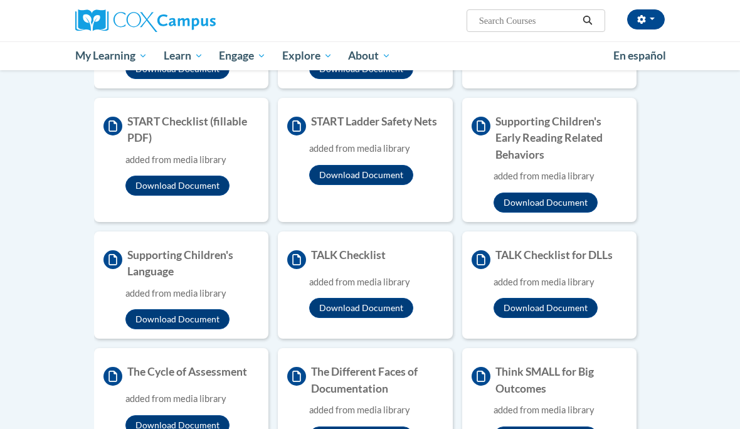
scroll to position [1649, 0]
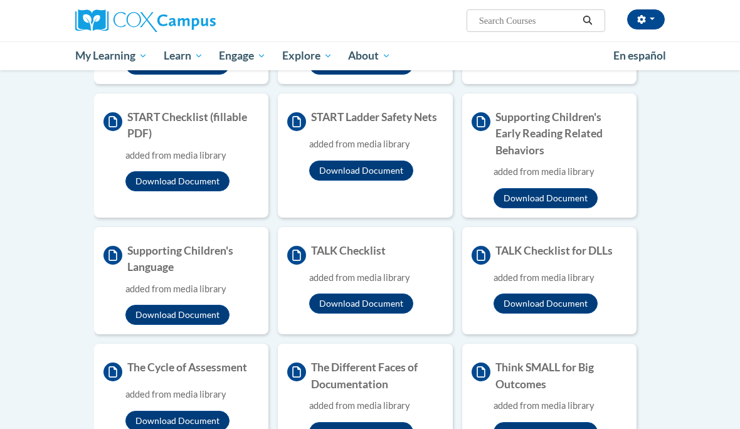
click at [564, 191] on button "Download Document" at bounding box center [546, 198] width 104 height 20
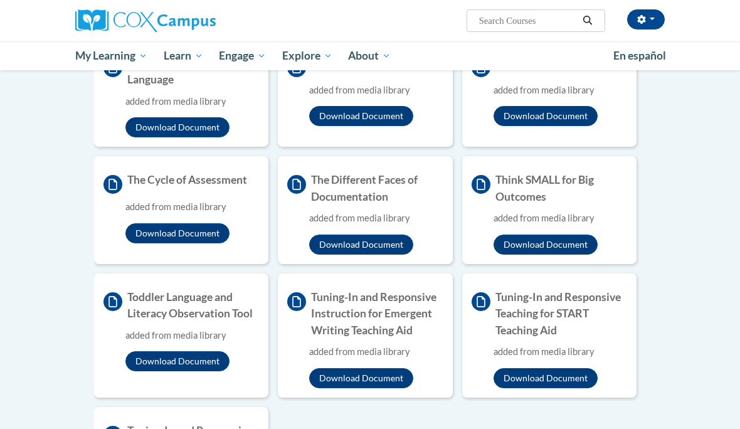
scroll to position [1837, 0]
click at [201, 353] on button "Download Document" at bounding box center [177, 361] width 104 height 20
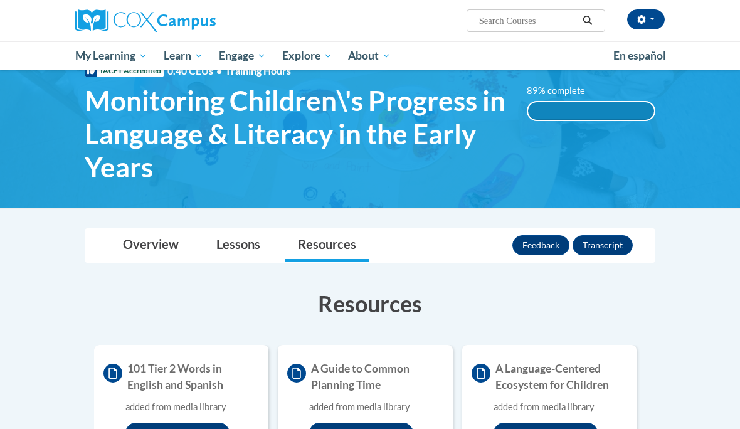
scroll to position [0, 0]
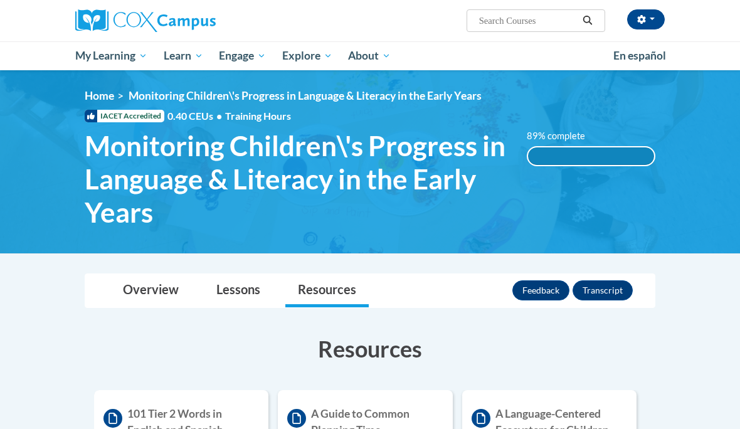
click at [0, 0] on span "Certificates" at bounding box center [0, 0] width 0 height 0
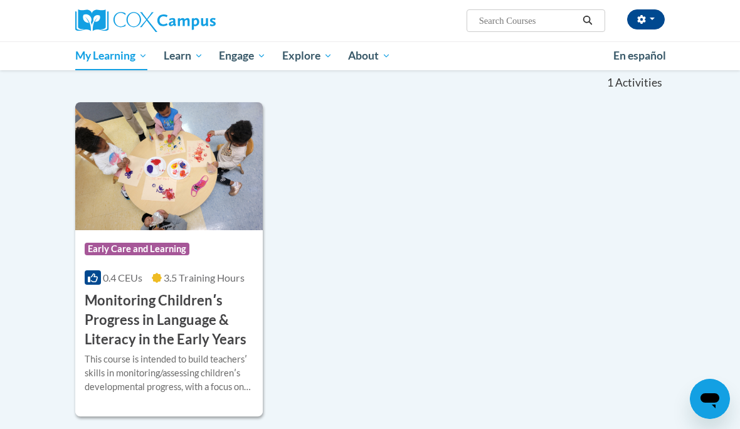
scroll to position [213, 0]
click at [193, 375] on div "This course is intended to build teachersʹ skills in monitoring/assessing child…" at bounding box center [169, 373] width 169 height 41
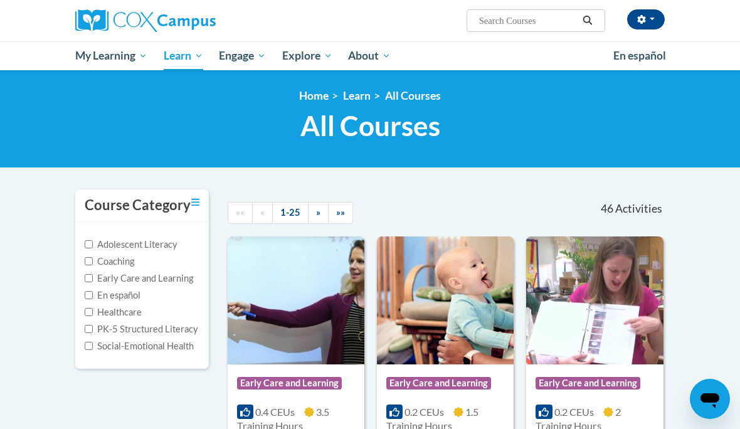
click at [91, 274] on input "Early Care and Learning" at bounding box center [89, 278] width 8 height 8
checkbox input "true"
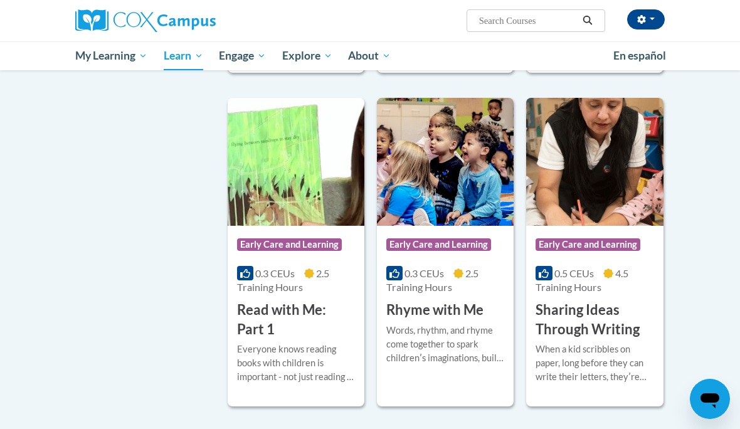
scroll to position [1345, 0]
click at [451, 340] on div "Words, rhythm, and rhyme come together to spark childrenʹs imaginations, build …" at bounding box center [446, 344] width 118 height 41
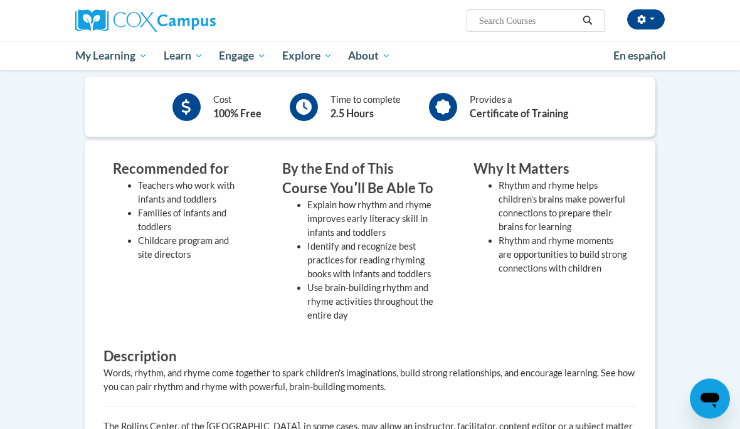
scroll to position [294, 0]
